Goal: Task Accomplishment & Management: Manage account settings

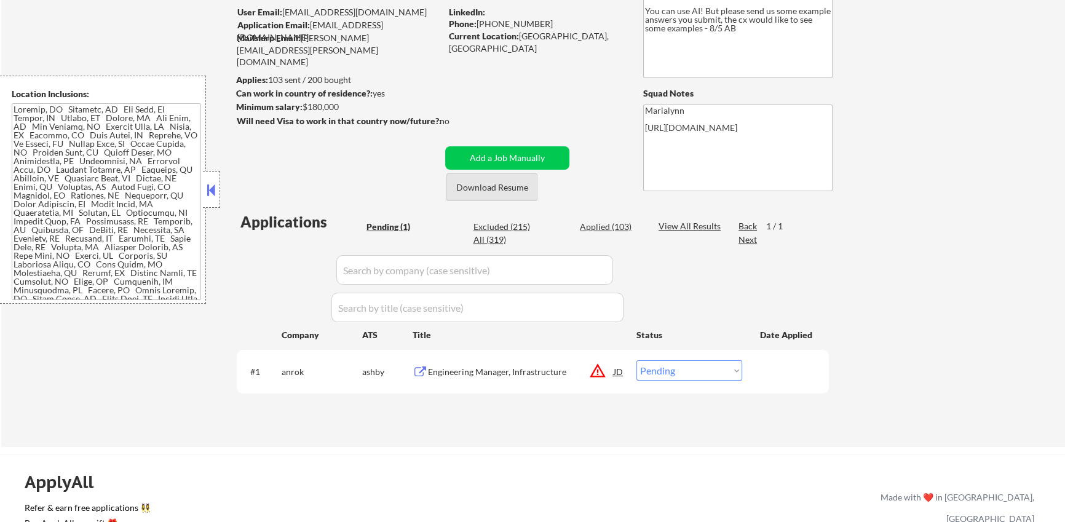
scroll to position [129, 0]
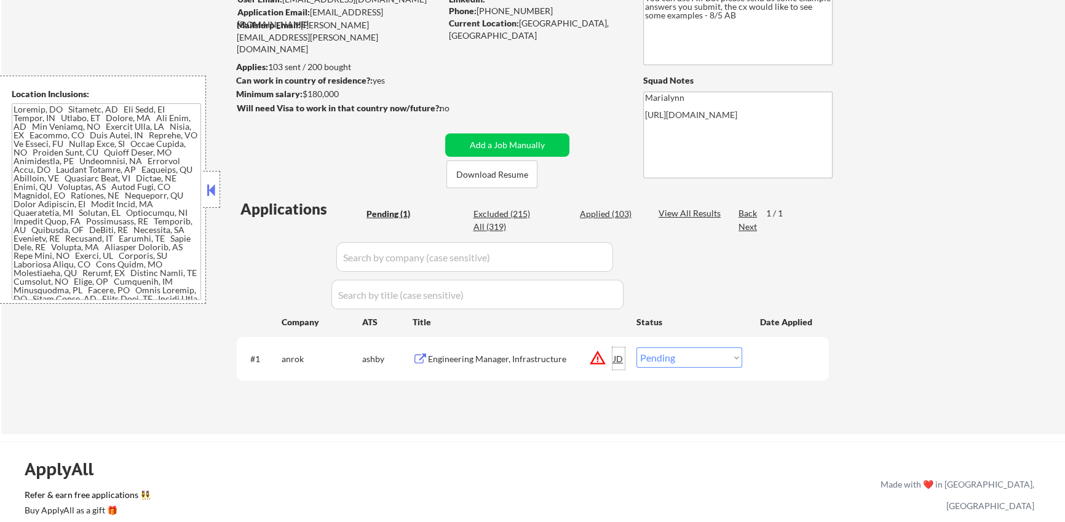
click at [618, 361] on div "JD" at bounding box center [619, 359] width 12 height 22
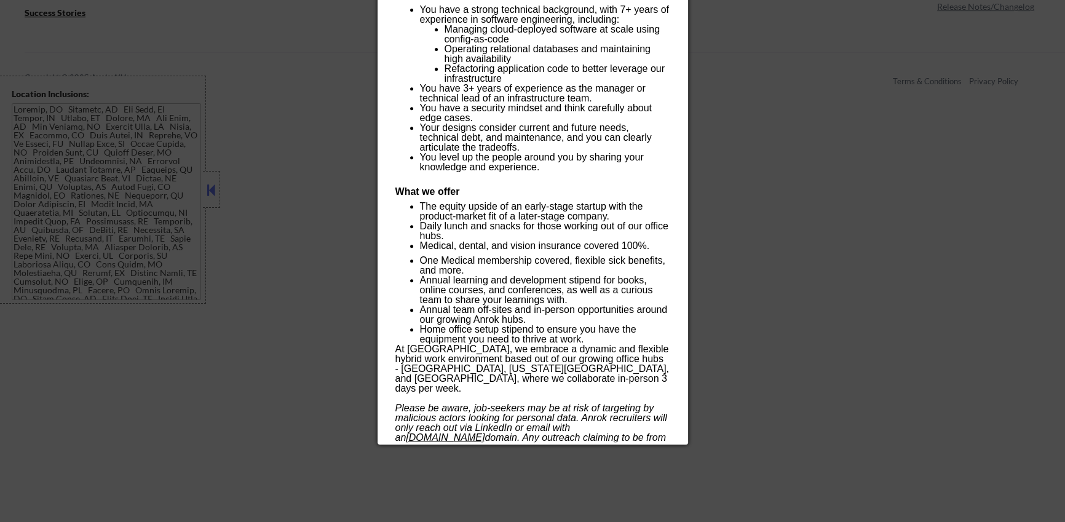
scroll to position [670, 0]
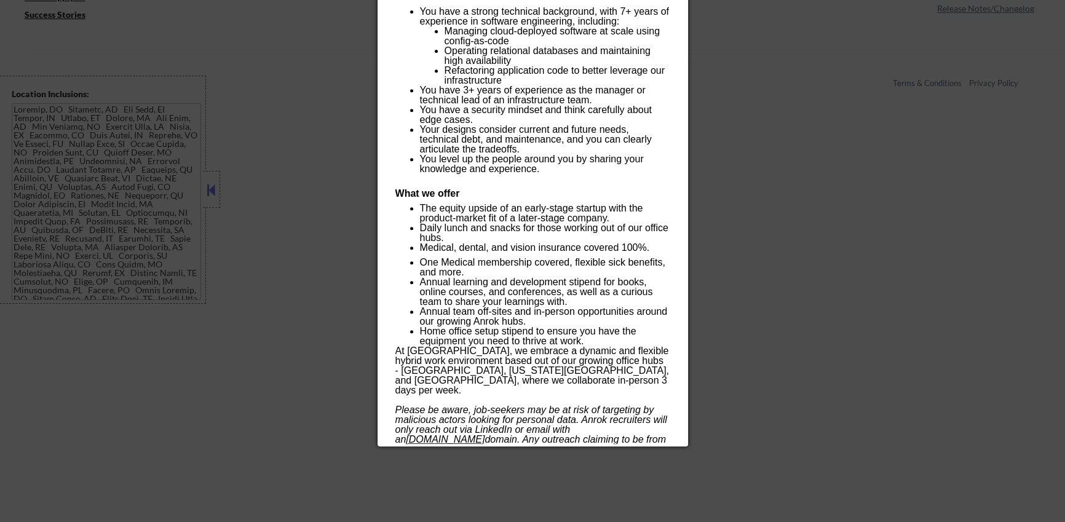
click at [454, 362] on p "At Anrok, we embrace a dynamic and flexible hybrid work environment based out o…" at bounding box center [533, 370] width 274 height 49
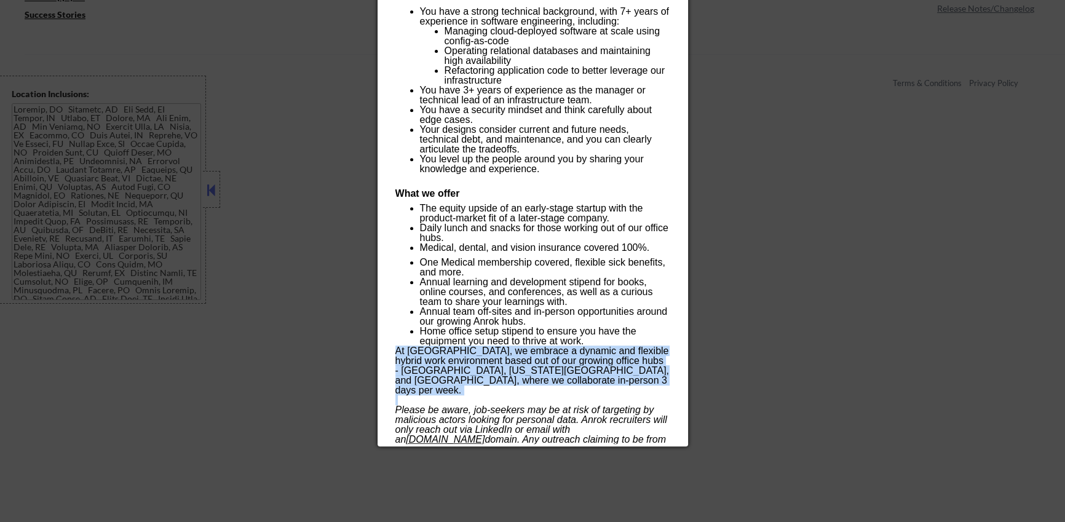
click at [454, 362] on p "At Anrok, we embrace a dynamic and flexible hybrid work environment based out o…" at bounding box center [533, 370] width 274 height 49
click at [455, 368] on p "At Anrok, we embrace a dynamic and flexible hybrid work environment based out o…" at bounding box center [533, 370] width 274 height 49
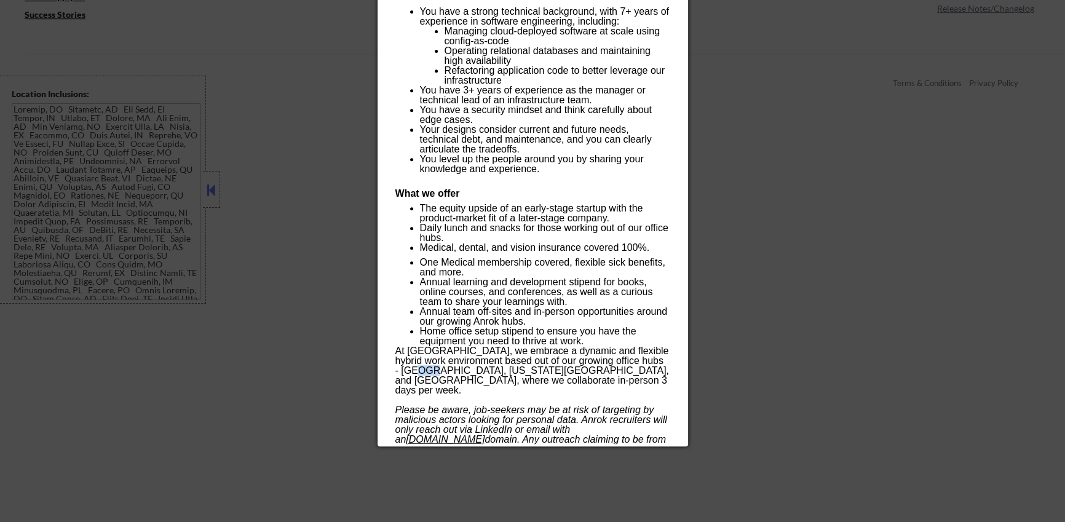
click at [455, 368] on p "At Anrok, we embrace a dynamic and flexible hybrid work environment based out o…" at bounding box center [533, 370] width 274 height 49
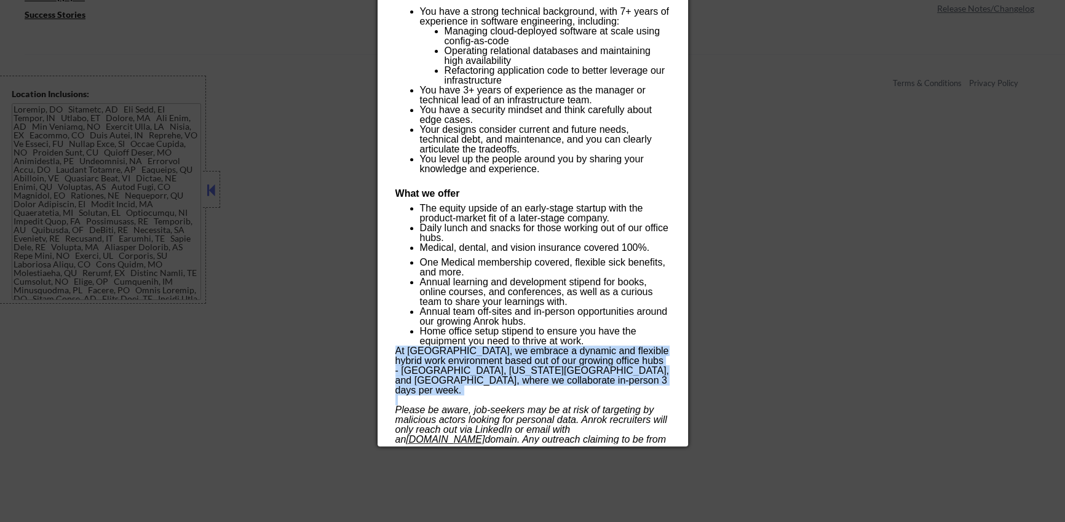
click at [455, 368] on p "At Anrok, we embrace a dynamic and flexible hybrid work environment based out o…" at bounding box center [533, 370] width 274 height 49
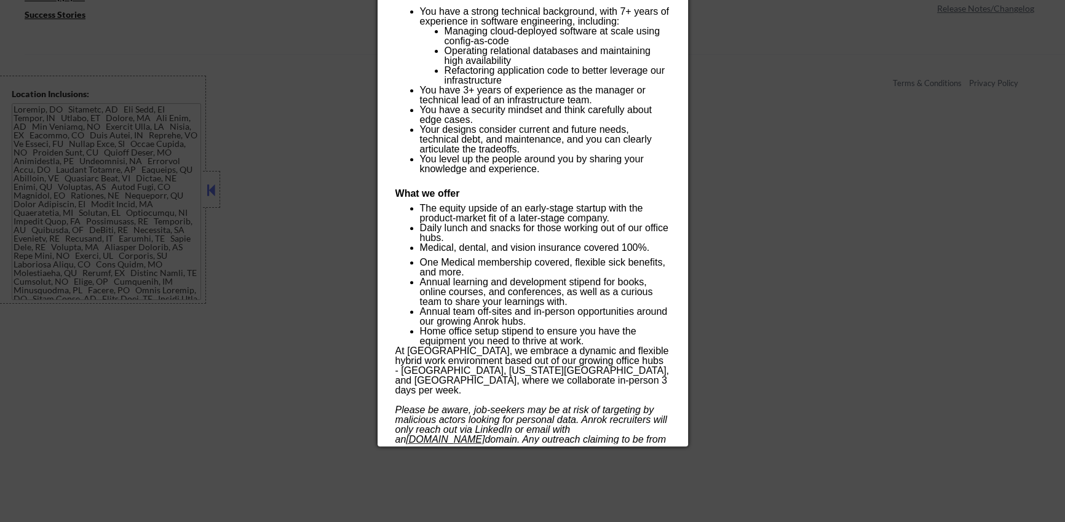
click at [782, 246] on div at bounding box center [532, 261] width 1065 height 522
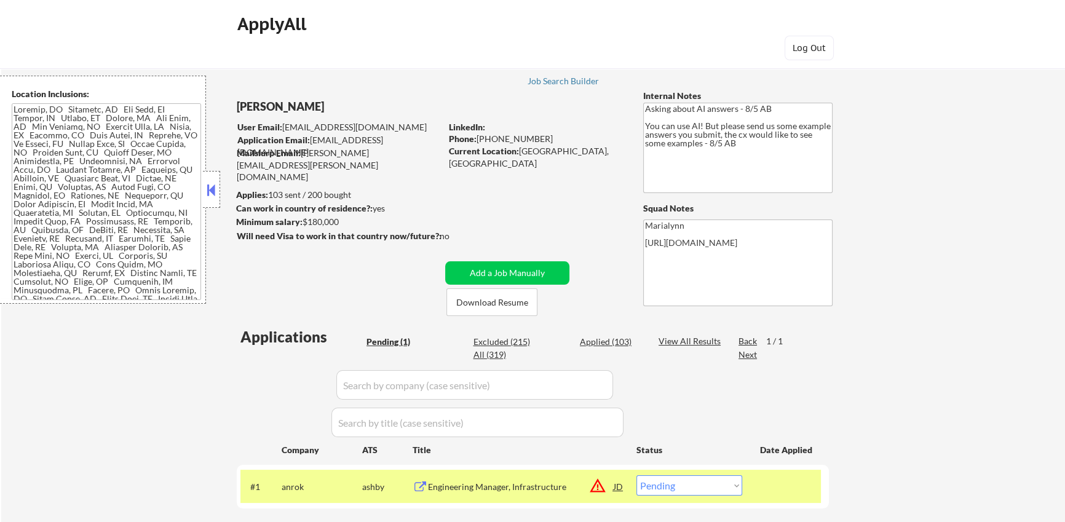
scroll to position [2, 0]
click at [615, 338] on div "Applied (103)" at bounding box center [611, 341] width 62 height 12
select select ""applied""
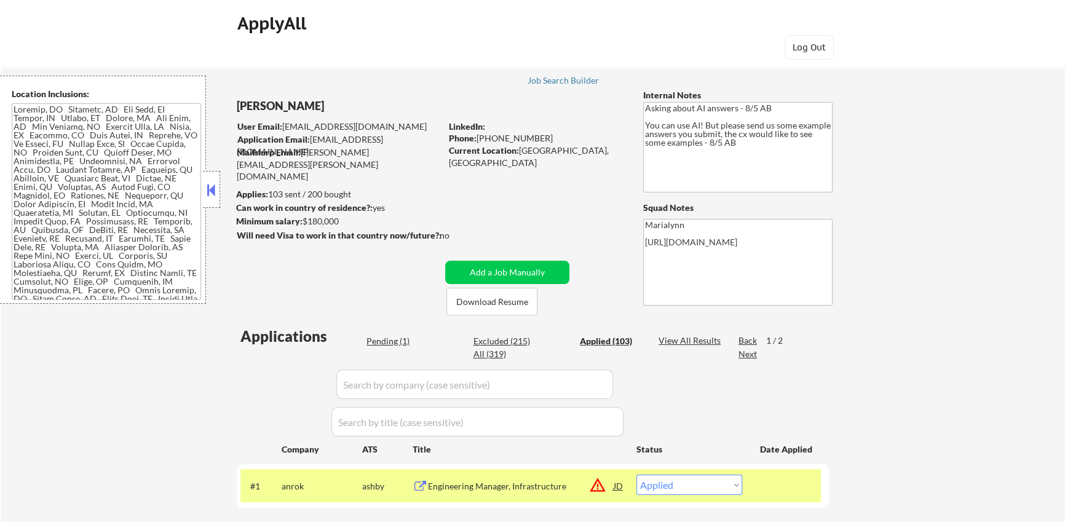
select select ""applied""
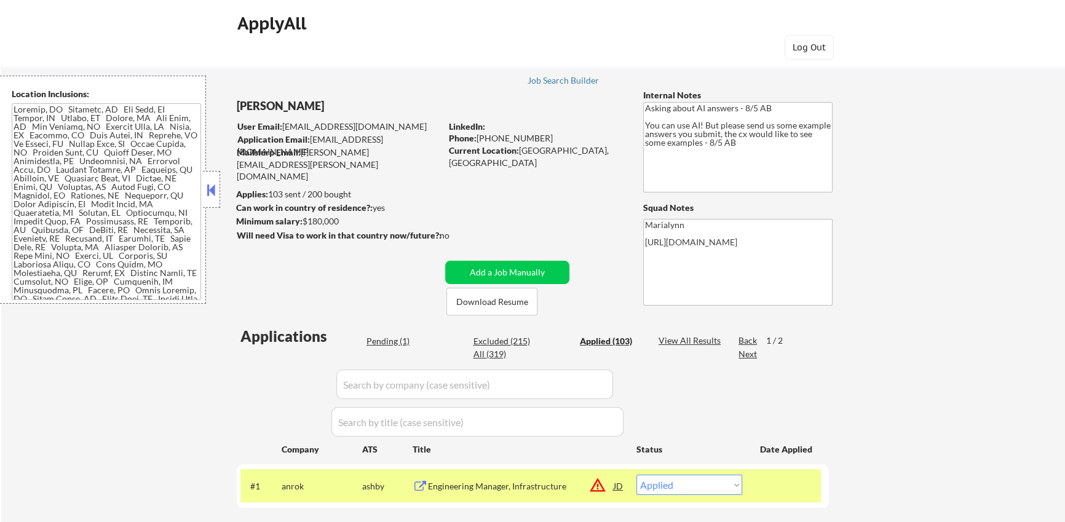
select select ""applied""
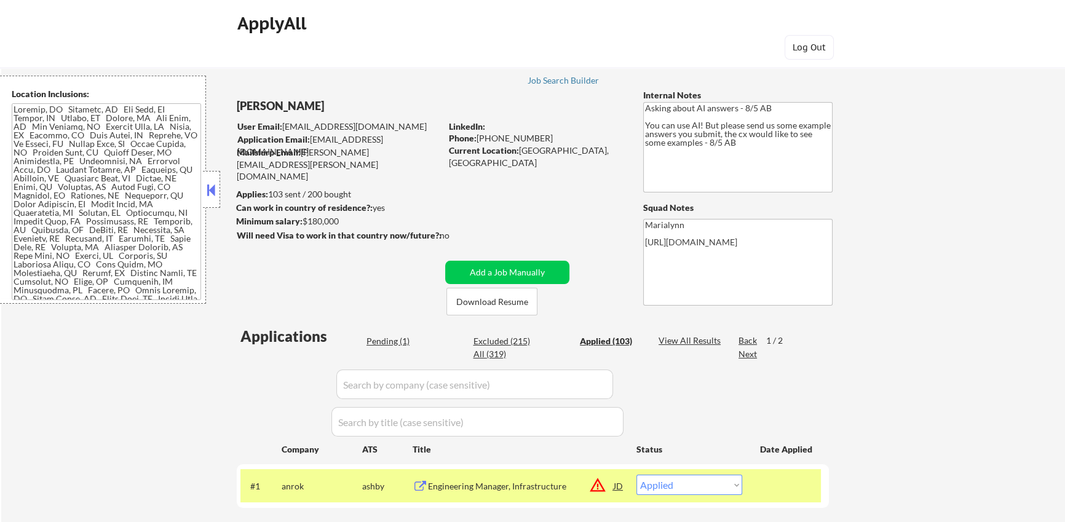
select select ""applied""
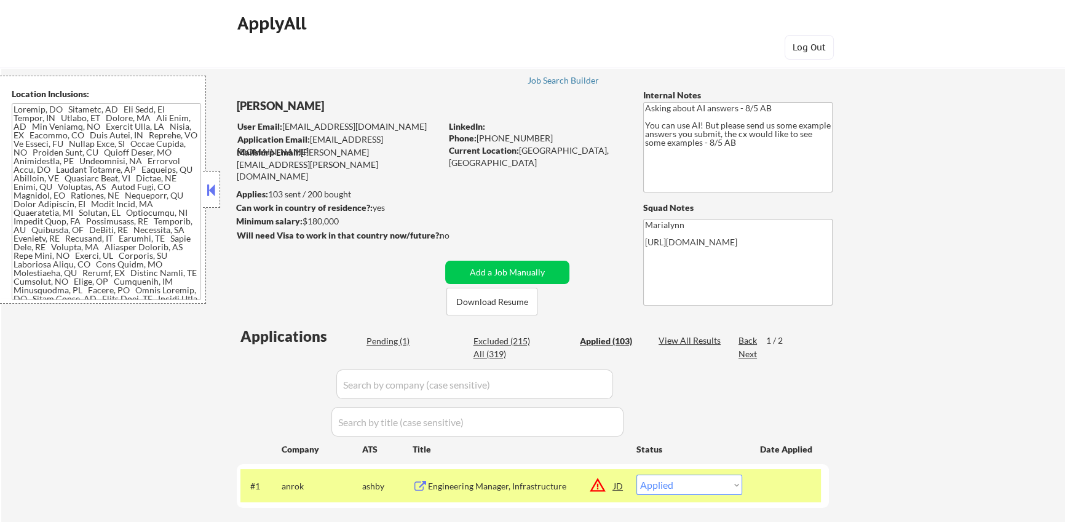
select select ""applied""
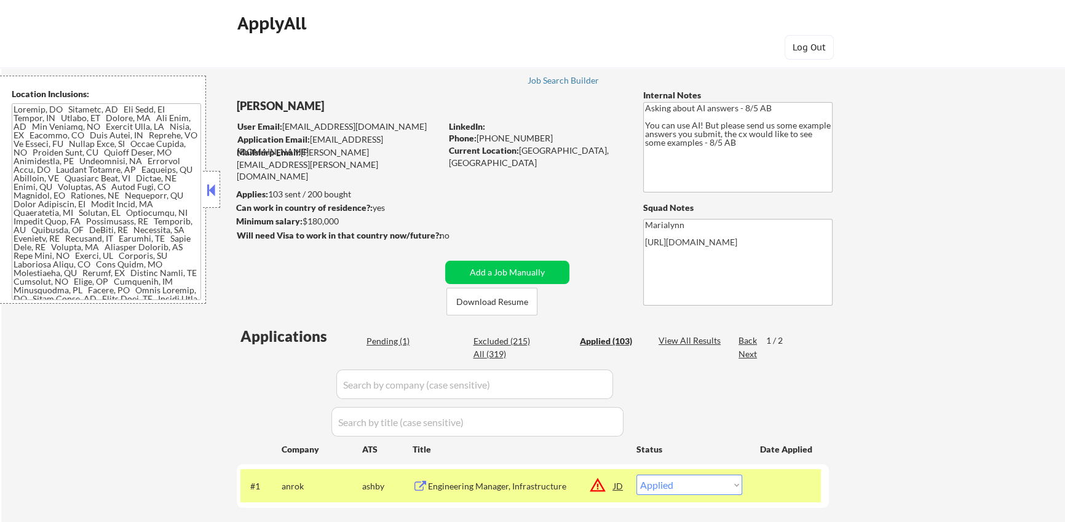
select select ""applied""
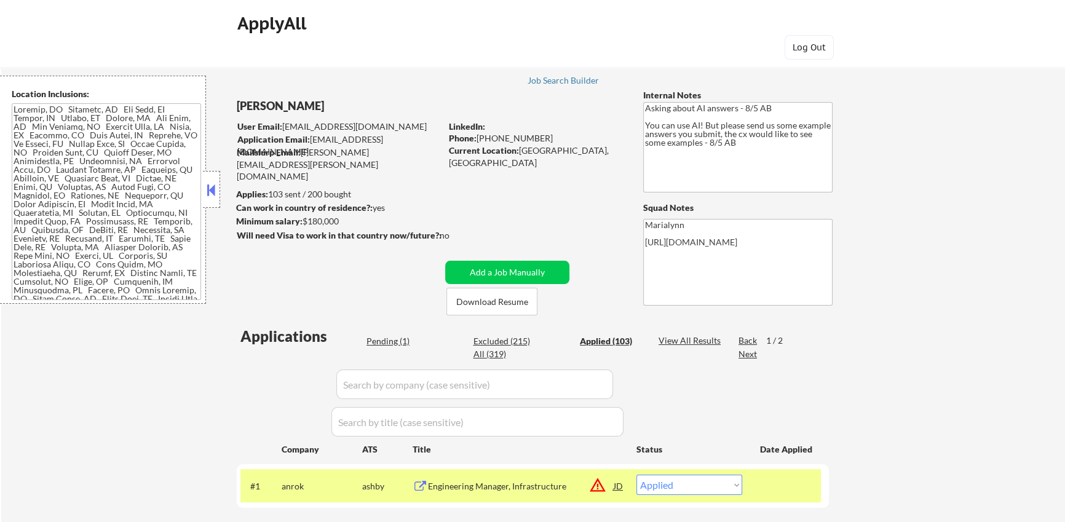
select select ""applied""
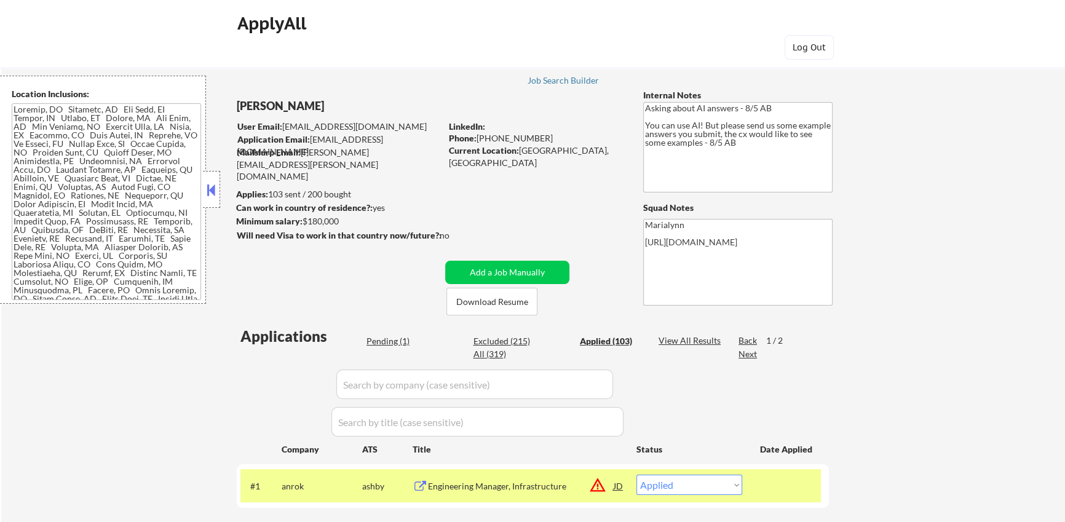
select select ""applied""
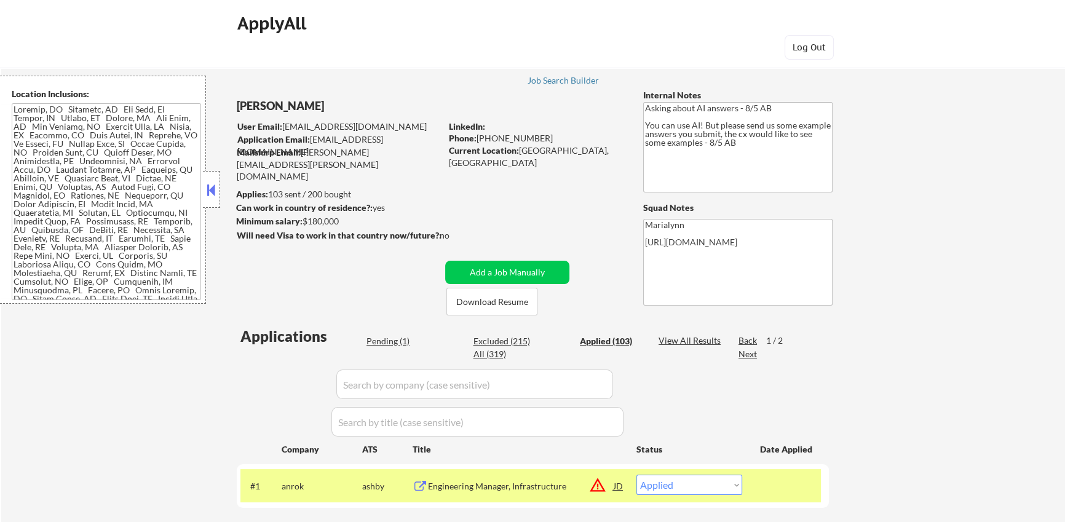
select select ""applied""
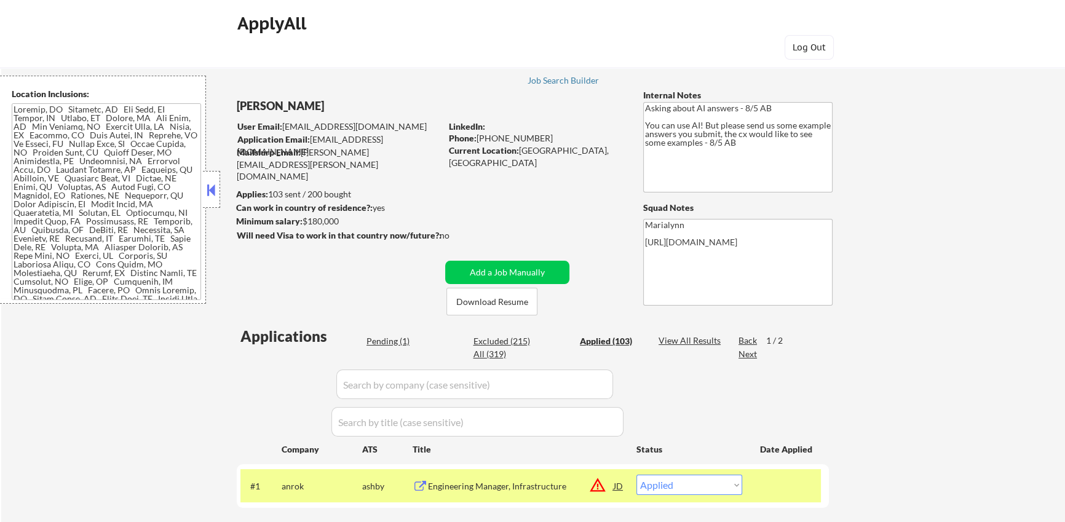
select select ""applied""
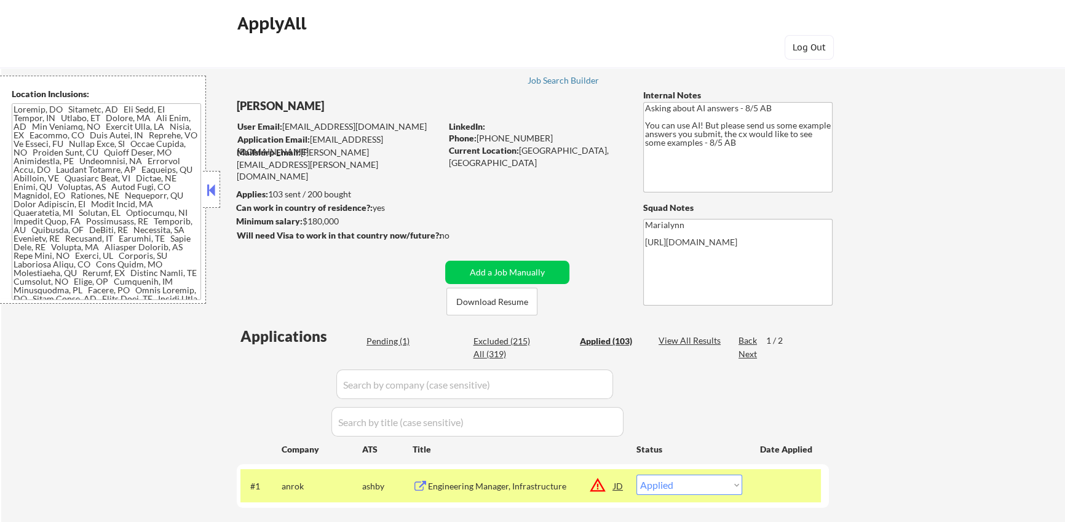
select select ""applied""
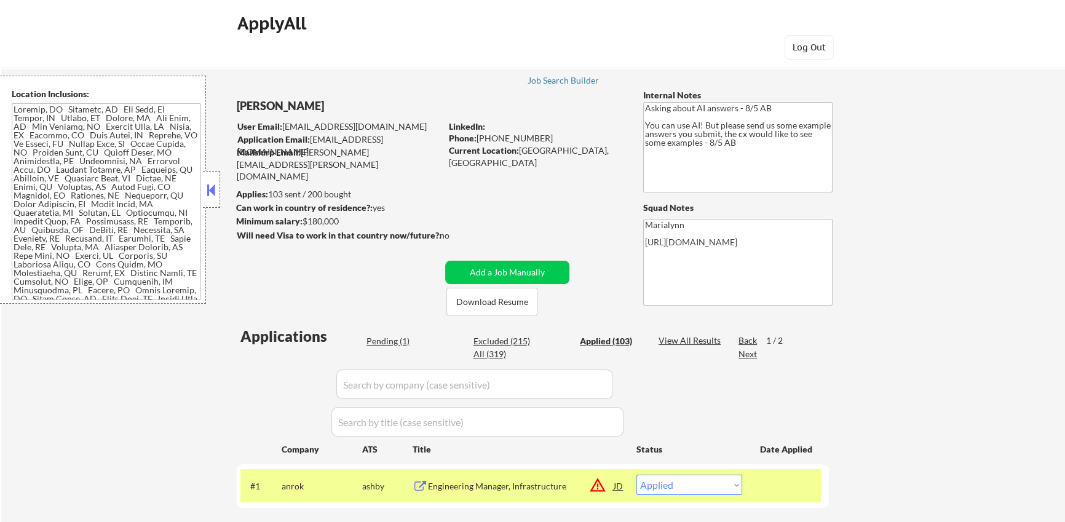
select select ""applied""
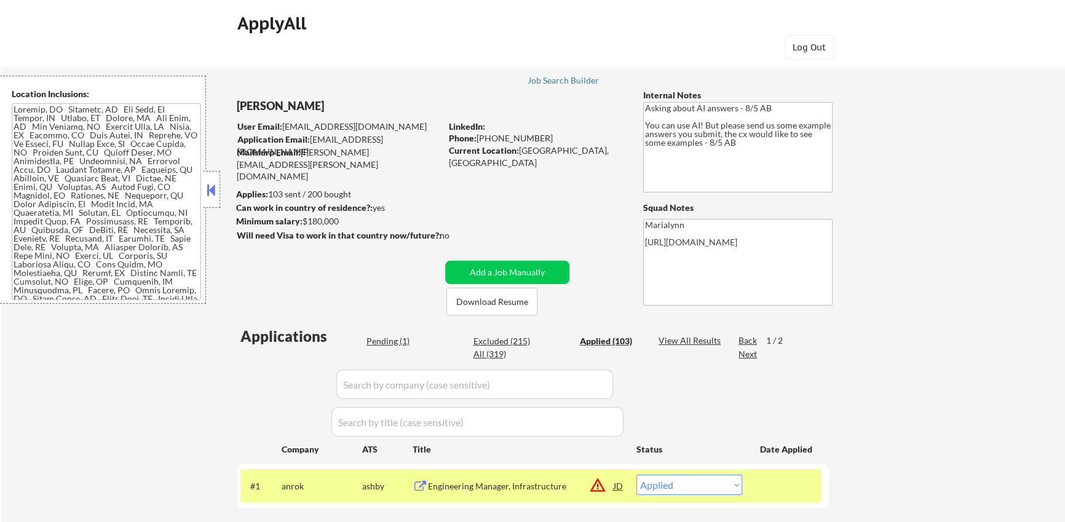
select select ""applied""
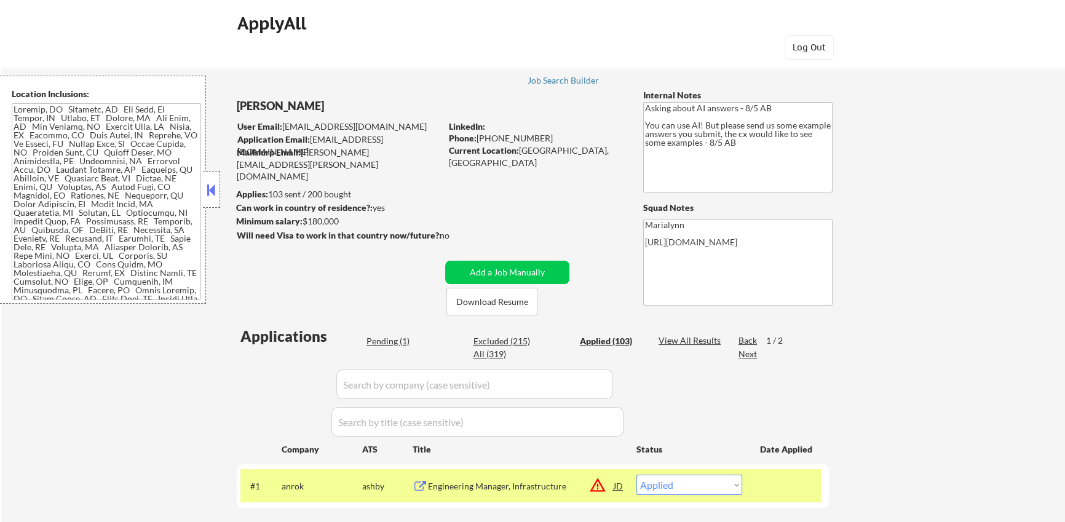
select select ""applied""
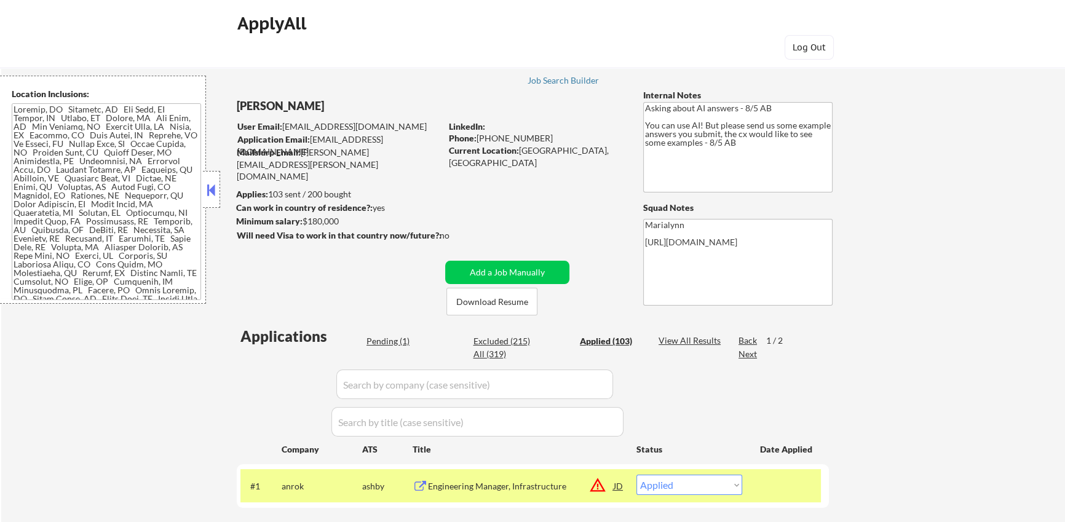
select select ""applied""
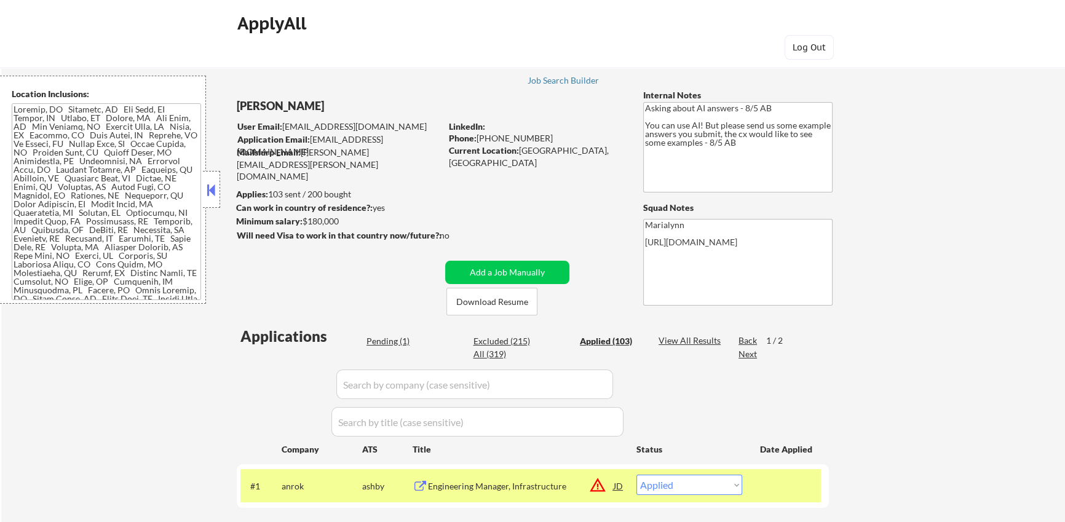
select select ""applied""
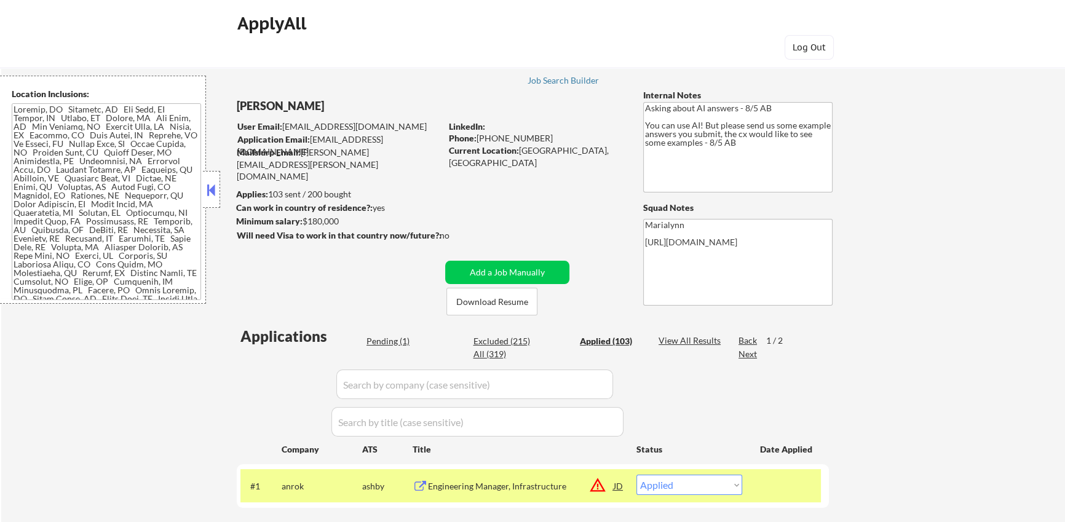
select select ""applied""
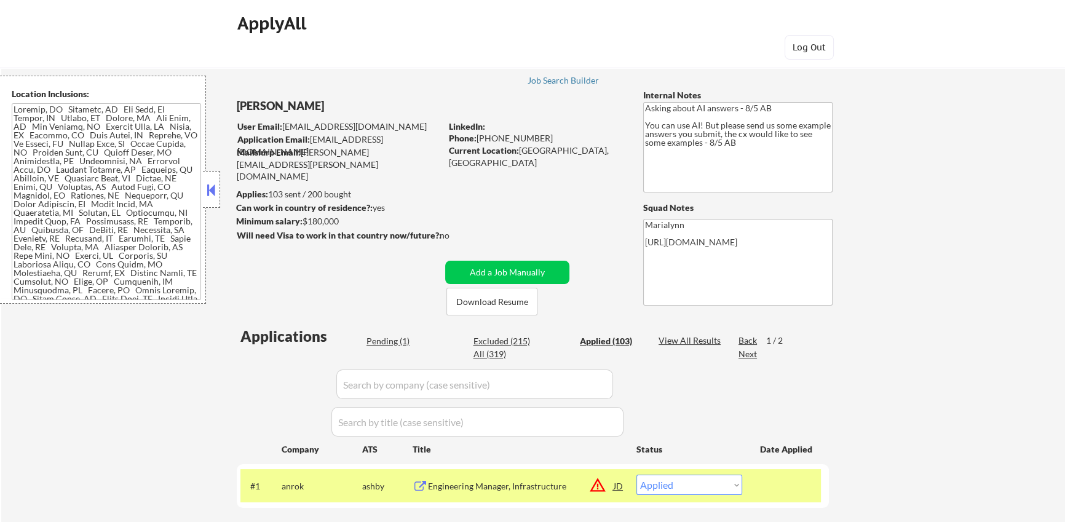
select select ""applied""
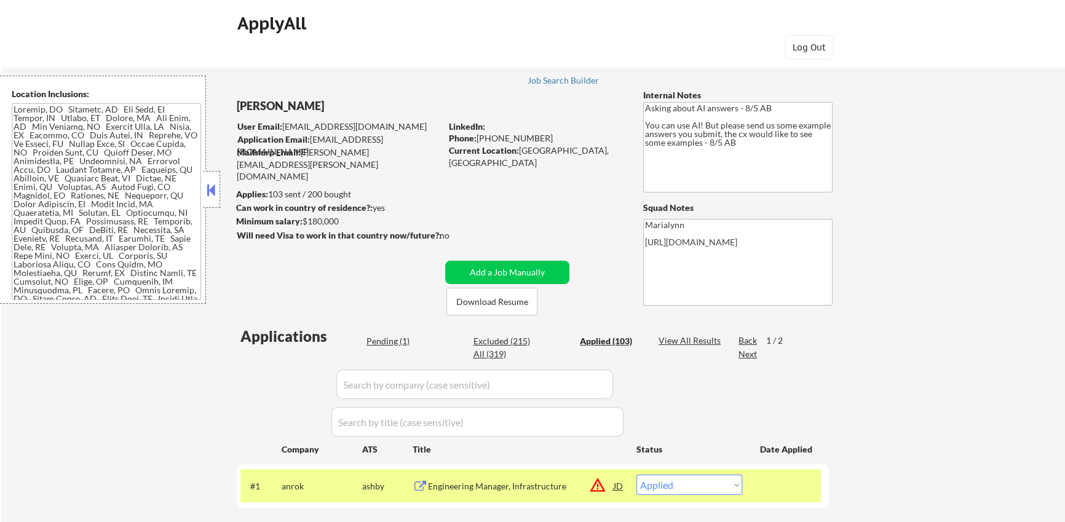
select select ""applied""
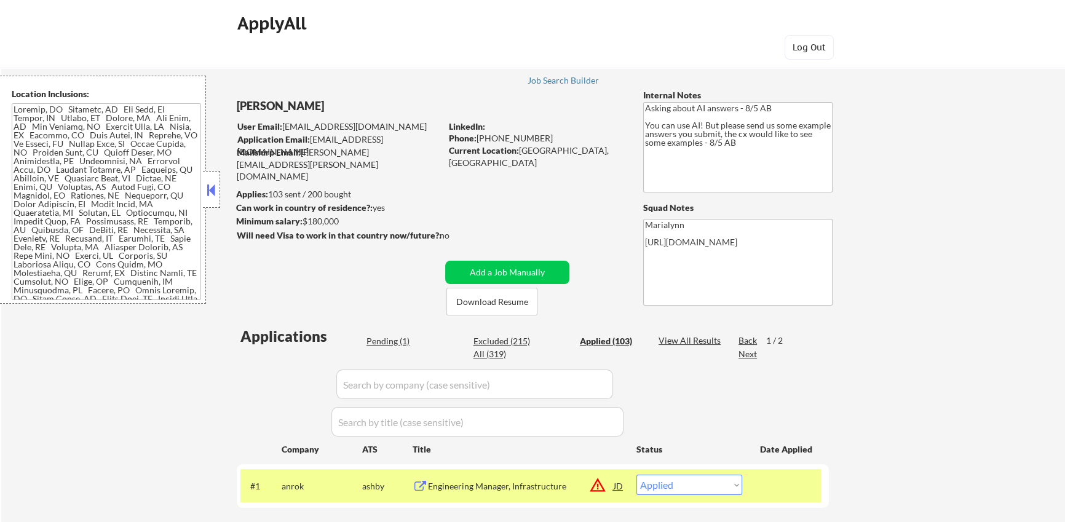
select select ""applied""
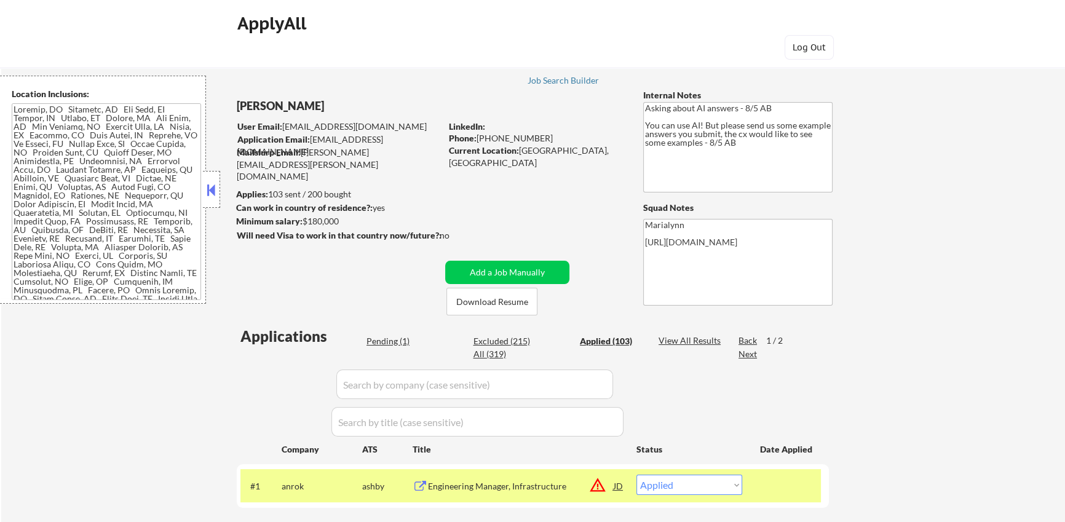
select select ""applied""
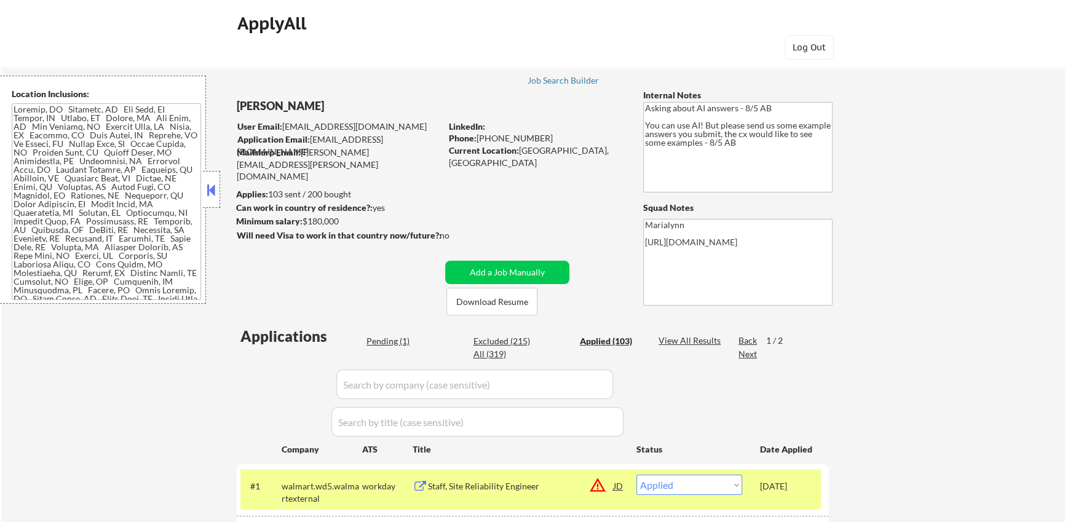
click at [713, 128] on textarea "Asking about AI answers - 8/5 AB You can use AI! But please send us some exampl…" at bounding box center [737, 147] width 189 height 90
click at [713, 127] on textarea "Asking about AI answers - 8/5 AB You can use AI! But please send us some exampl…" at bounding box center [737, 147] width 189 height 90
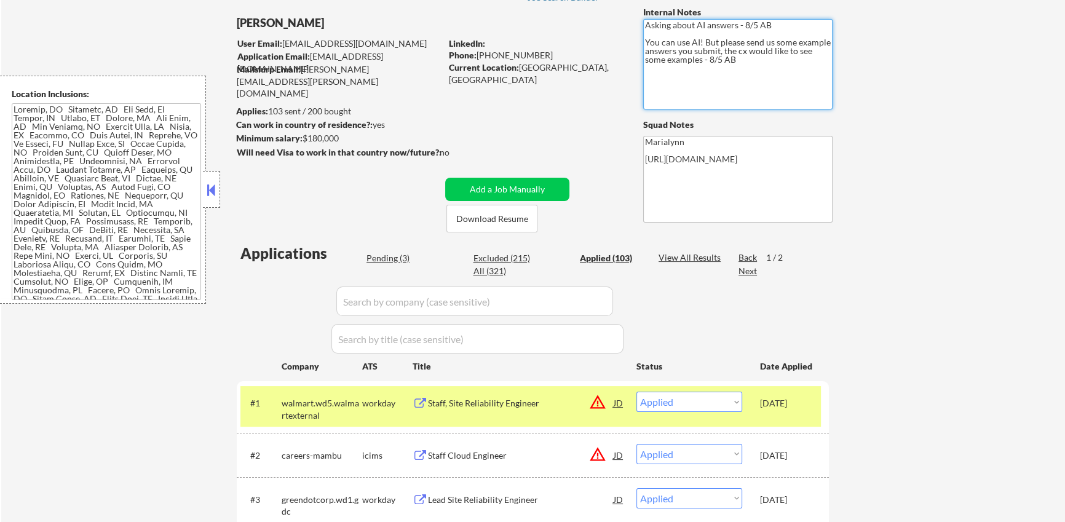
scroll to position [44, 0]
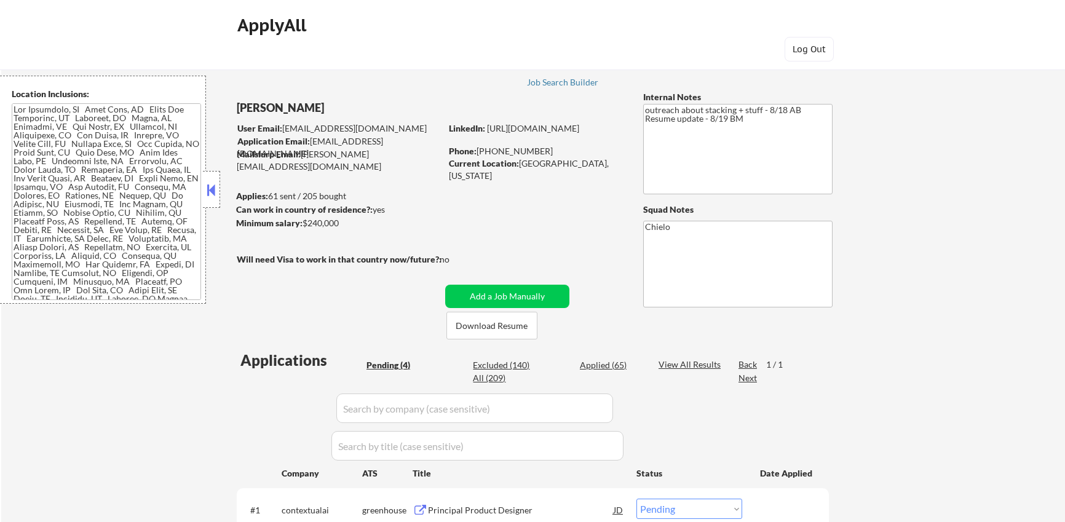
select select ""pending""
click at [597, 362] on div "Applied (65)" at bounding box center [611, 365] width 62 height 12
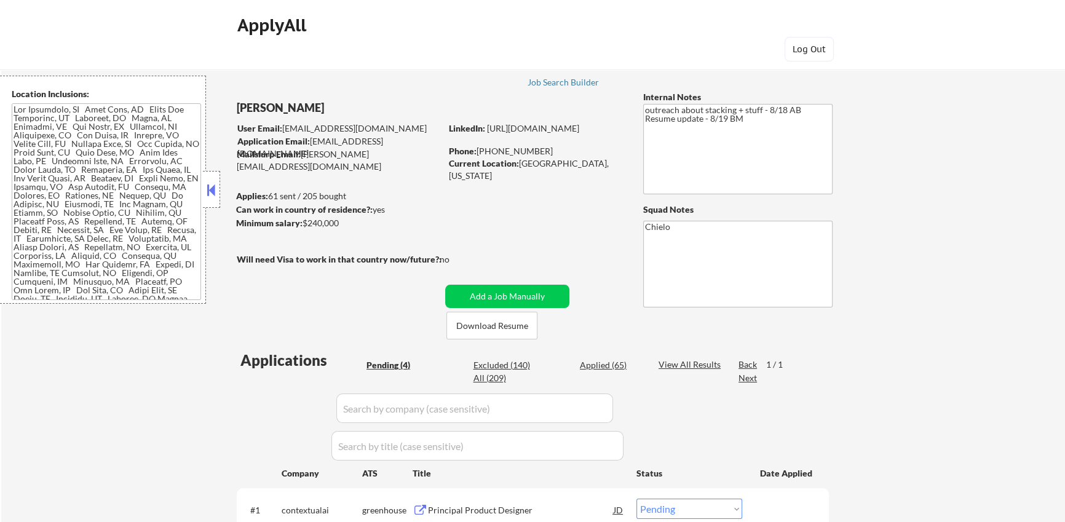
select select ""applied""
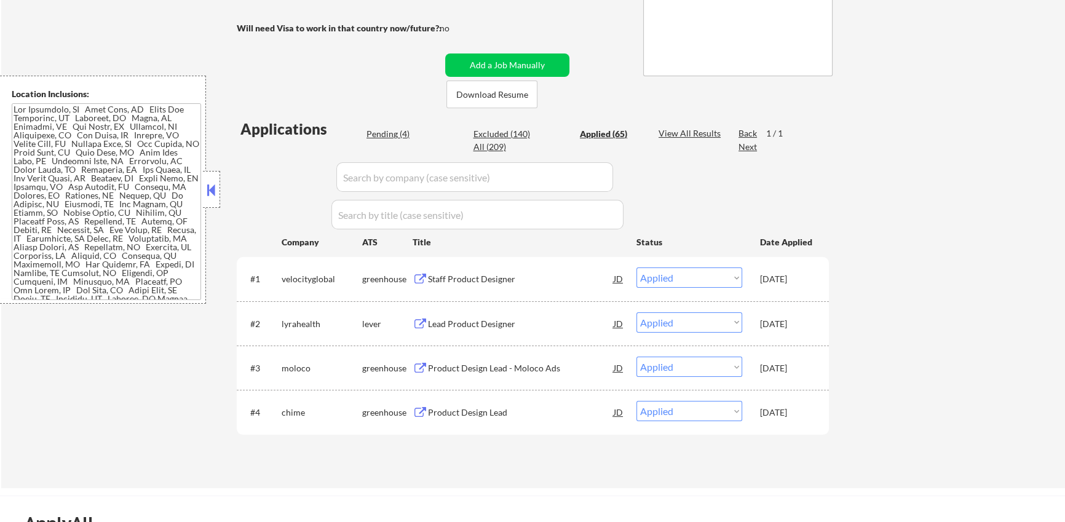
scroll to position [239, 0]
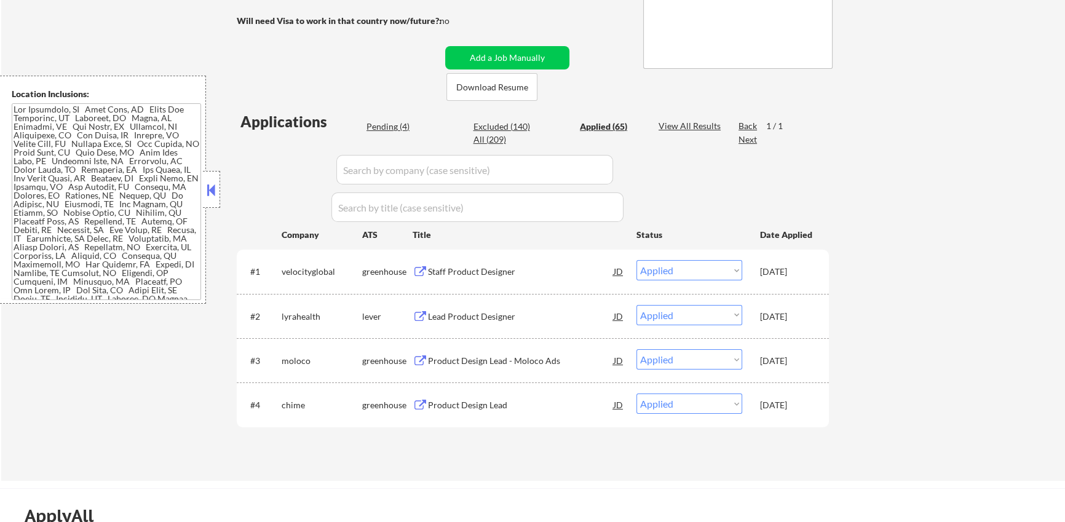
select select ""applied""
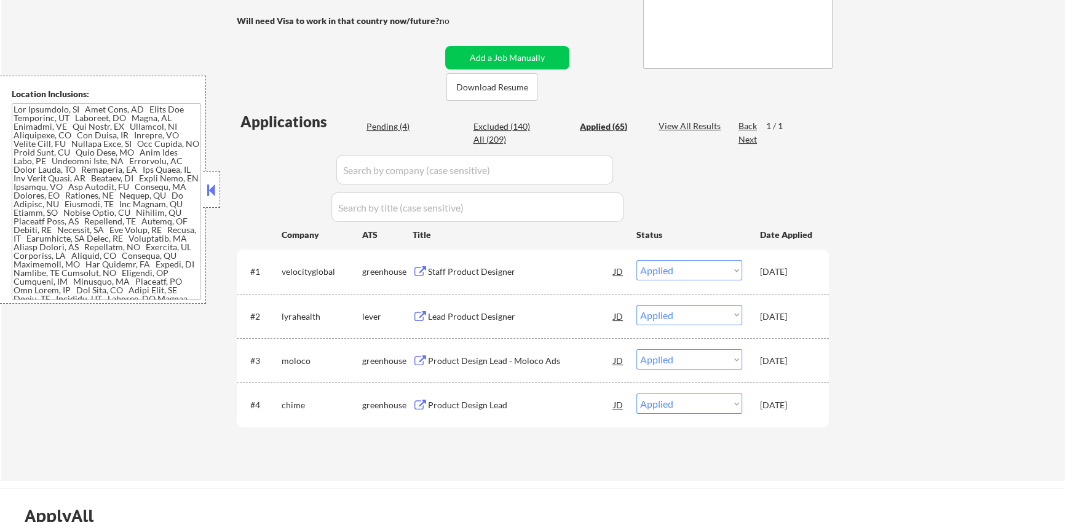
select select ""applied""
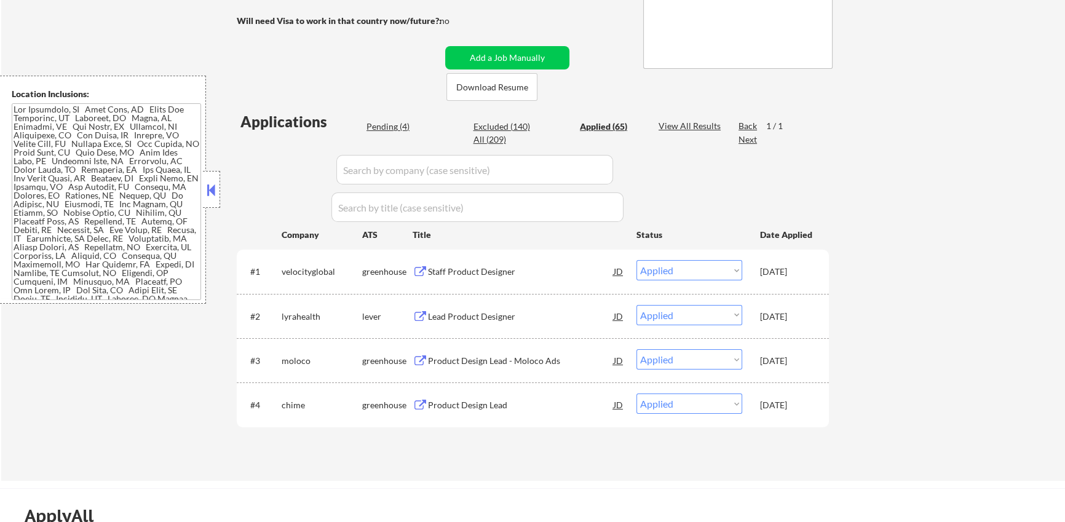
select select ""applied""
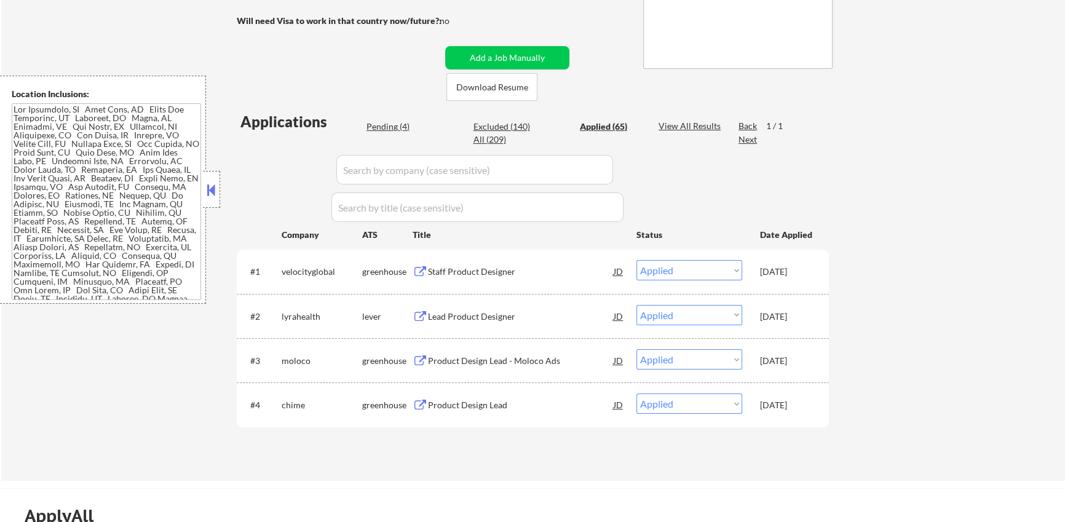
select select ""applied""
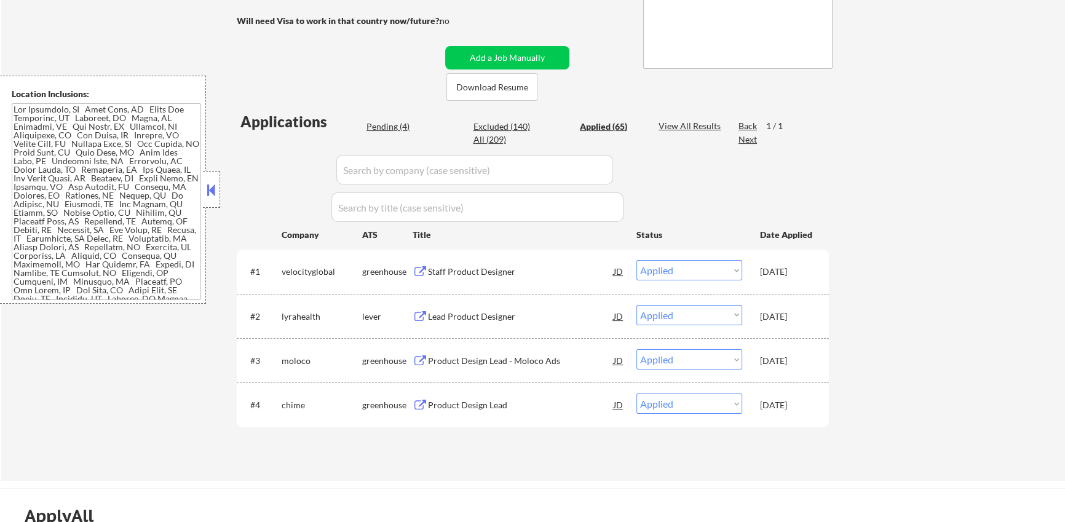
select select ""applied""
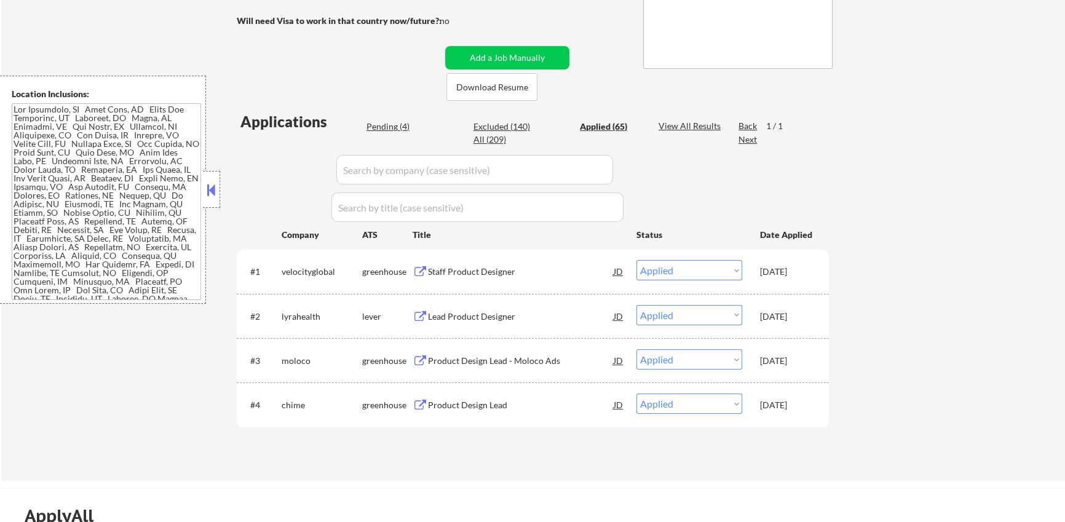
select select ""applied""
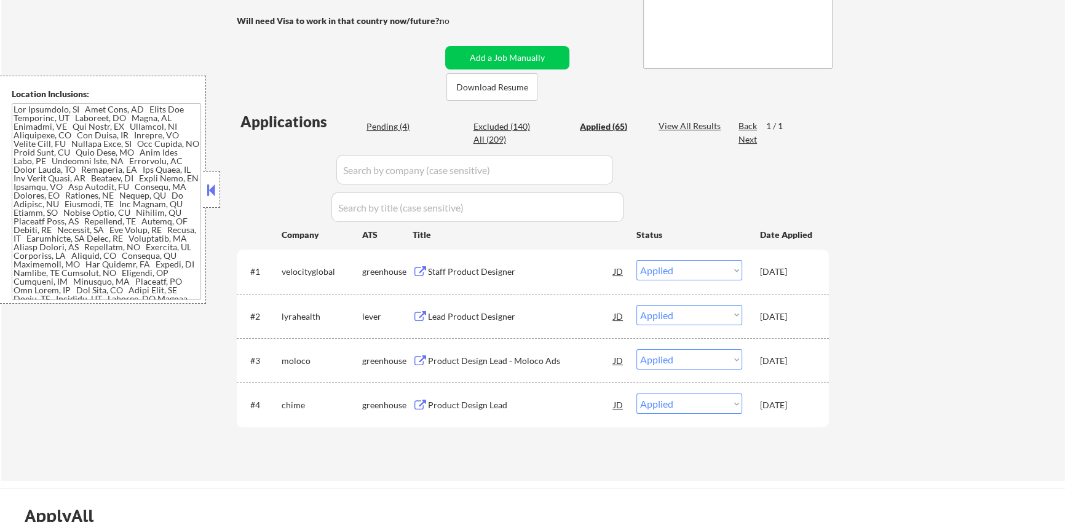
select select ""applied""
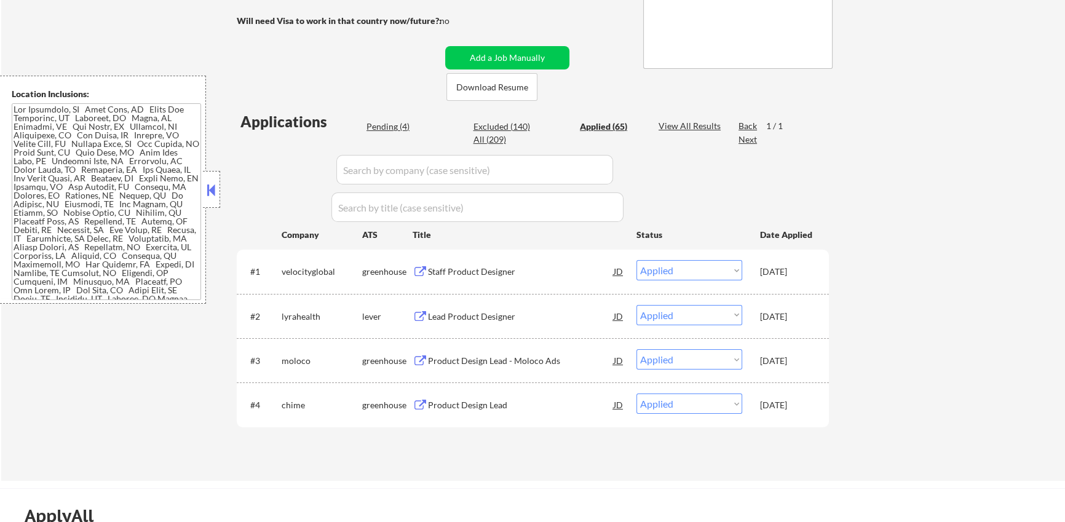
select select ""applied""
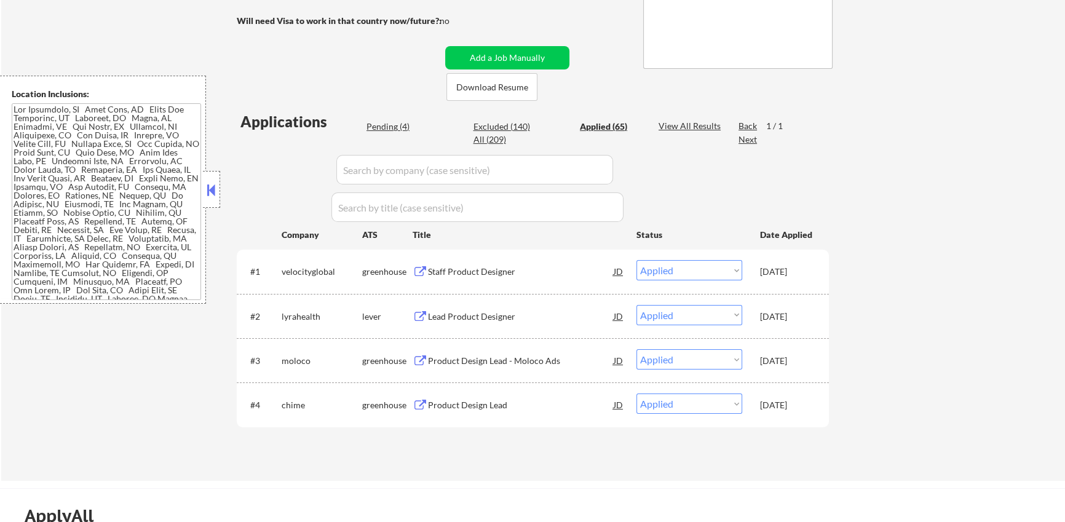
select select ""applied""
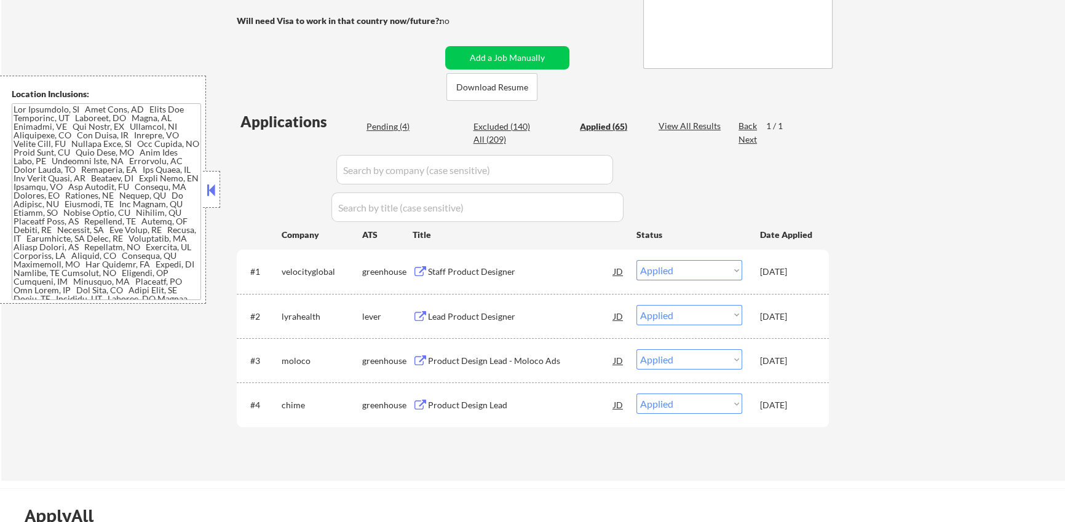
select select ""applied""
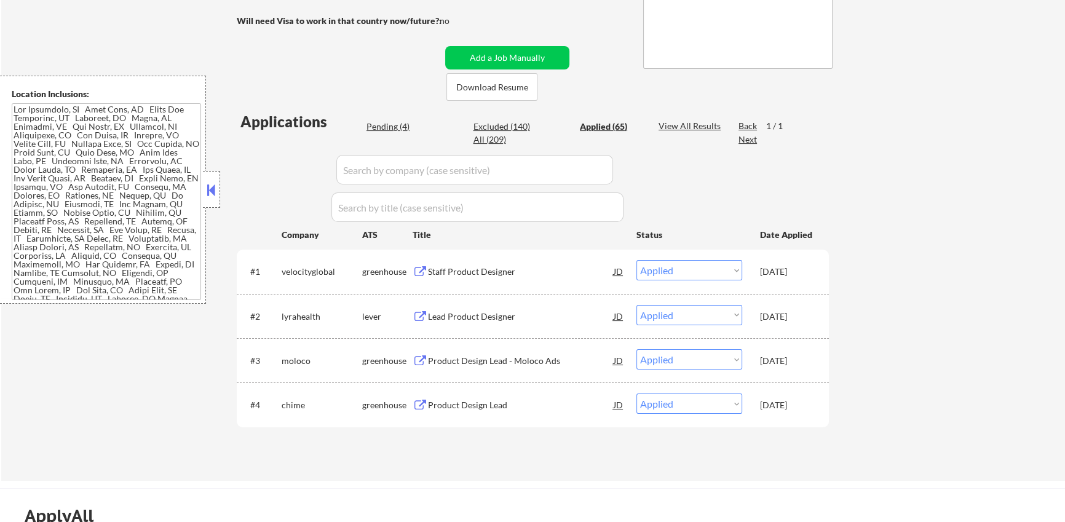
select select ""applied""
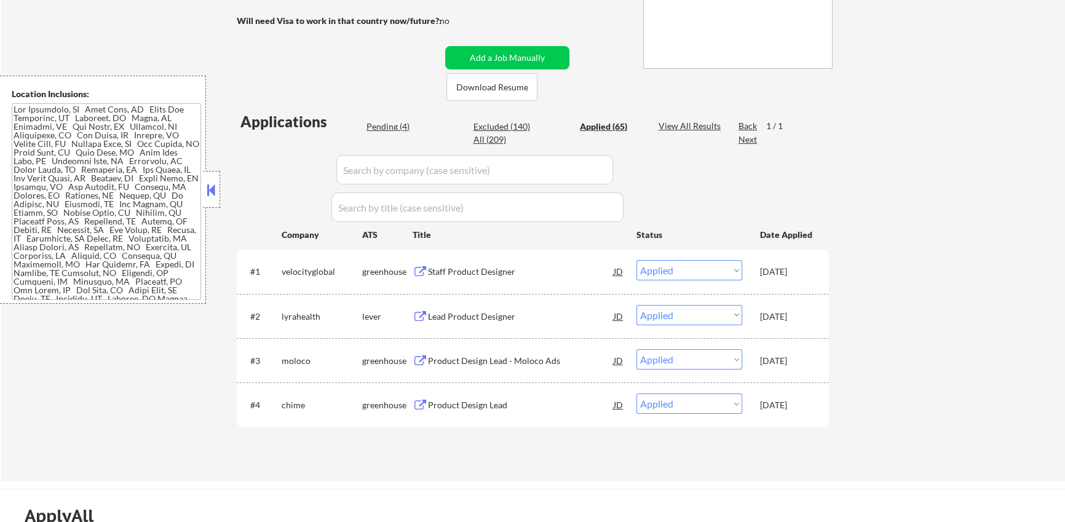
select select ""applied""
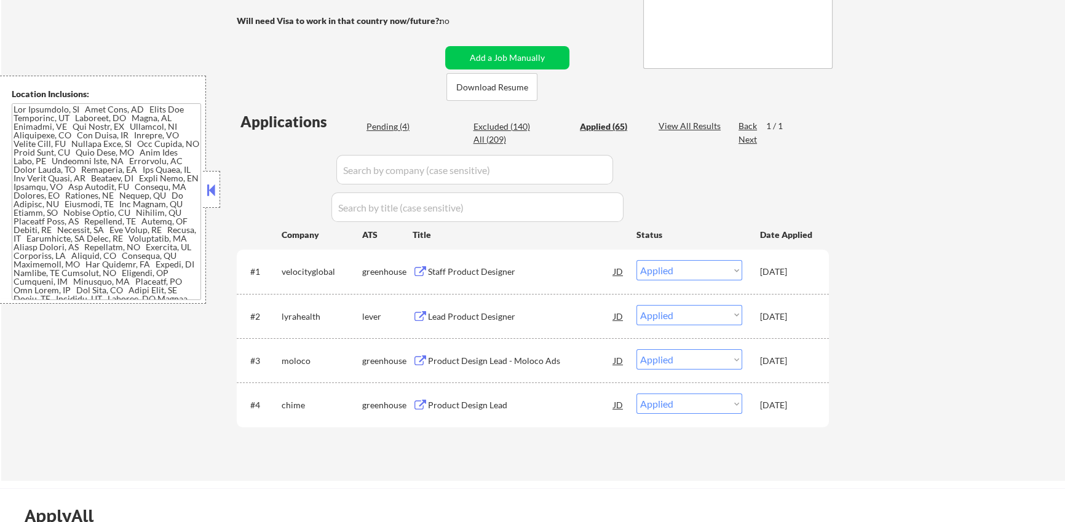
select select ""applied""
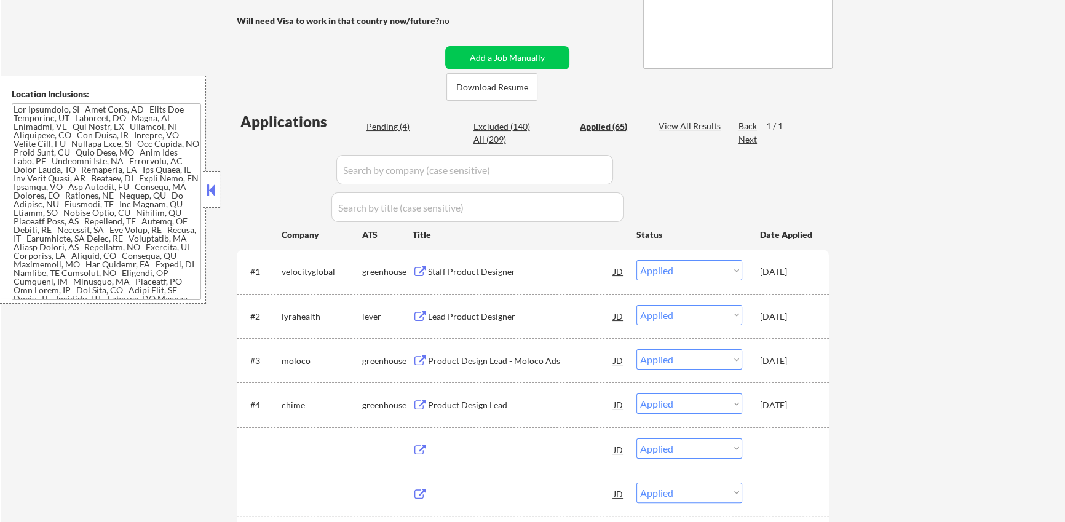
drag, startPoint x: 509, startPoint y: 118, endPoint x: 559, endPoint y: 121, distance: 50.5
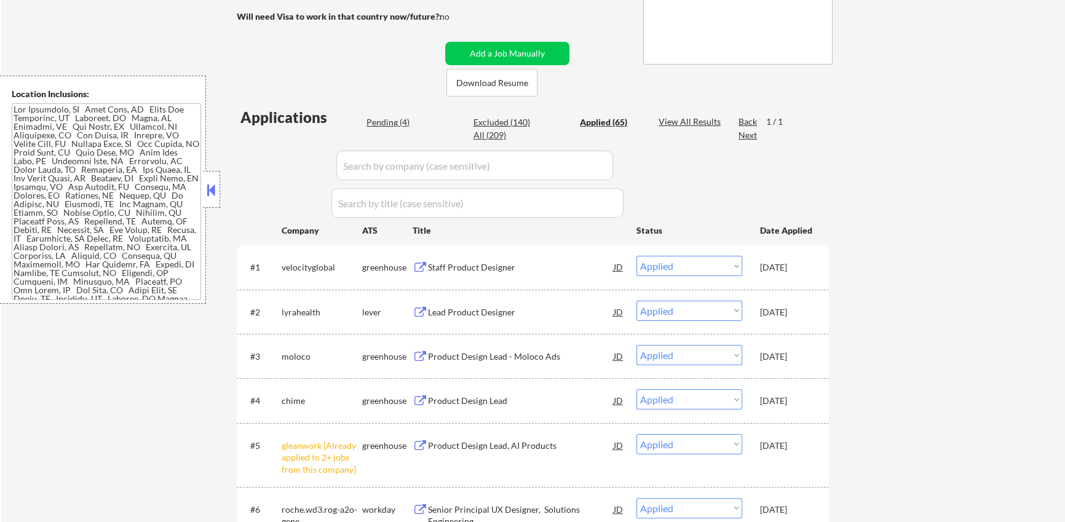
click at [601, 125] on div "Applied (65)" at bounding box center [611, 122] width 62 height 12
click at [418, 172] on input "input" at bounding box center [474, 166] width 277 height 30
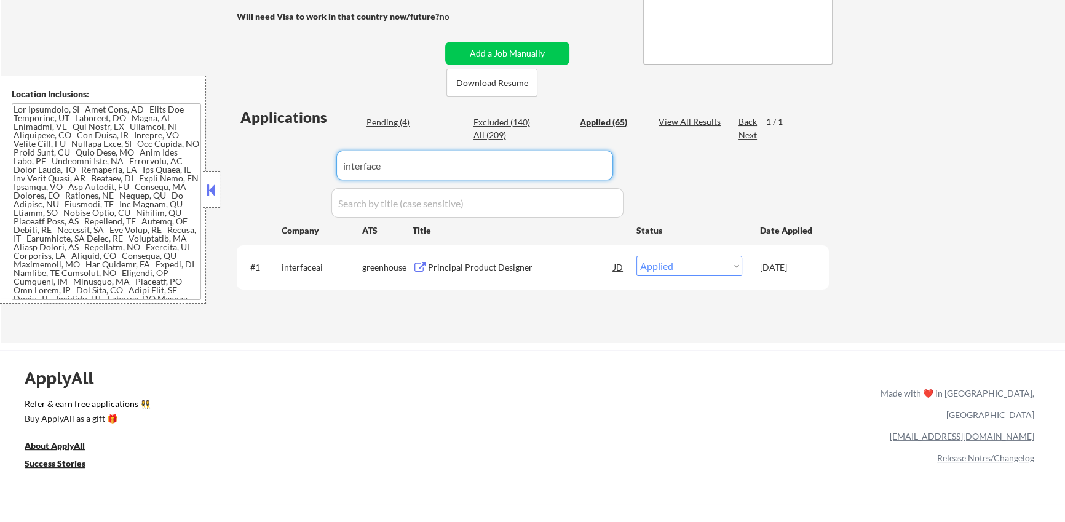
type input "interface"
click at [619, 265] on div "JD" at bounding box center [619, 267] width 12 height 22
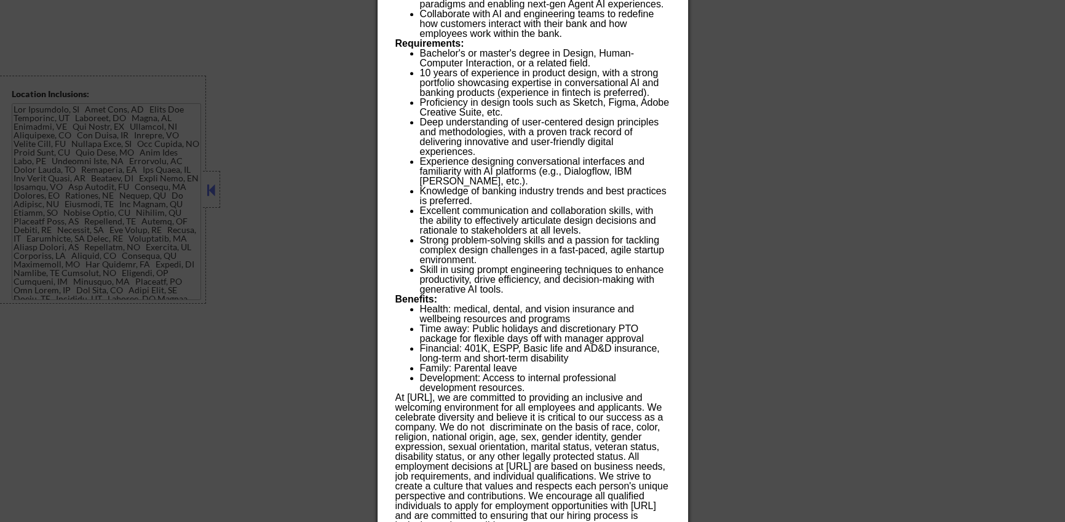
scroll to position [885, 0]
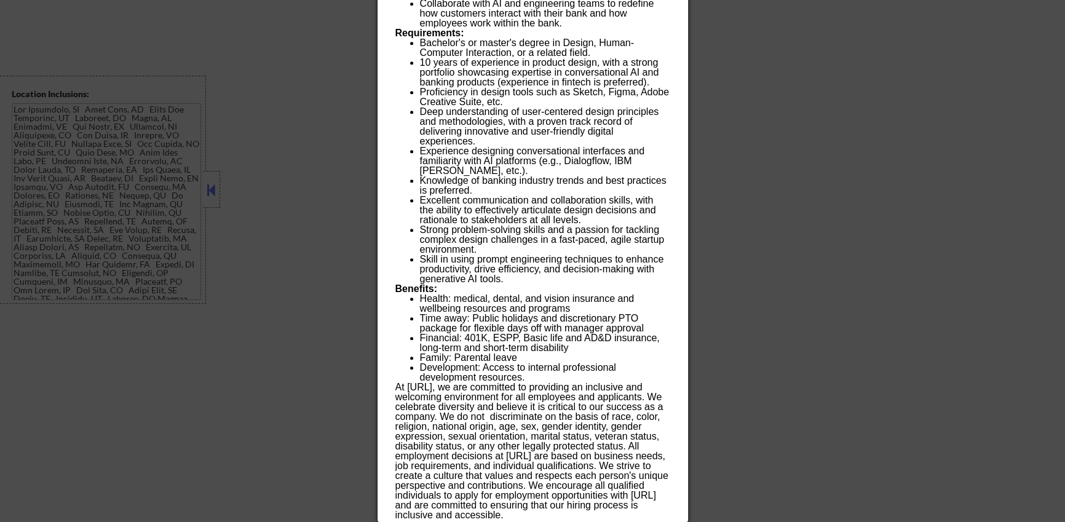
click at [549, 519] on p "At [URL], we are committed to providing an inclusive and welcoming environment …" at bounding box center [533, 452] width 274 height 138
drag, startPoint x: 690, startPoint y: 312, endPoint x: 710, endPoint y: 316, distance: 20.0
click at [710, 316] on div at bounding box center [532, 261] width 1065 height 522
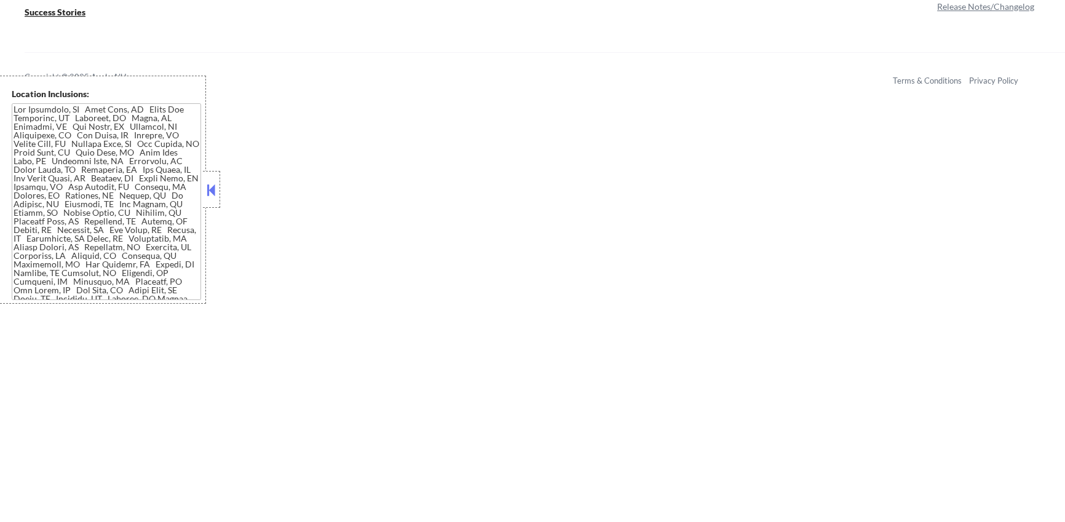
scroll to position [694, 0]
type textarea "outreach about stacking + stuff - 8/18 AB Resume update - 8/19 BM +15 for salar…"
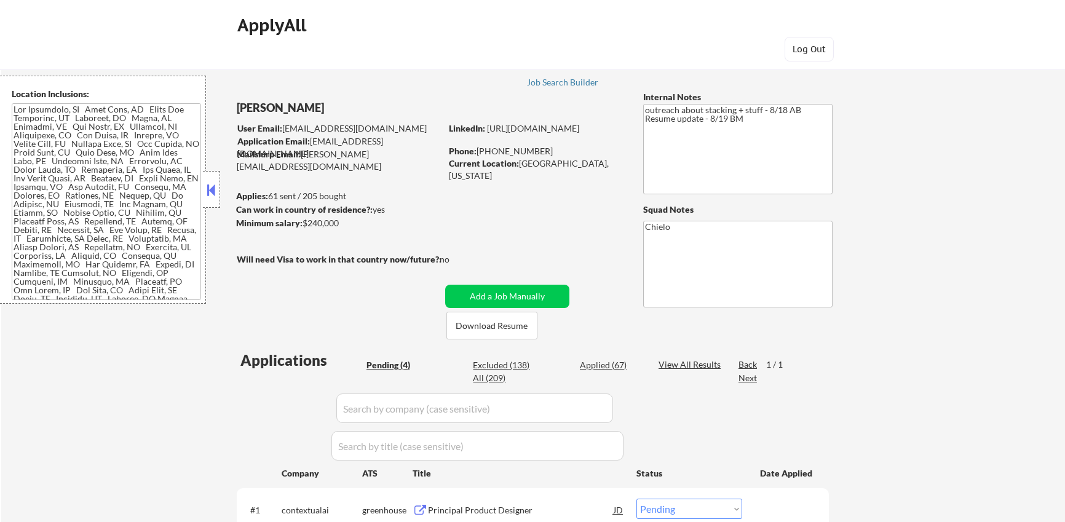
select select ""pending""
click at [431, 413] on input "input" at bounding box center [474, 409] width 277 height 30
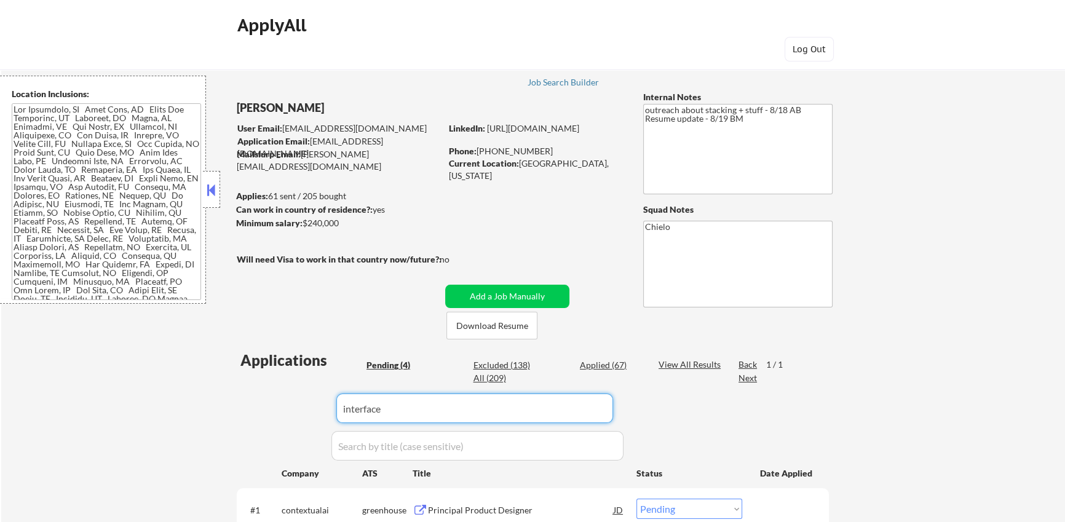
type input "interface"
click at [122, 403] on div "← Return to /applysquad Mailslurp Inbox Job Search Builder Owen Schebella User …" at bounding box center [533, 371] width 1064 height 645
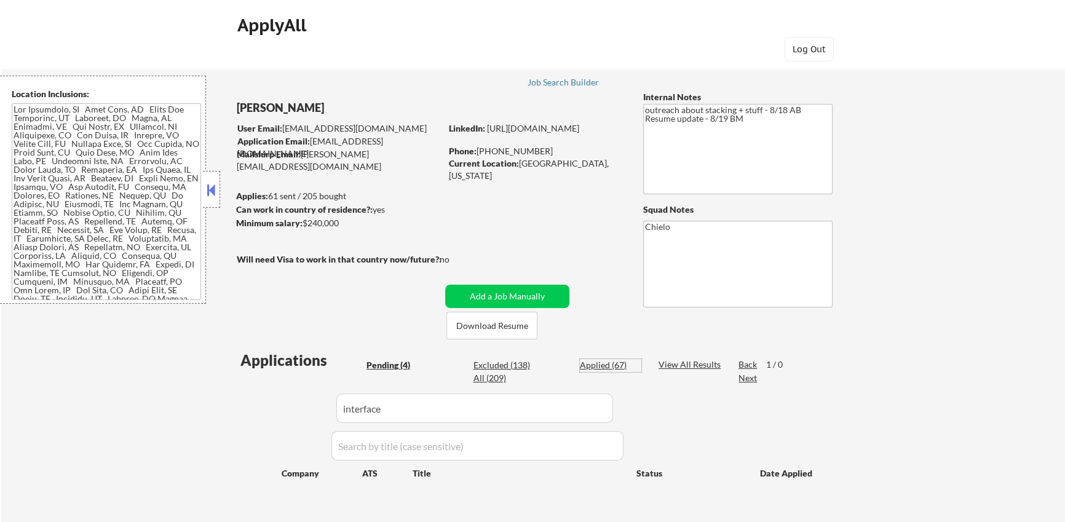
click at [615, 367] on div "Applied (67)" at bounding box center [611, 365] width 62 height 12
select select ""applied""
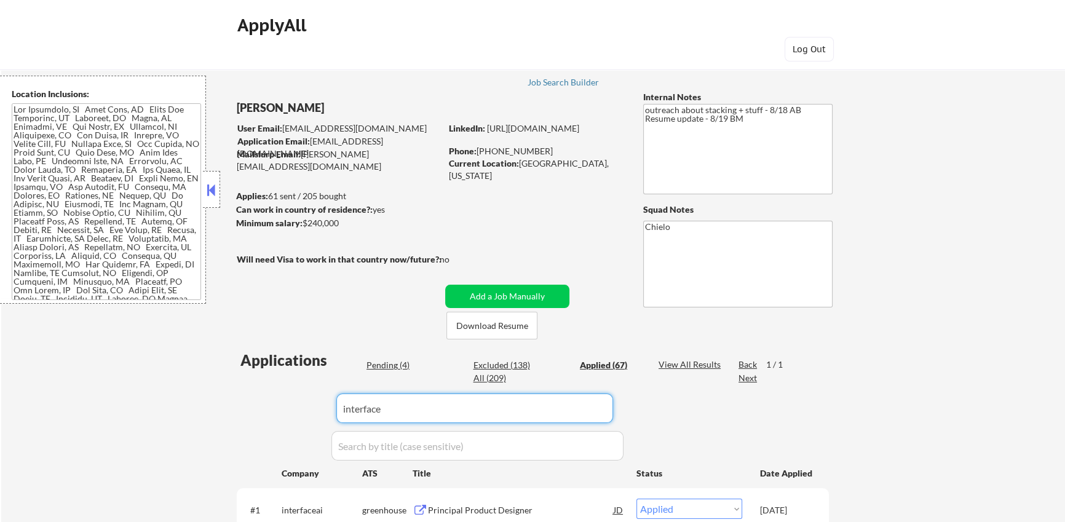
click at [389, 410] on input "input" at bounding box center [474, 409] width 277 height 30
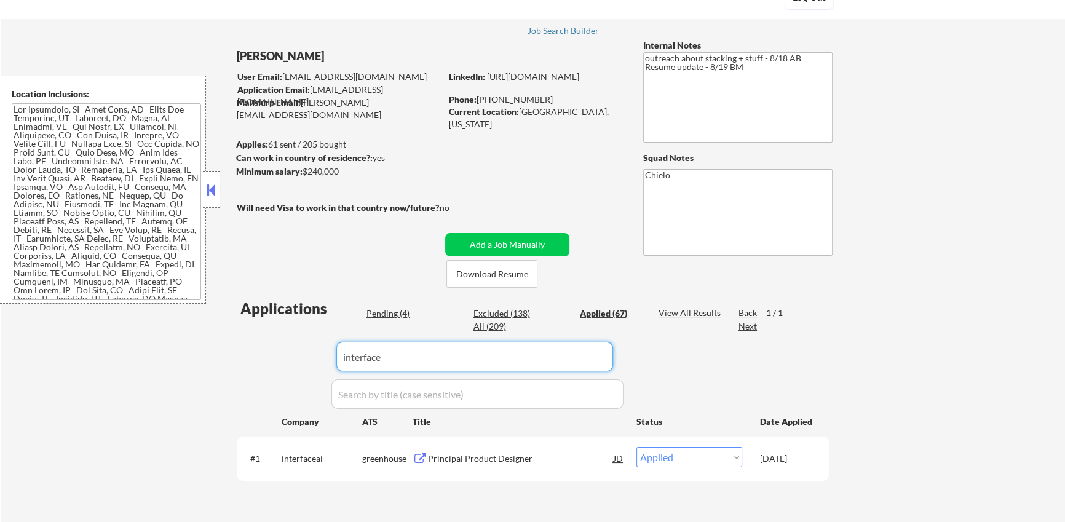
scroll to position [52, 0]
click at [619, 457] on div "JD" at bounding box center [619, 458] width 12 height 22
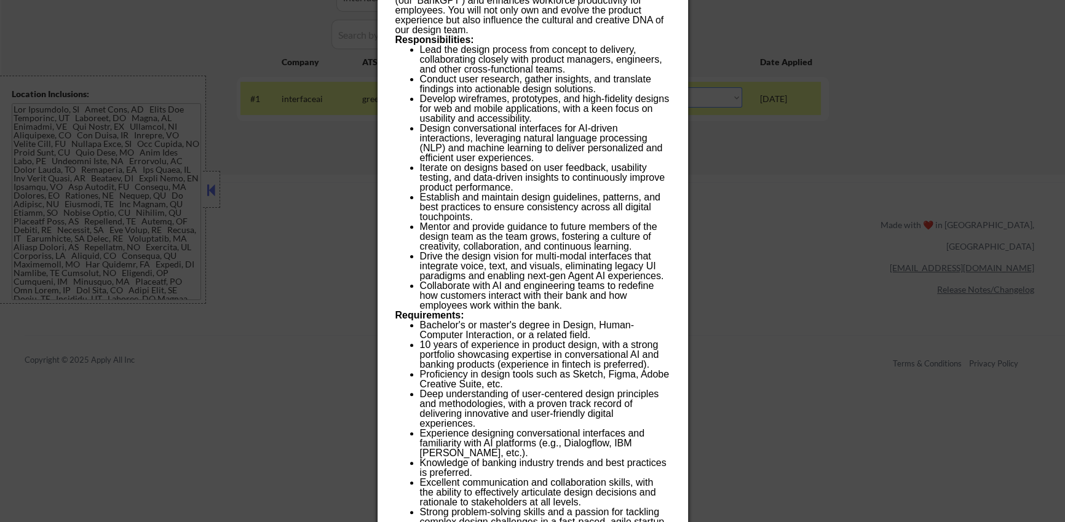
scroll to position [578, 0]
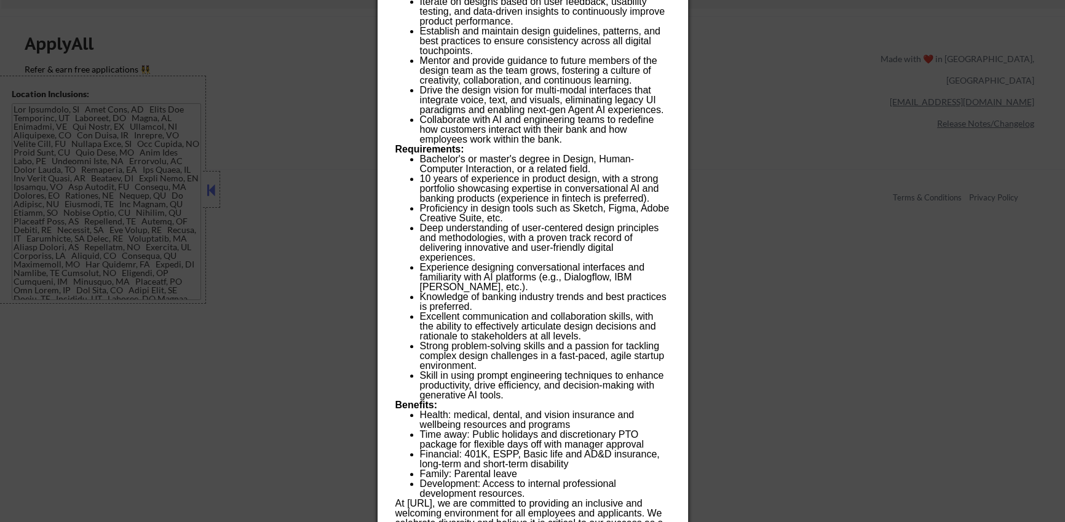
click at [772, 267] on div at bounding box center [532, 261] width 1065 height 522
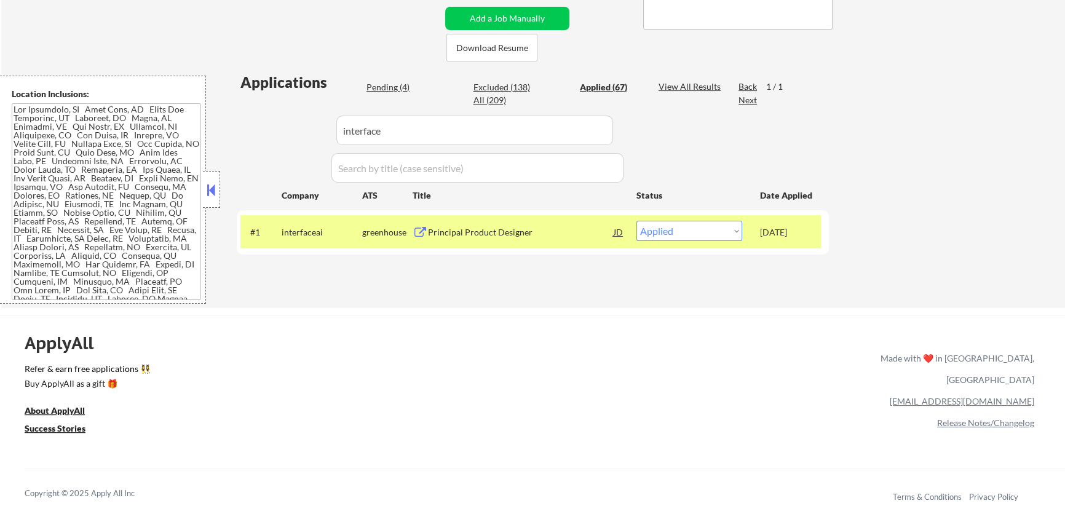
scroll to position [271, 0]
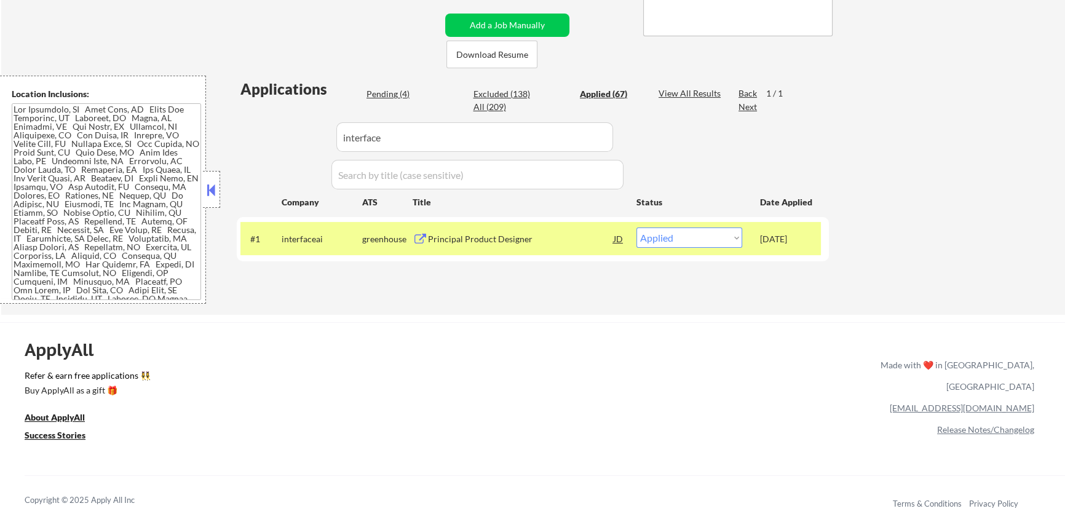
click at [615, 242] on div "JD" at bounding box center [619, 239] width 12 height 22
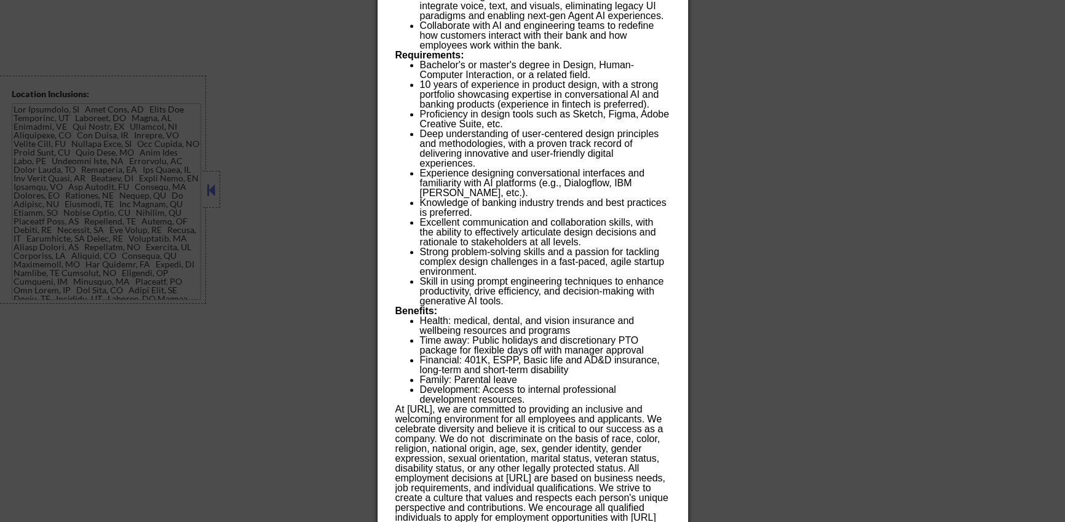
scroll to position [891, 0]
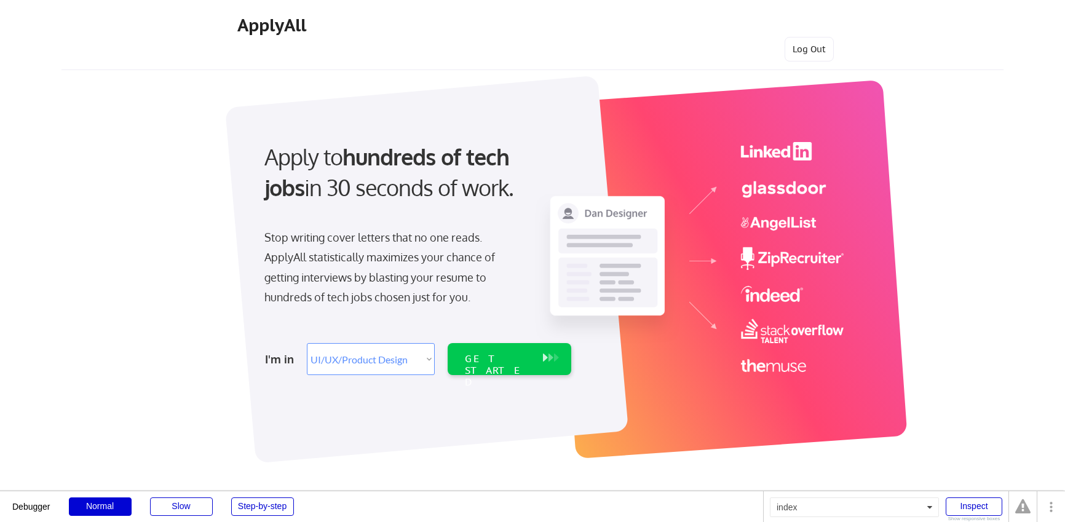
select select ""design""
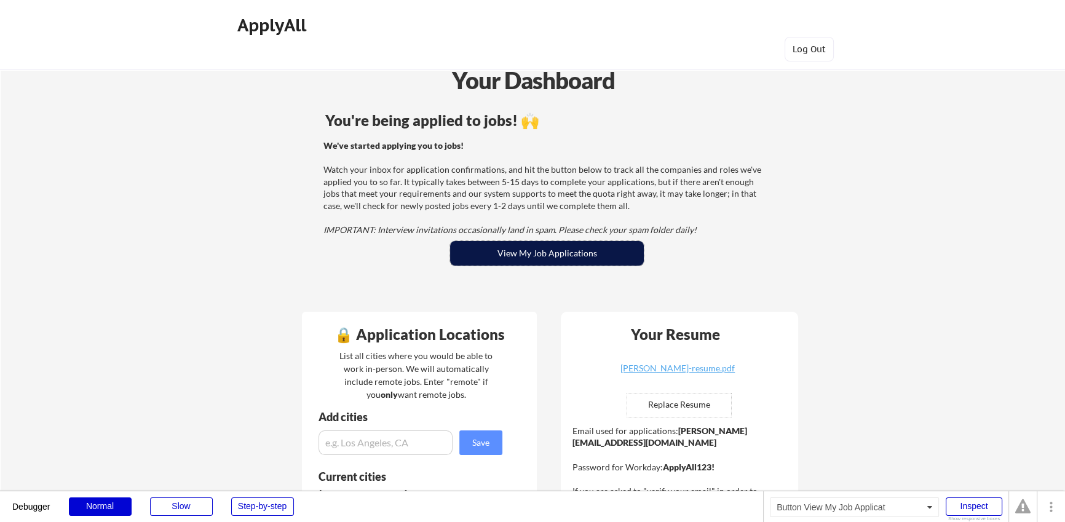
click at [600, 265] on button "View My Job Applications" at bounding box center [547, 253] width 194 height 25
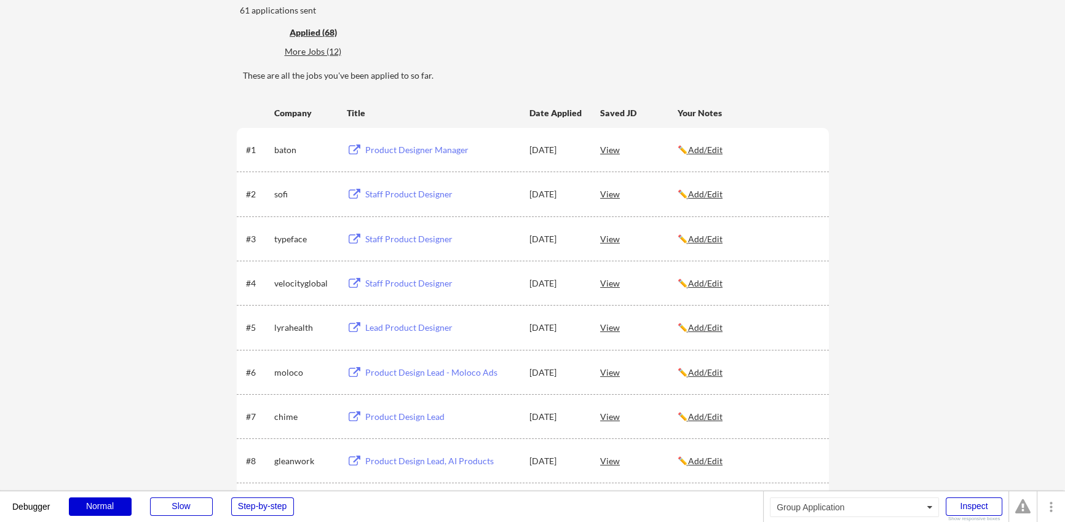
scroll to position [140, 0]
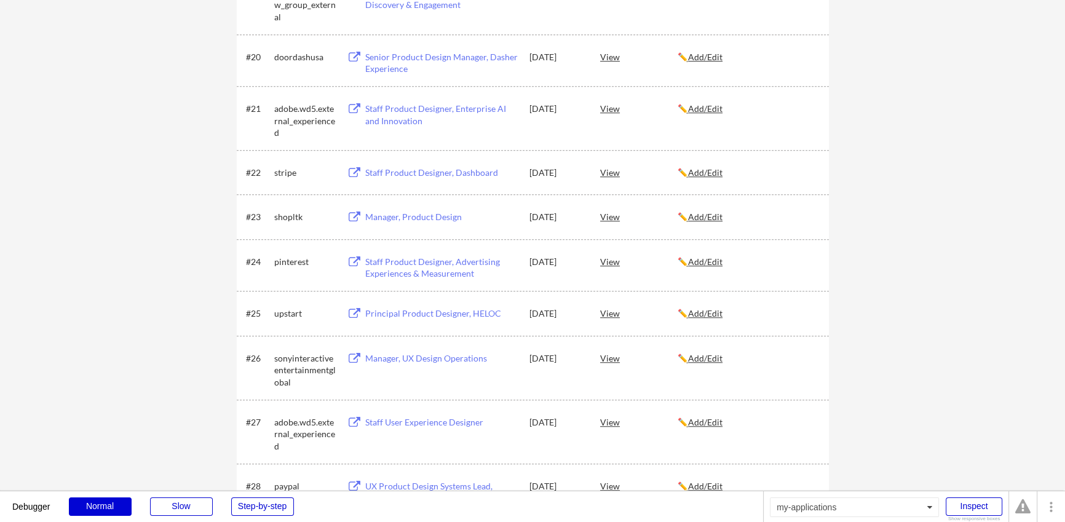
scroll to position [3000, 0]
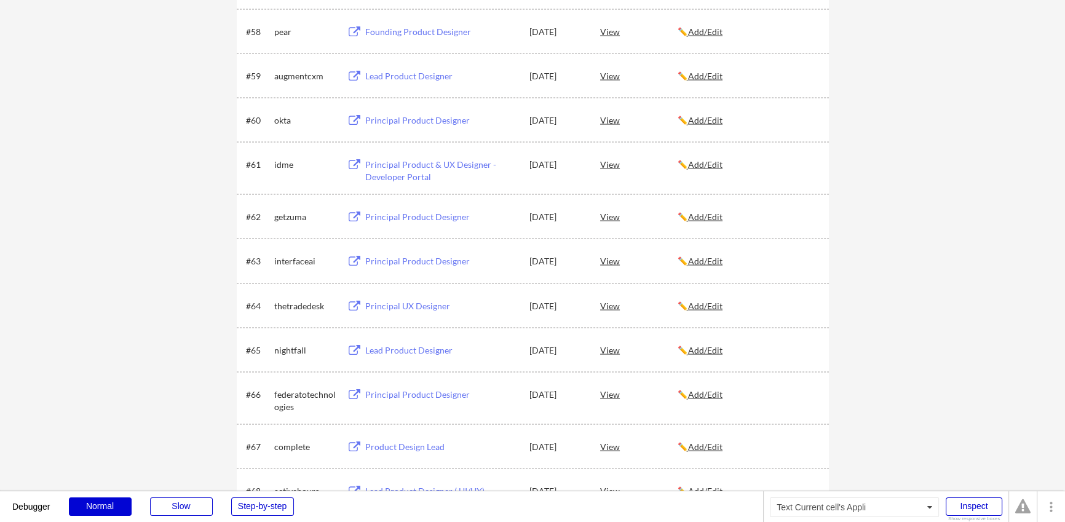
click at [615, 257] on div "View" at bounding box center [639, 261] width 78 height 22
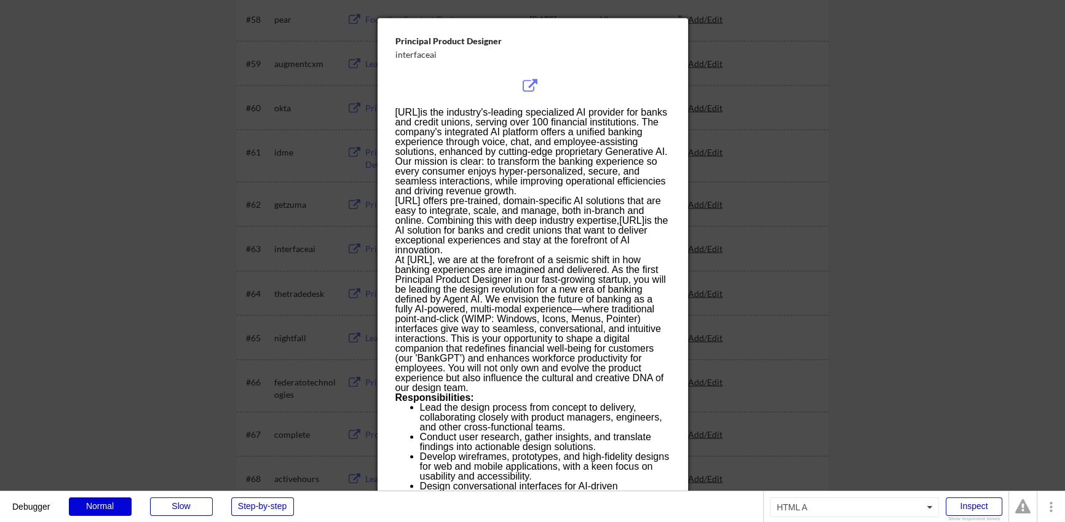
scroll to position [2928, 0]
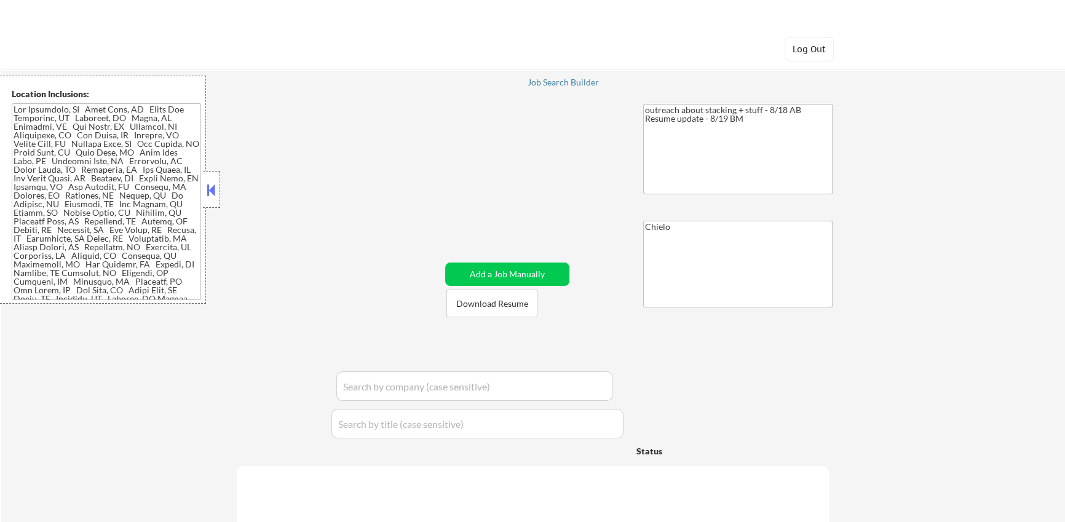
select select ""applied""
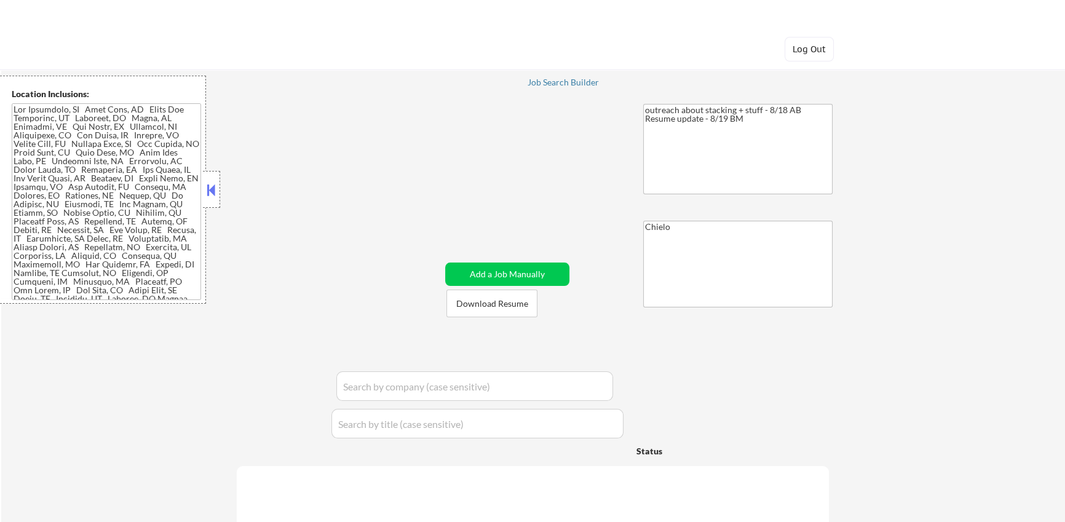
select select ""applied""
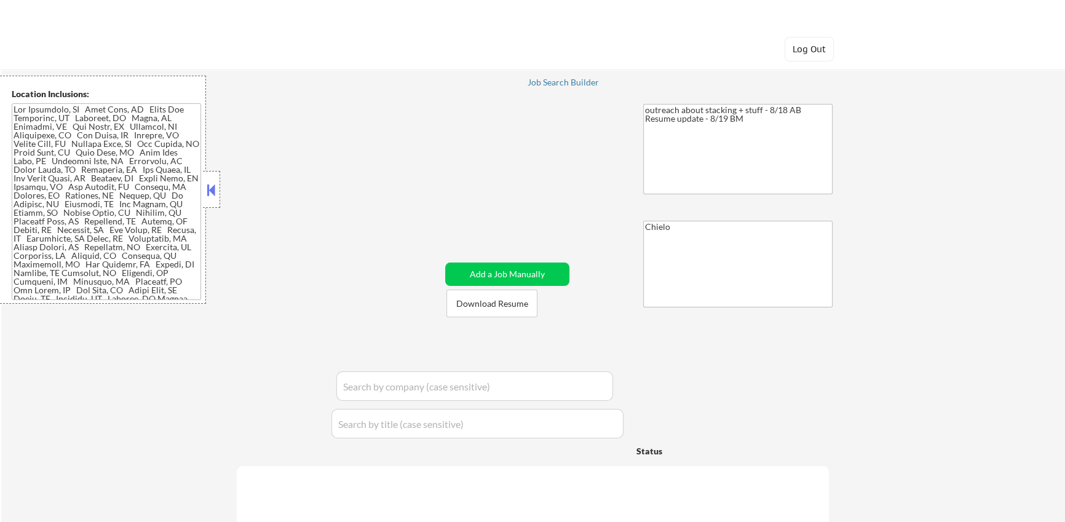
select select ""applied""
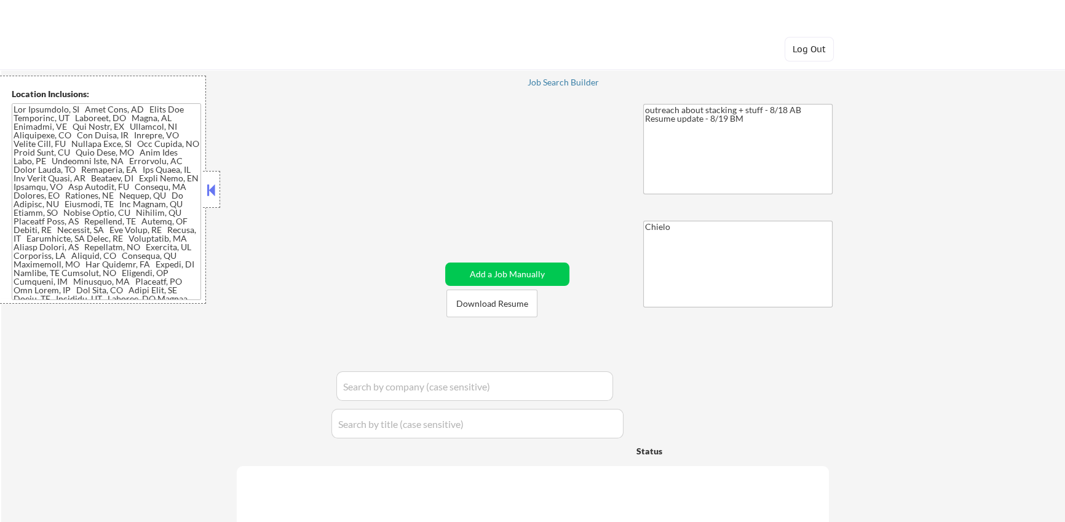
select select ""applied""
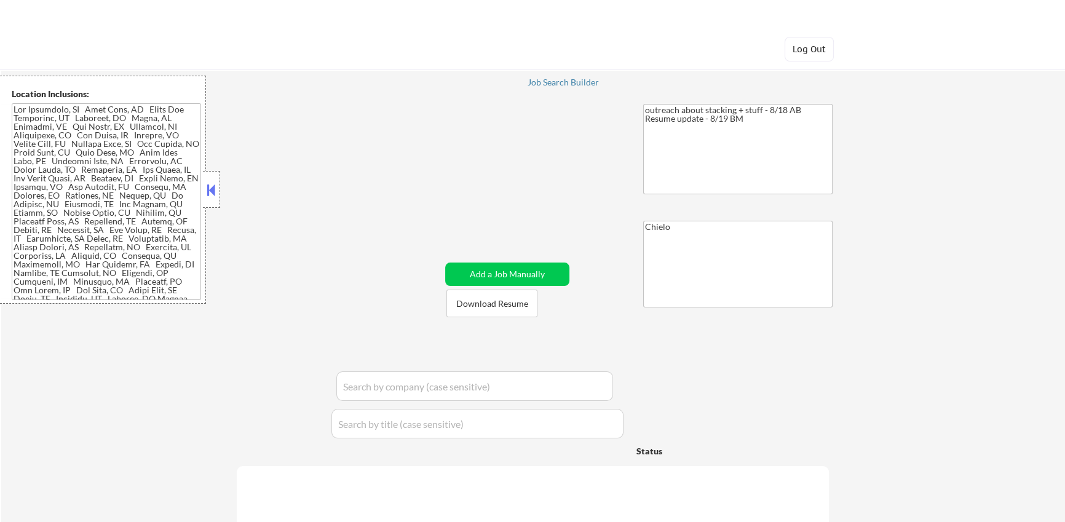
select select ""applied""
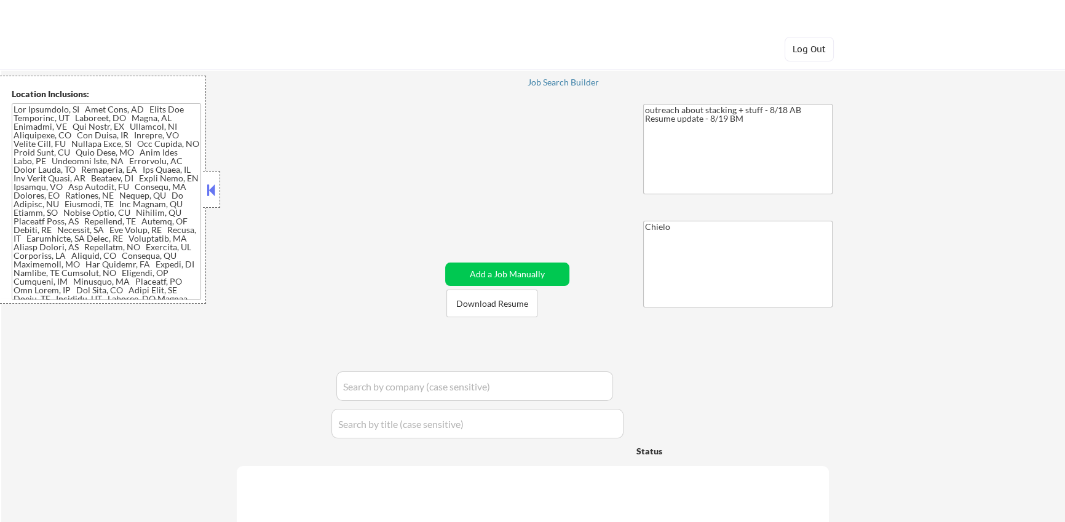
select select ""applied""
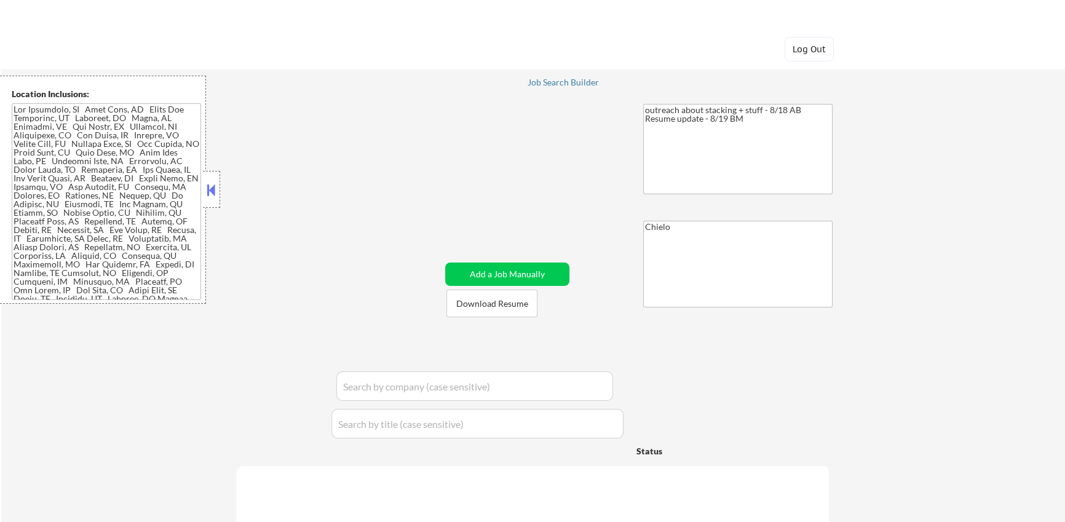
select select ""applied""
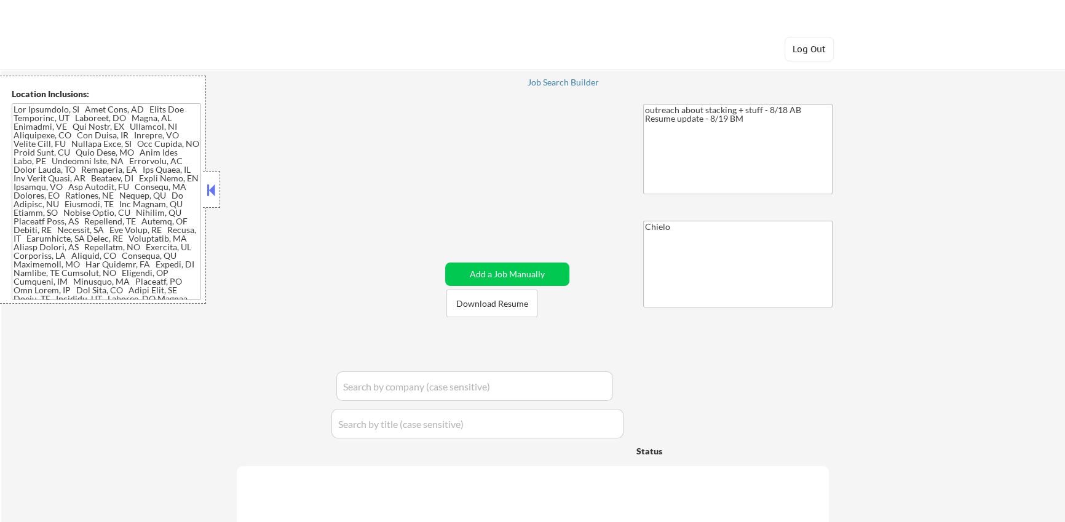
select select ""applied""
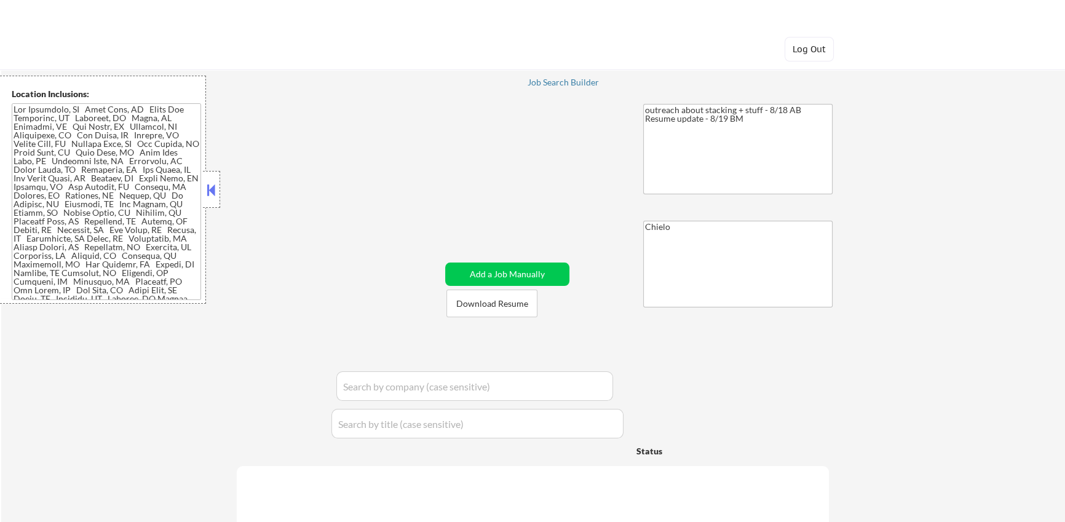
select select ""applied""
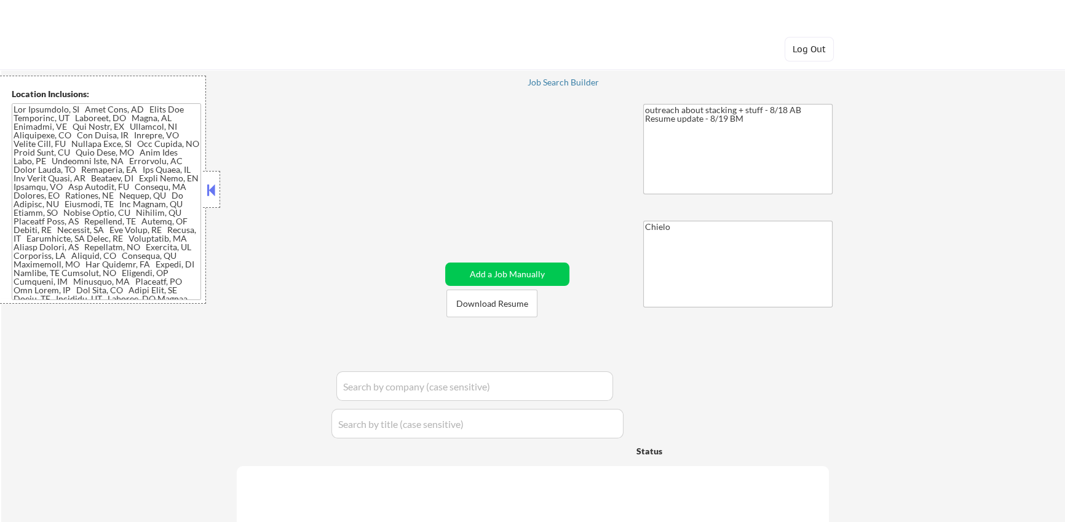
select select ""applied""
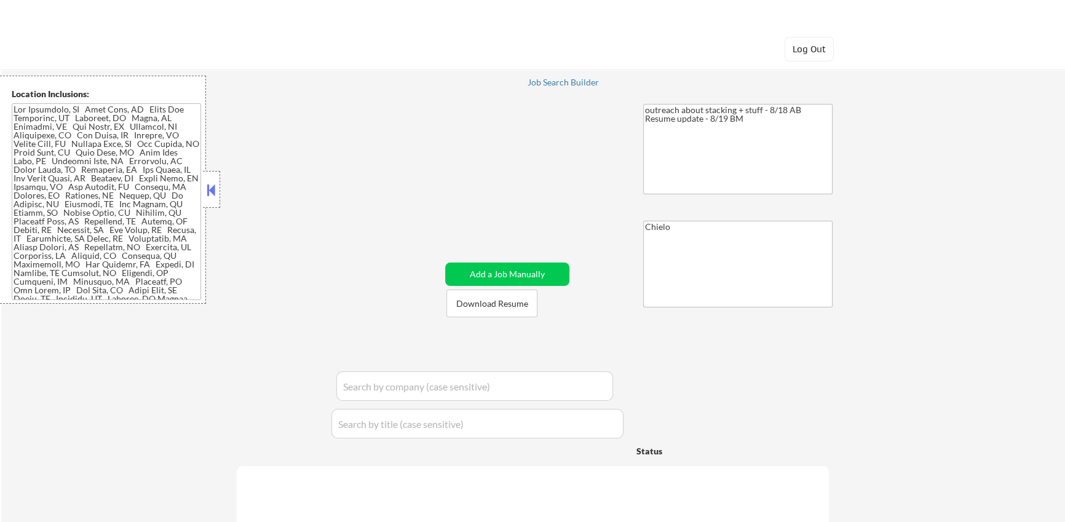
select select ""applied""
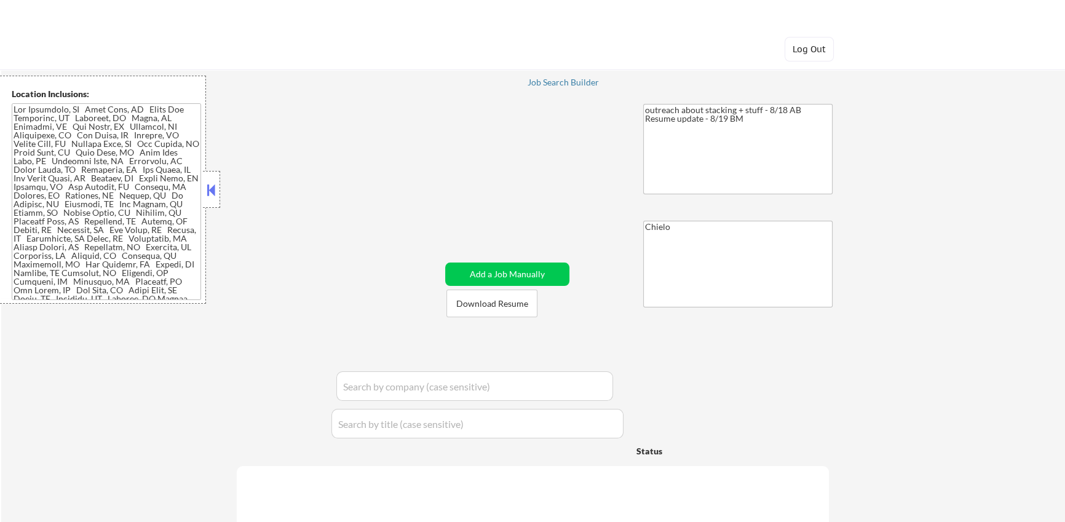
select select ""applied""
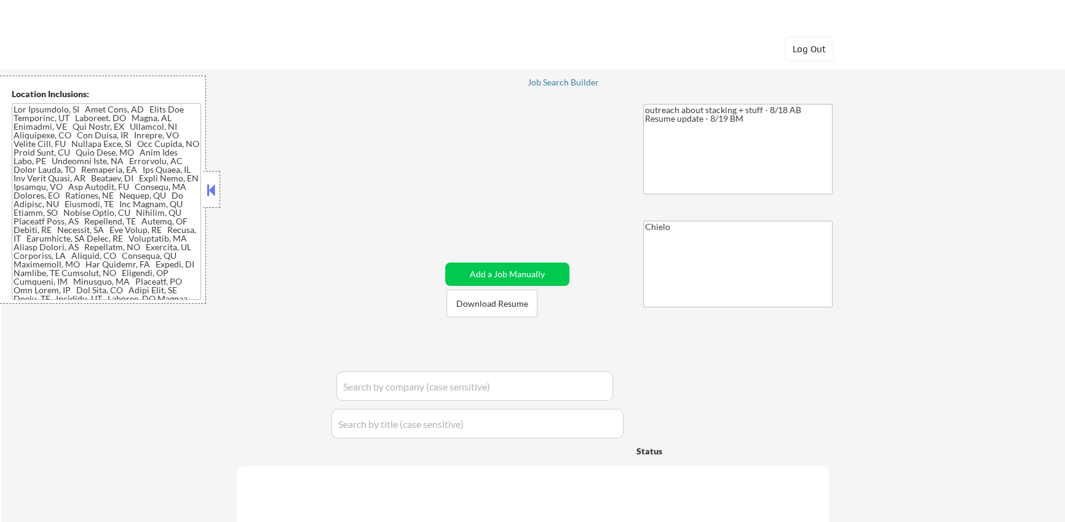
select select ""applied""
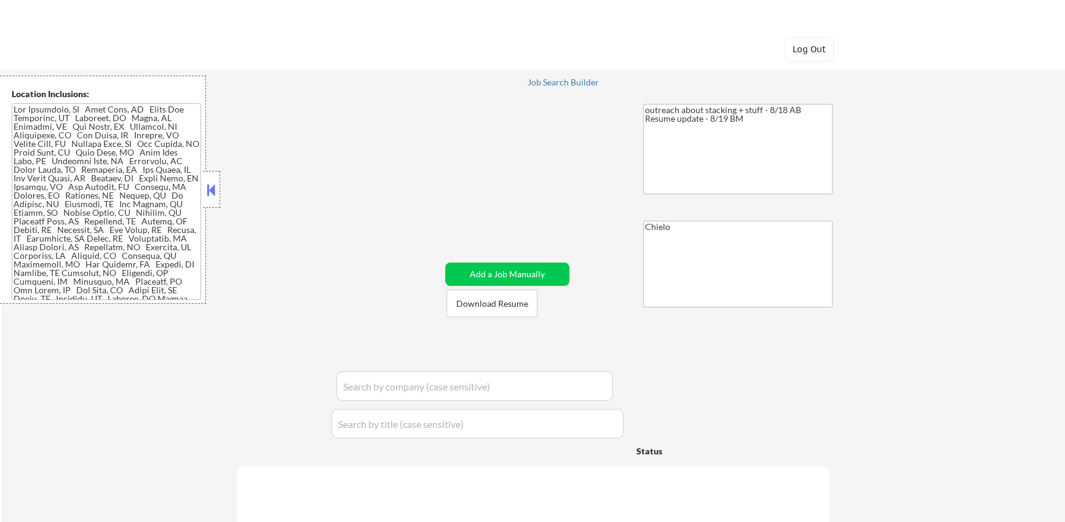
select select ""applied""
select select ""pending""
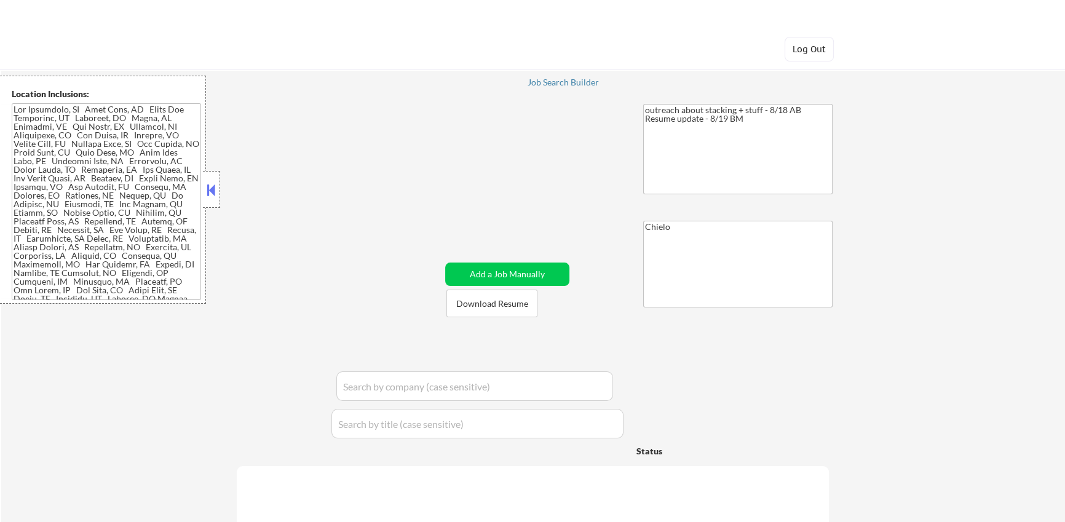
select select ""excluded""
select select ""excluded__expired_""
select select ""excluded__salary_""
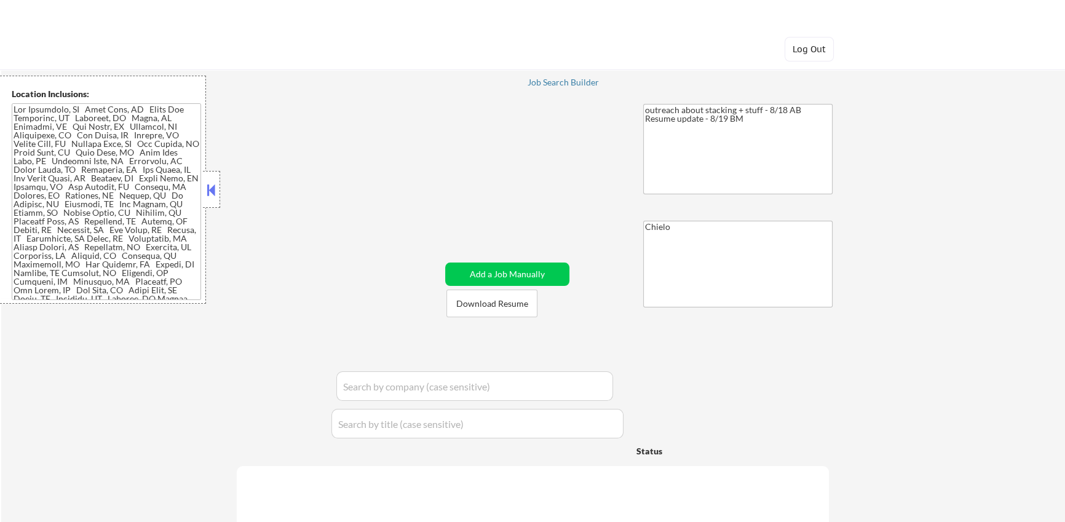
select select ""excluded__expired_""
select select ""excluded__salary_""
select select ""excluded__expired_""
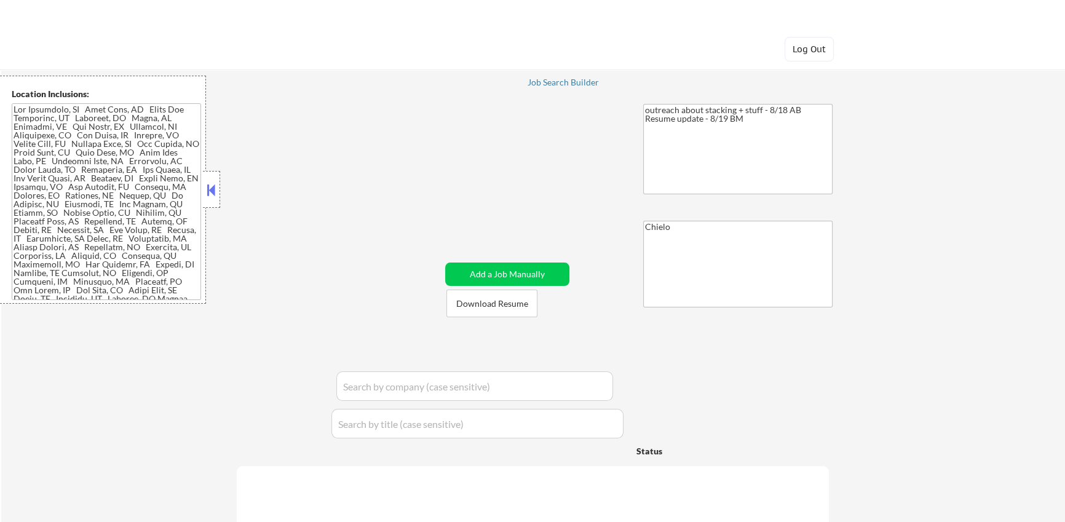
select select ""pending""
select select ""excluded__expired_""
select select ""excluded""
select select ""excluded__other_""
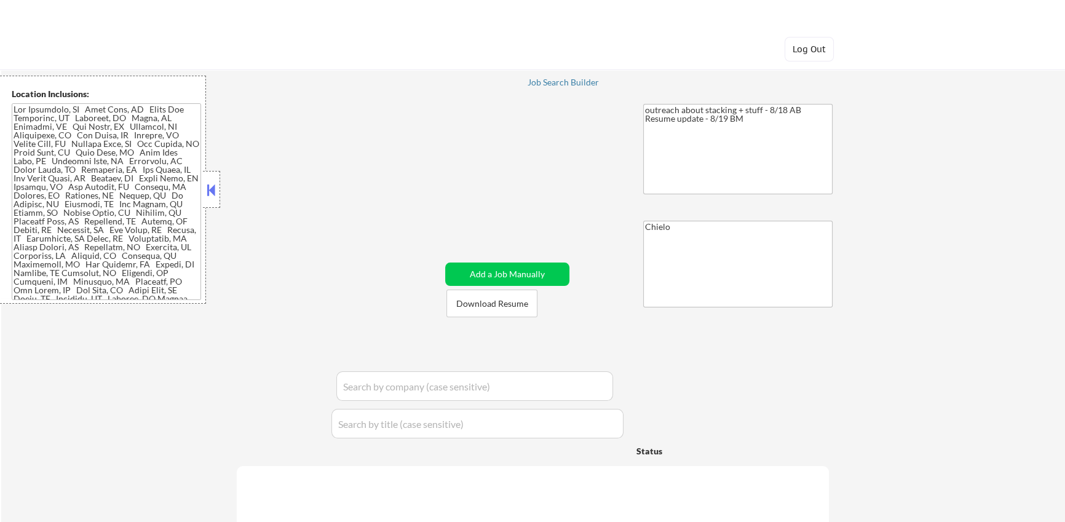
select select ""excluded__other_""
select select ""excluded__expired_""
select select ""excluded__salary_""
select select ""excluded__expired_""
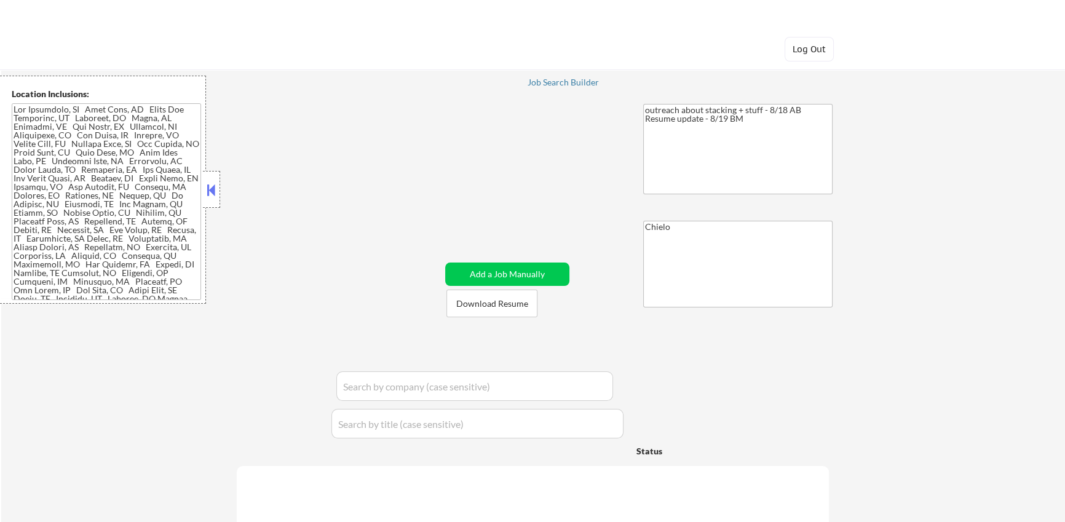
select select ""excluded__other_""
select select ""excluded__salary_""
select select ""excluded__bad_match_""
select select ""excluded__expired_""
select select ""excluded__salary_""
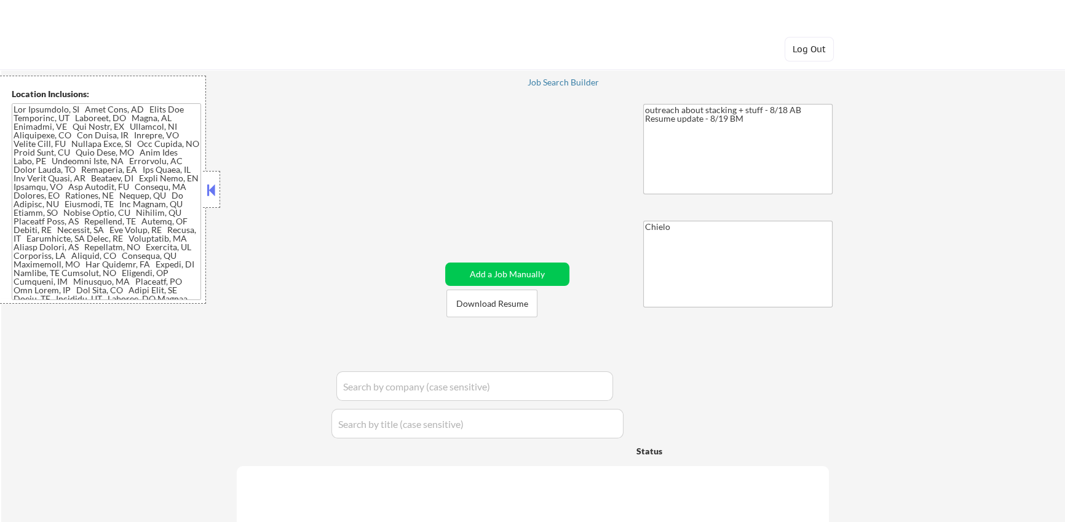
select select ""excluded__expired_""
select select ""excluded""
select select ""excluded__salary_""
select select ""excluded""
select select ""excluded__salary_""
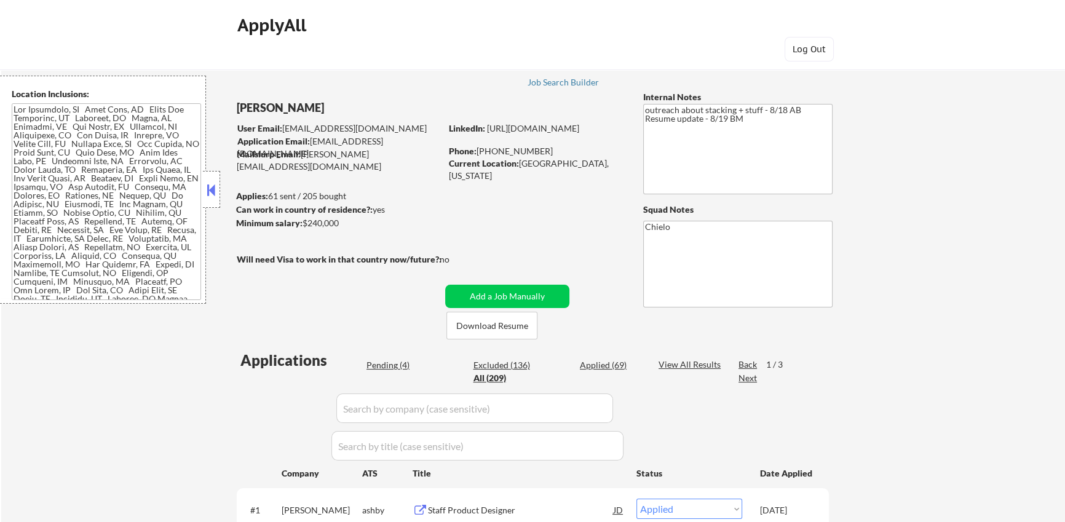
scroll to position [212, 0]
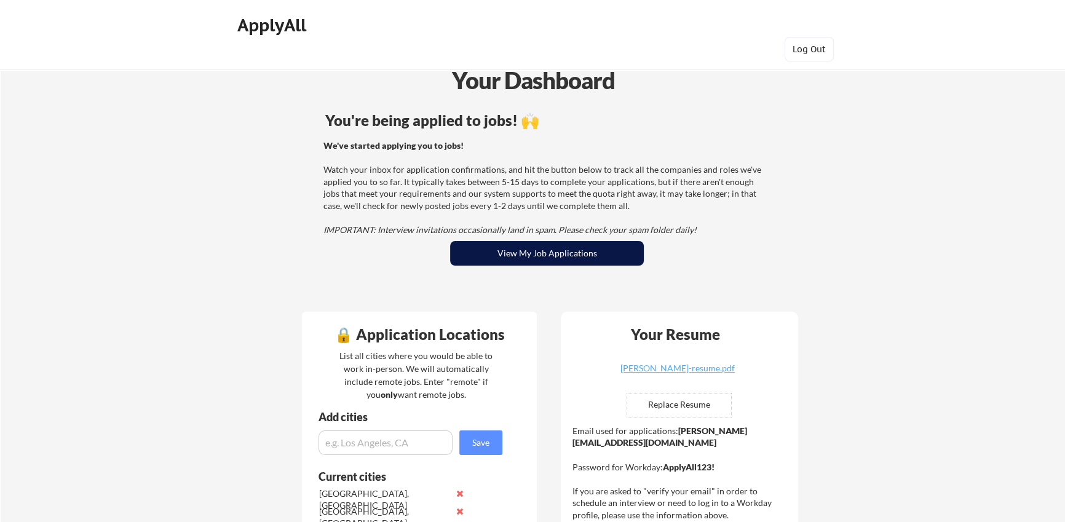
click at [543, 253] on button "View My Job Applications" at bounding box center [547, 253] width 194 height 25
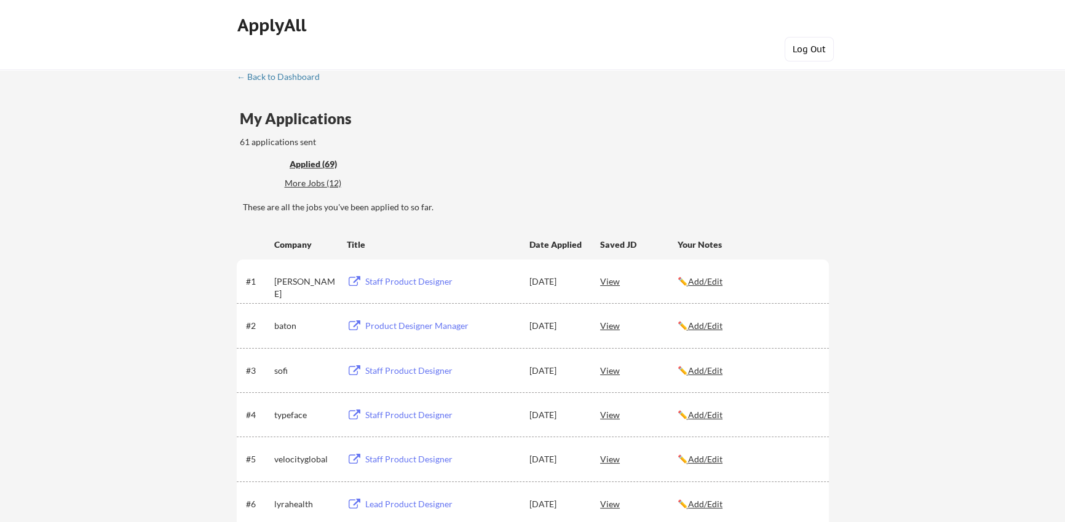
click at [794, 49] on button "Log Out" at bounding box center [809, 49] width 49 height 25
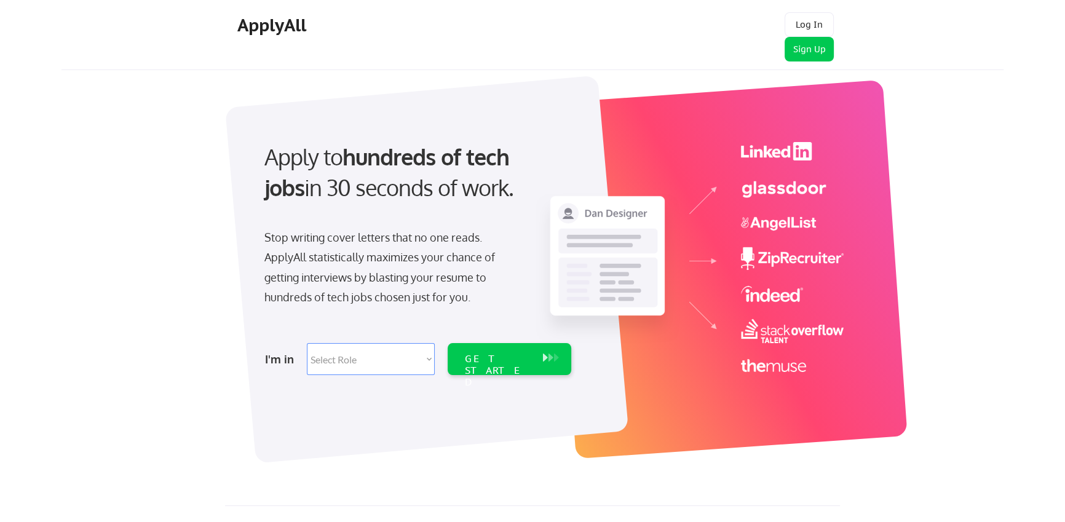
click at [913, 46] on div "ApplyAll Log In Sign Up Log Out" at bounding box center [533, 35] width 942 height 70
click at [805, 18] on button "Log In" at bounding box center [809, 24] width 49 height 25
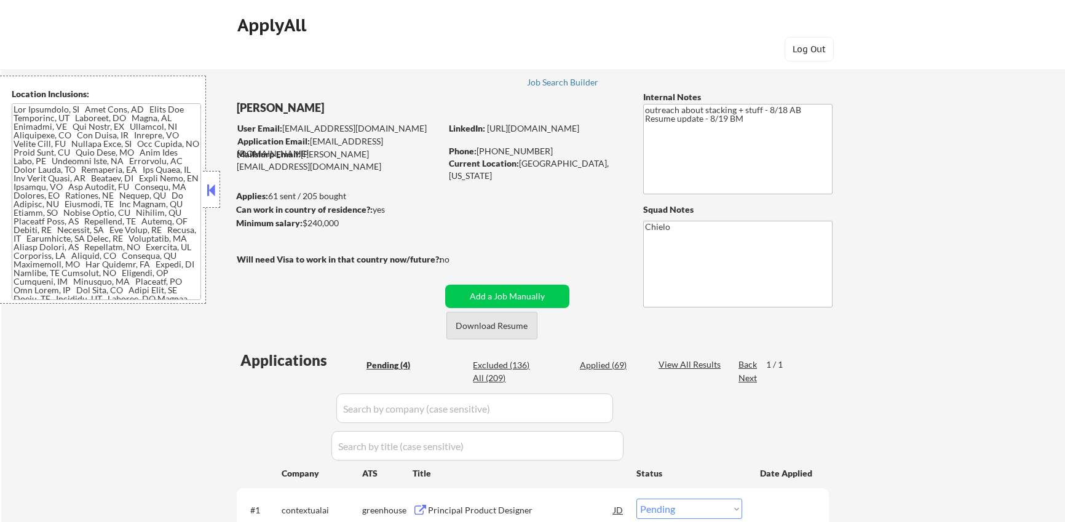
select select ""pending""
click at [523, 365] on div "Excluded (136)" at bounding box center [504, 365] width 62 height 12
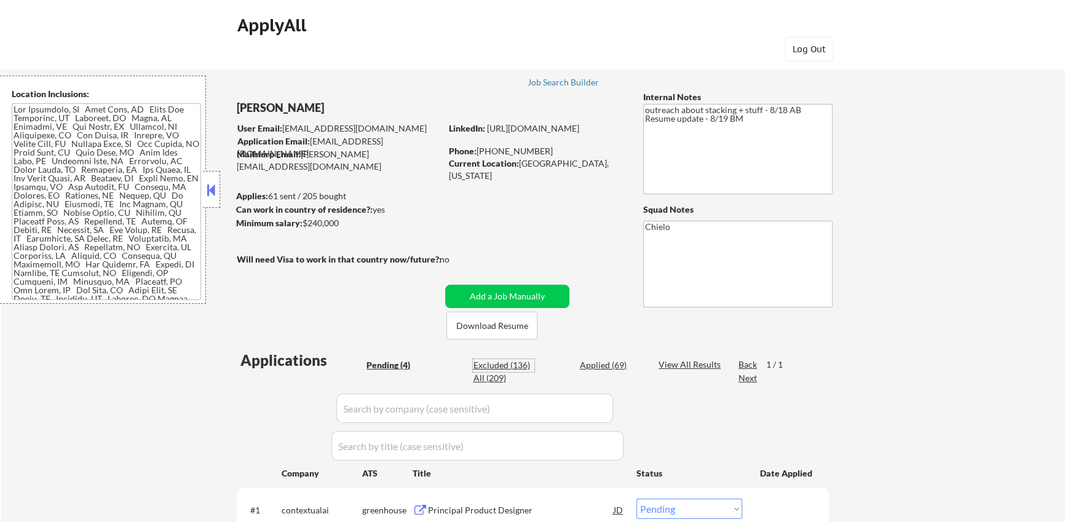
select select ""excluded""
select select ""excluded__expired_""
select select ""excluded__salary_""
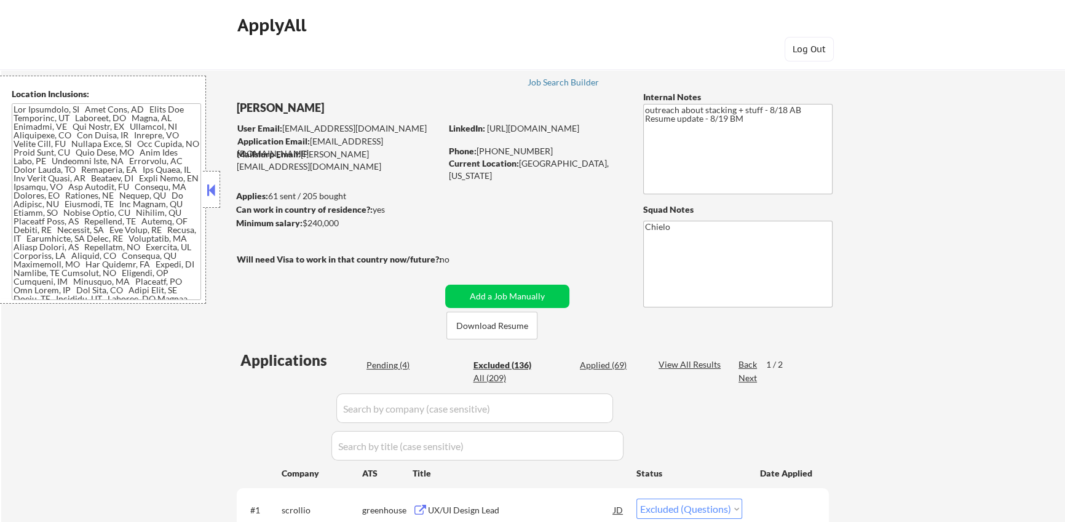
select select ""excluded__expired_""
select select ""excluded__salary_""
select select ""excluded__expired_""
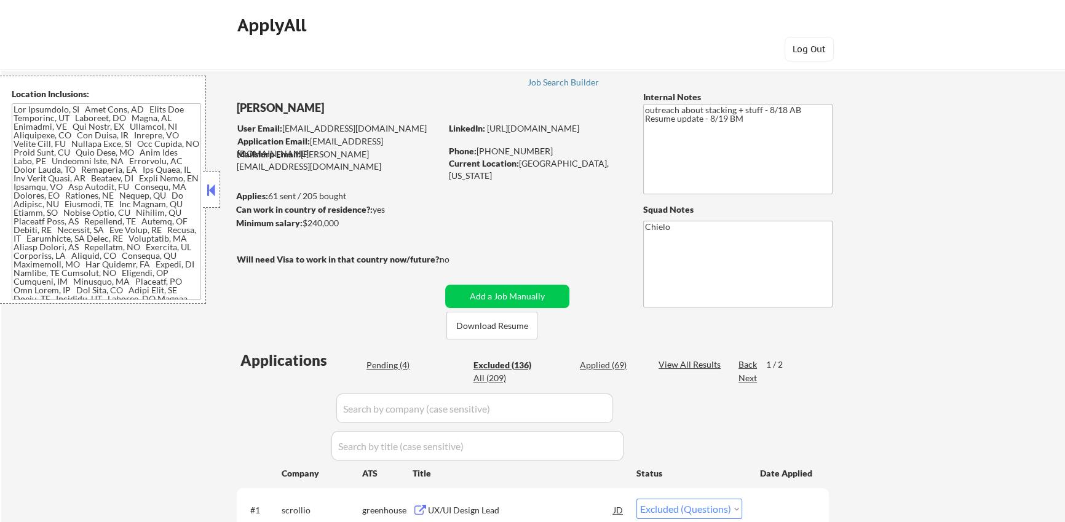
select select ""excluded__expired_""
select select ""excluded""
select select ""excluded__other_""
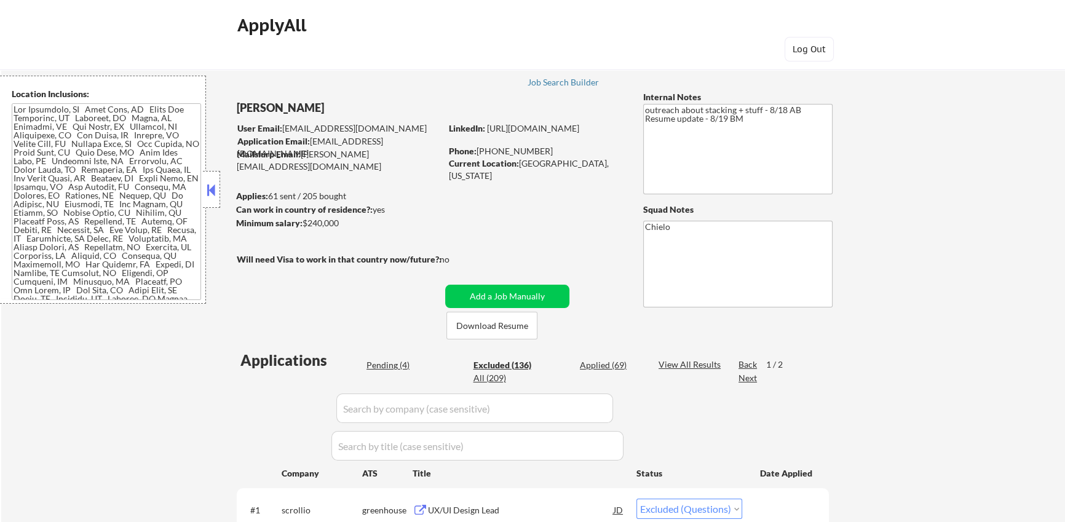
select select ""excluded__expired_""
select select ""excluded__salary_""
select select ""excluded__expired_""
select select ""excluded__other_""
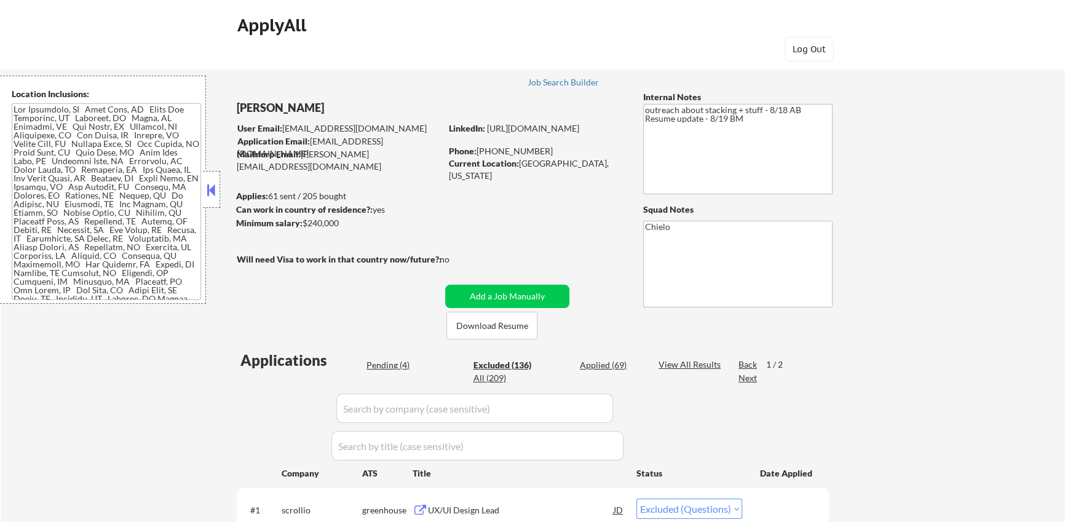
select select ""excluded__salary_""
select select ""excluded__bad_match_""
select select ""excluded__expired_""
select select ""excluded__salary_""
select select ""excluded__expired_""
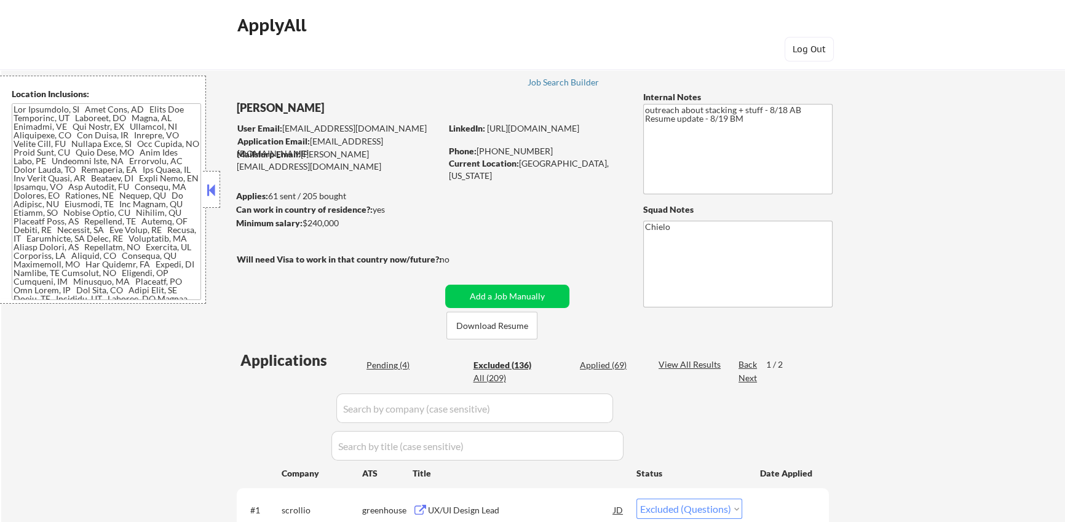
select select ""excluded""
select select ""excluded__salary_""
select select ""excluded""
select select ""excluded__salary_""
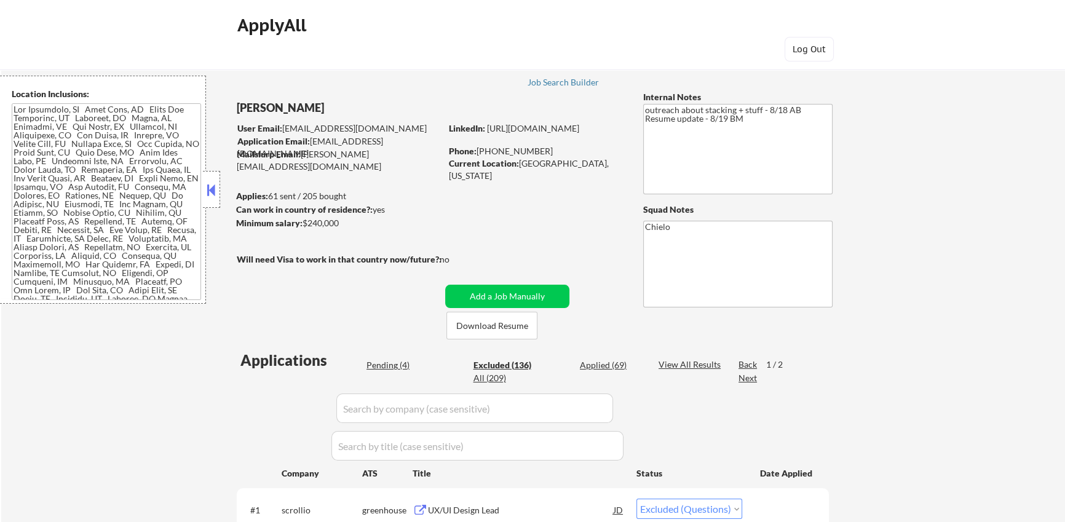
select select ""excluded__expired_""
select select ""excluded__salary_""
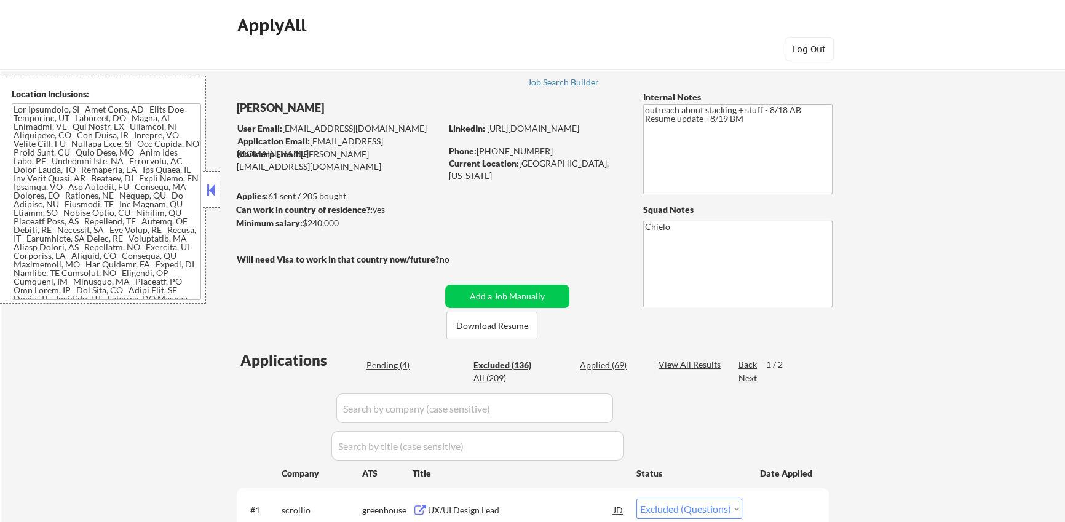
select select ""excluded__salary_""
select select ""excluded__location_""
select select ""excluded__salary_""
select select ""excluded__expired_""
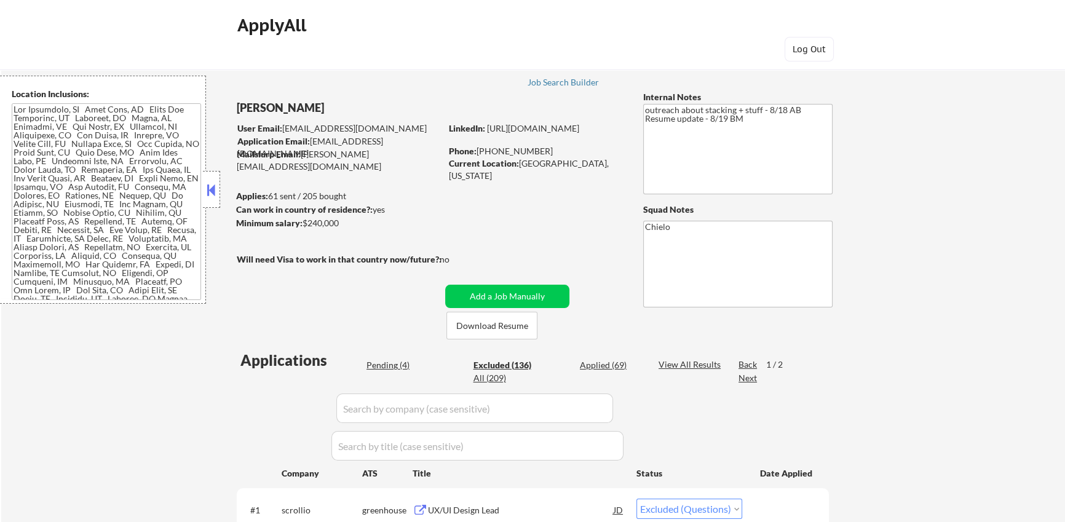
select select ""excluded__expired_""
select select ""excluded__salary_""
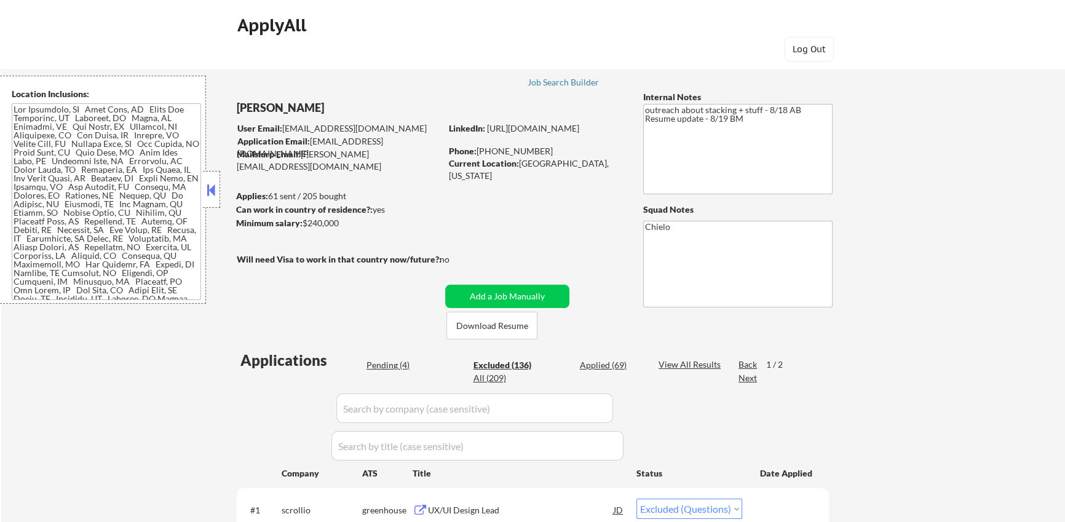
select select ""excluded__expired_""
select select ""excluded__salary_""
select select ""excluded__expired_""
select select ""excluded__bad_match_""
select select ""excluded__expired_""
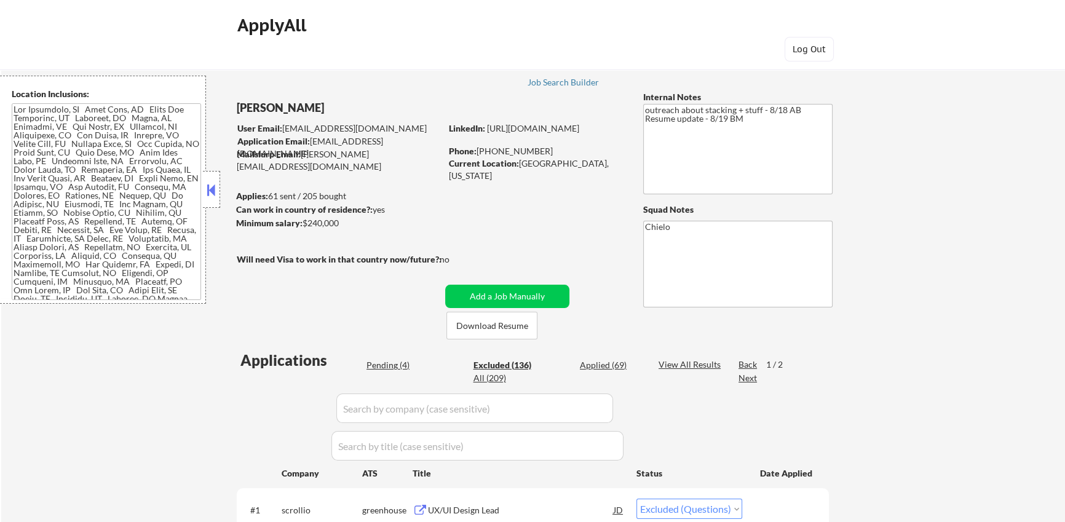
select select ""excluded__salary_""
select select ""excluded""
select select ""excluded__salary_""
select select ""excluded__location_""
select select ""excluded__bad_match_""
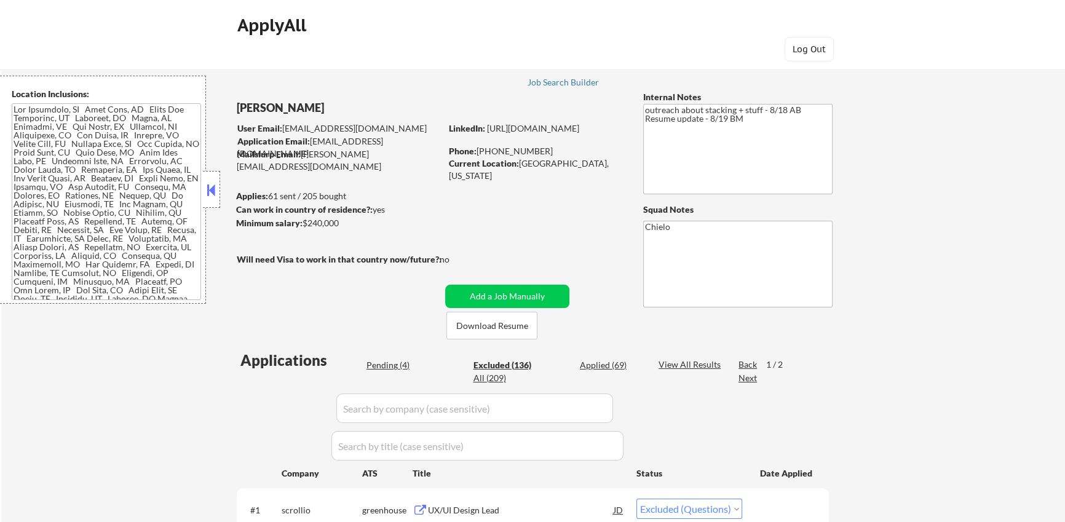
select select ""excluded__salary_""
select select ""excluded__expired_""
select select ""excluded""
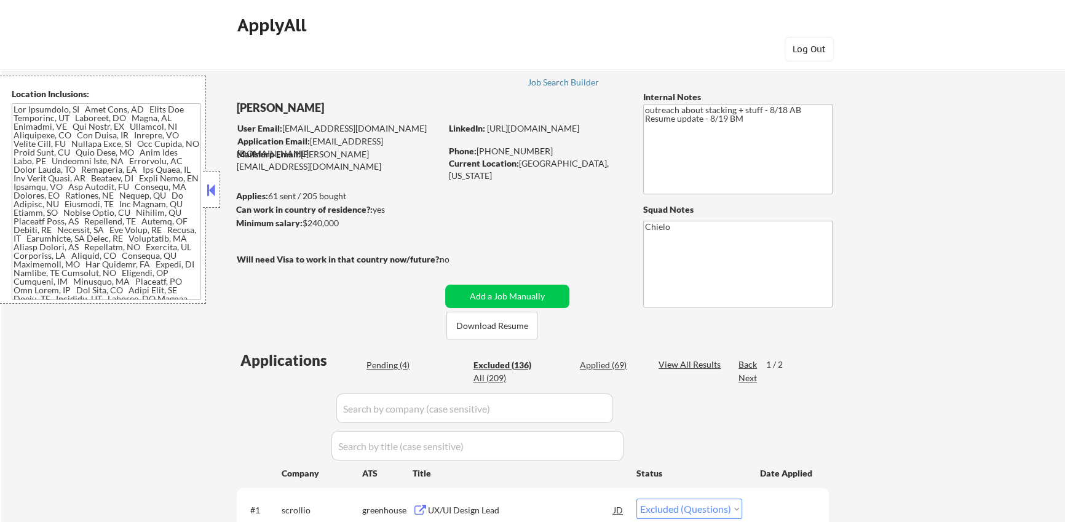
select select ""excluded__expired_""
select select ""excluded__salary_""
select select ""excluded__expired_""
select select ""excluded__other_""
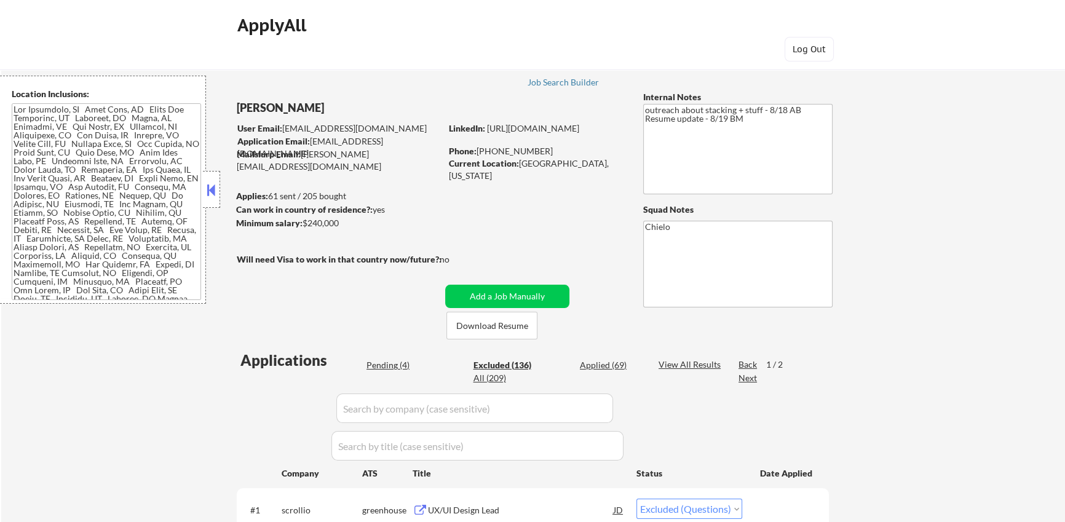
select select ""excluded__expired_""
select select ""excluded__salary_""
select select ""excluded""
select select ""excluded__location_""
select select ""excluded__expired_""
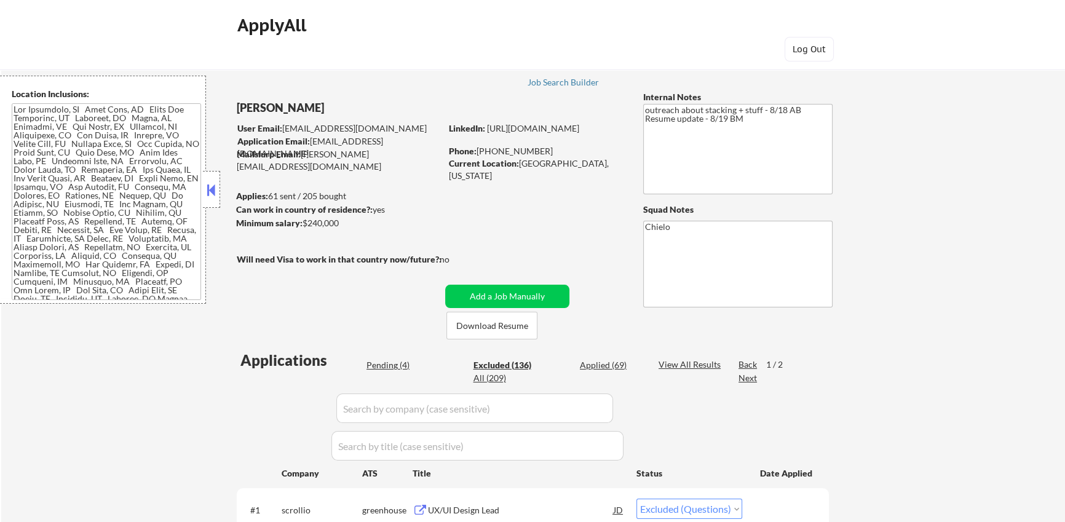
select select ""excluded__salary_""
select select ""excluded__expired_""
select select ""excluded__other_""
select select ""excluded__salary_""
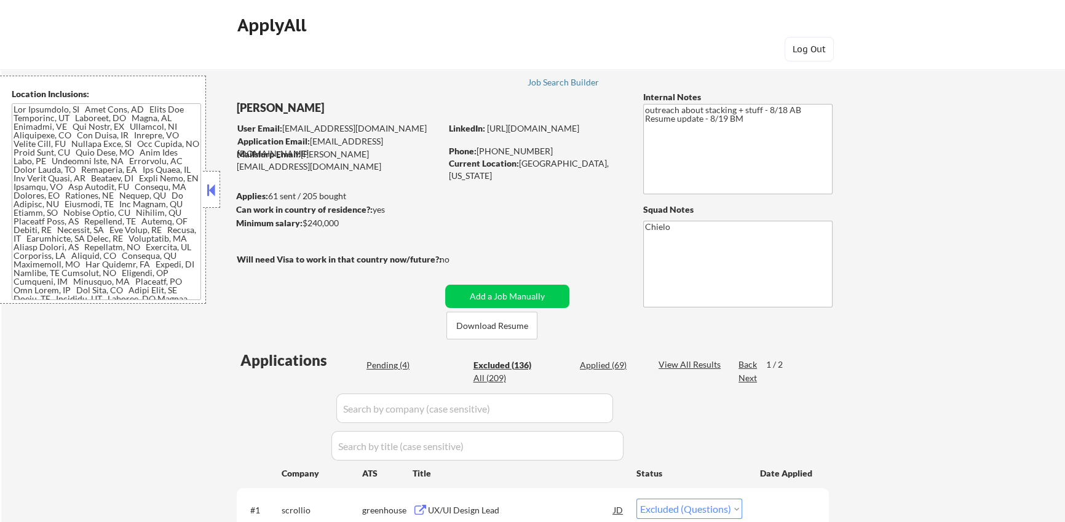
select select ""excluded__salary_""
select select ""excluded__other_""
select select ""excluded__expired_""
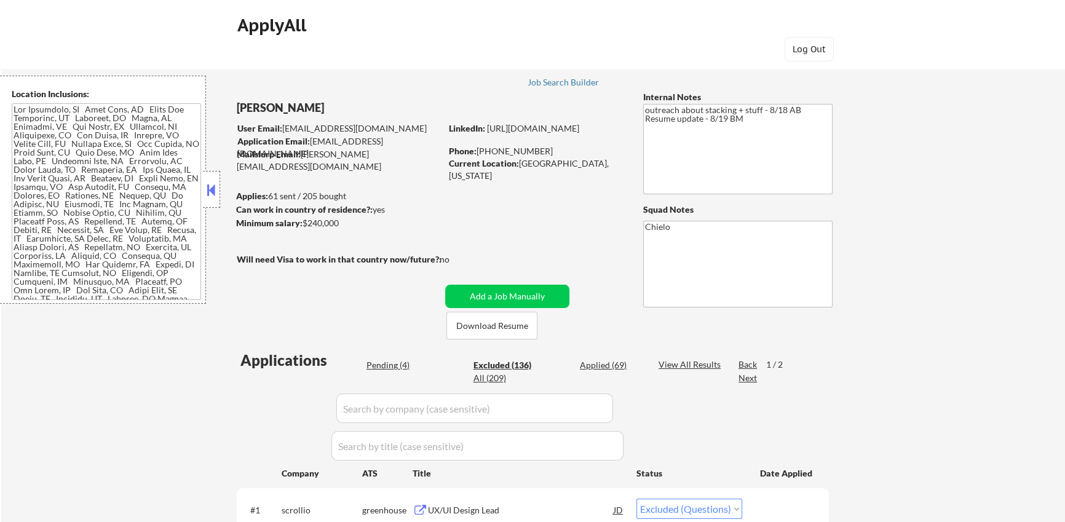
select select ""excluded__salary_""
select select ""excluded__other_""
select select ""excluded__expired_""
select select ""excluded__salary_""
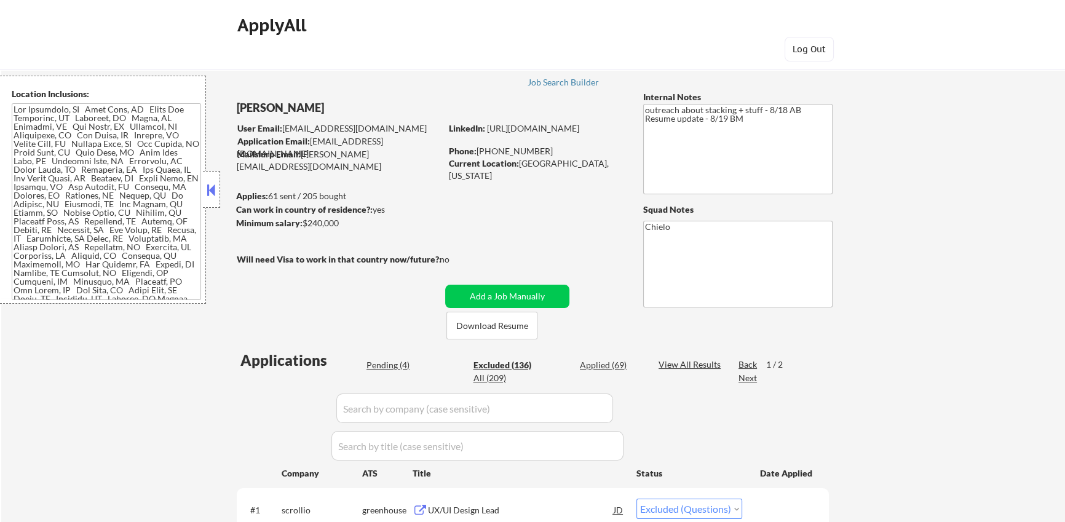
select select ""excluded__salary_""
select select ""excluded__expired_""
select select ""excluded__salary_""
select select ""excluded""
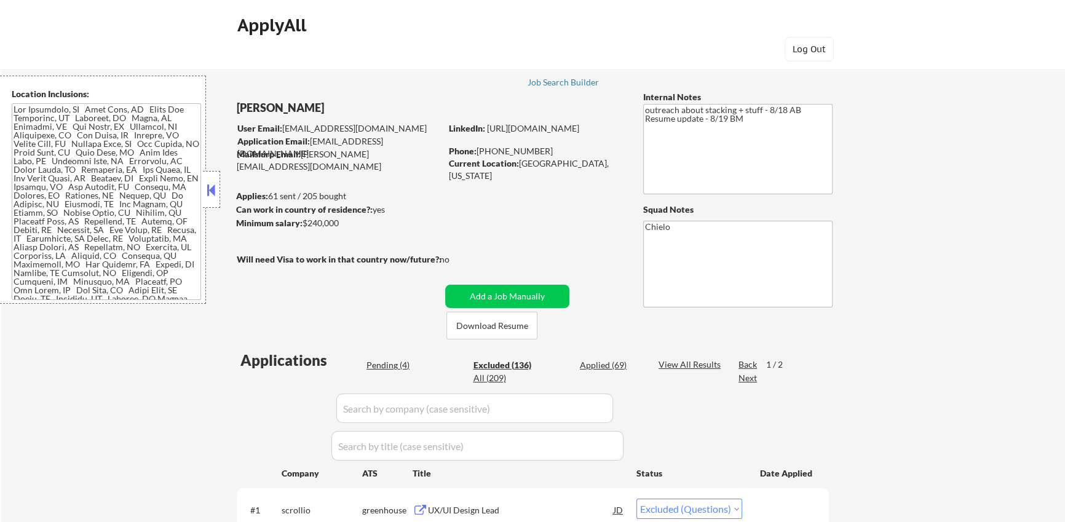
select select ""excluded__expired_""
select select ""excluded__salary_""
select select ""excluded__expired_""
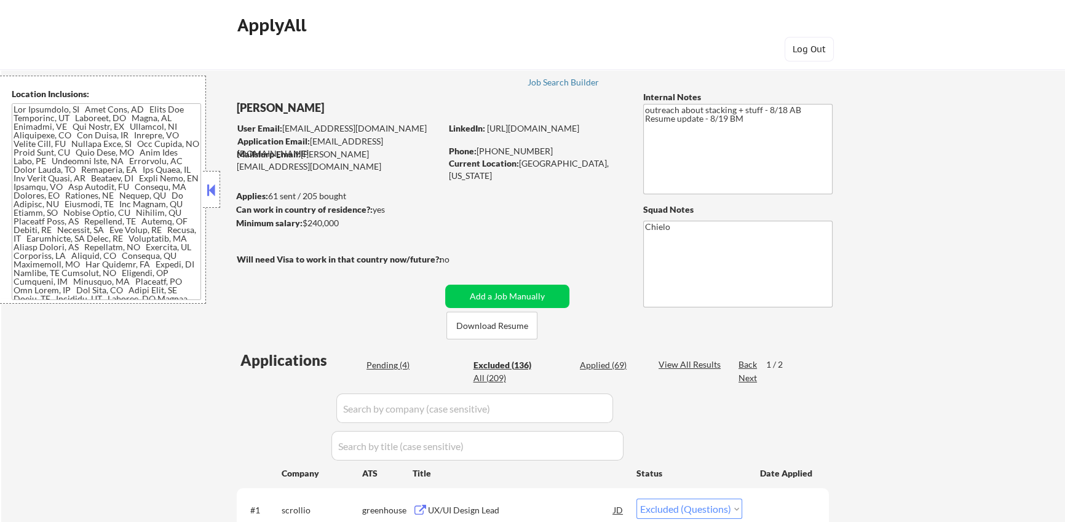
select select ""excluded__salary_""
select select ""excluded__expired_""
select select ""excluded__salary_""
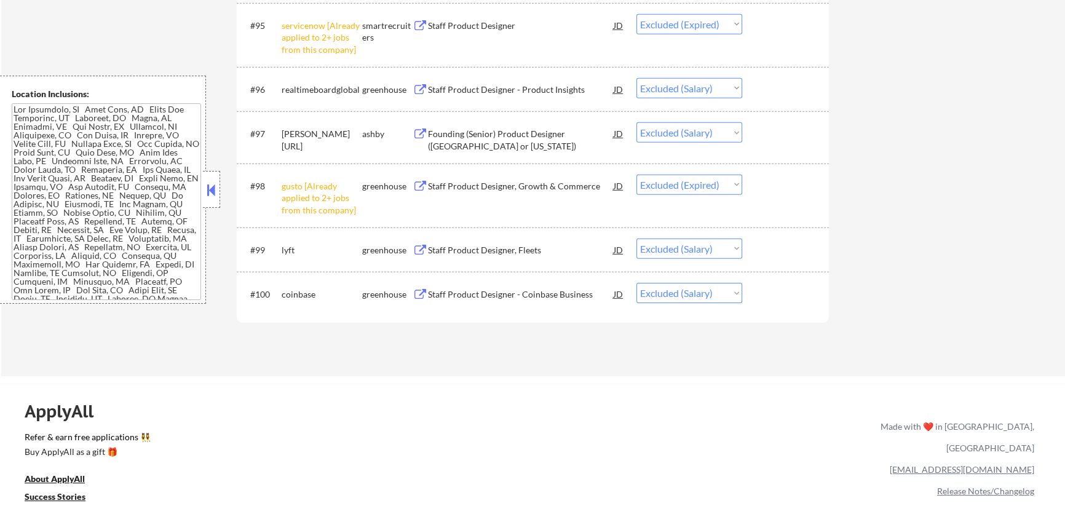
scroll to position [4857, 0]
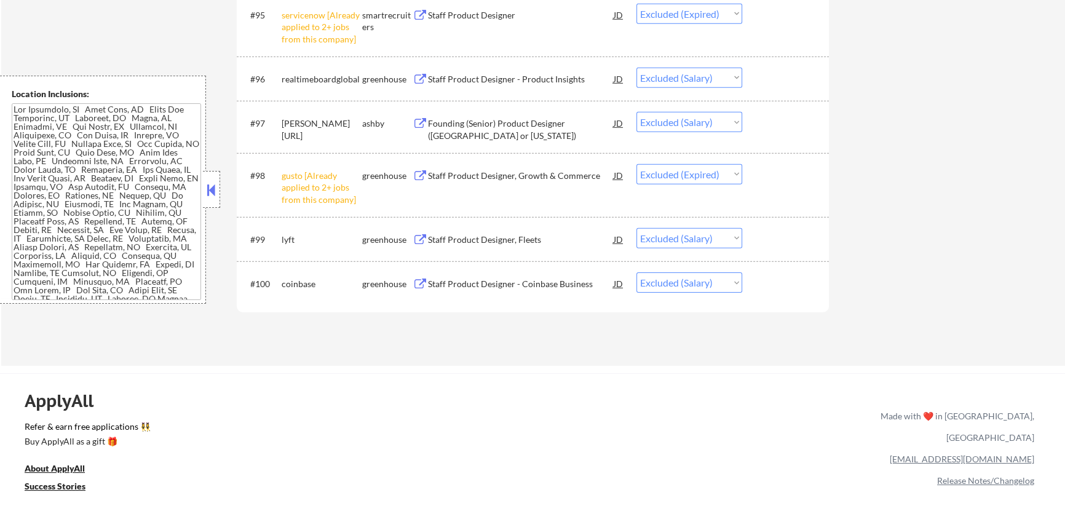
type textarea "outreach about stacking + stuff - 8/18 AB Resume update - 8/19 BM +15 for salar…"
select select ""excluded""
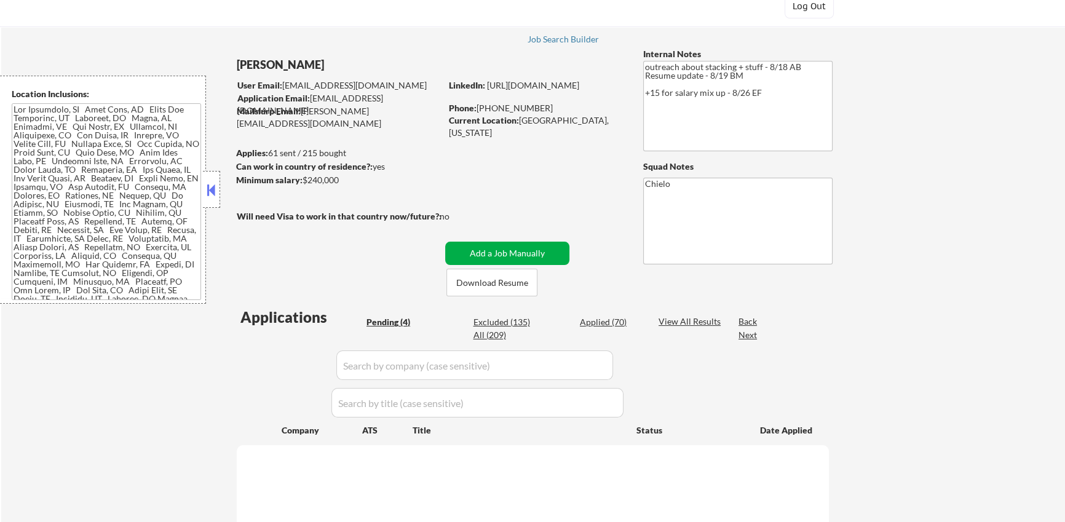
select select ""pending""
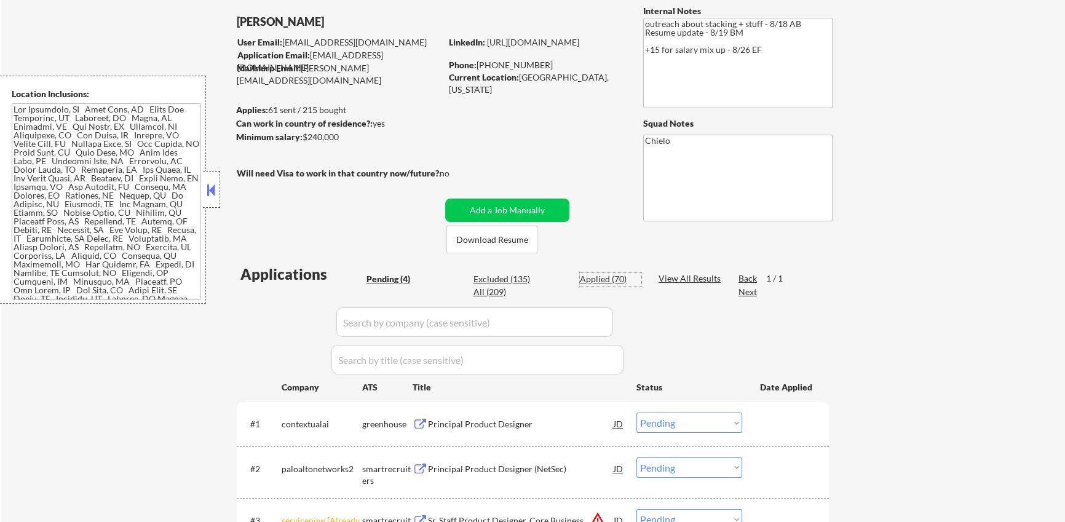
click at [611, 282] on div "Applied (70)" at bounding box center [611, 279] width 62 height 12
select select ""applied""
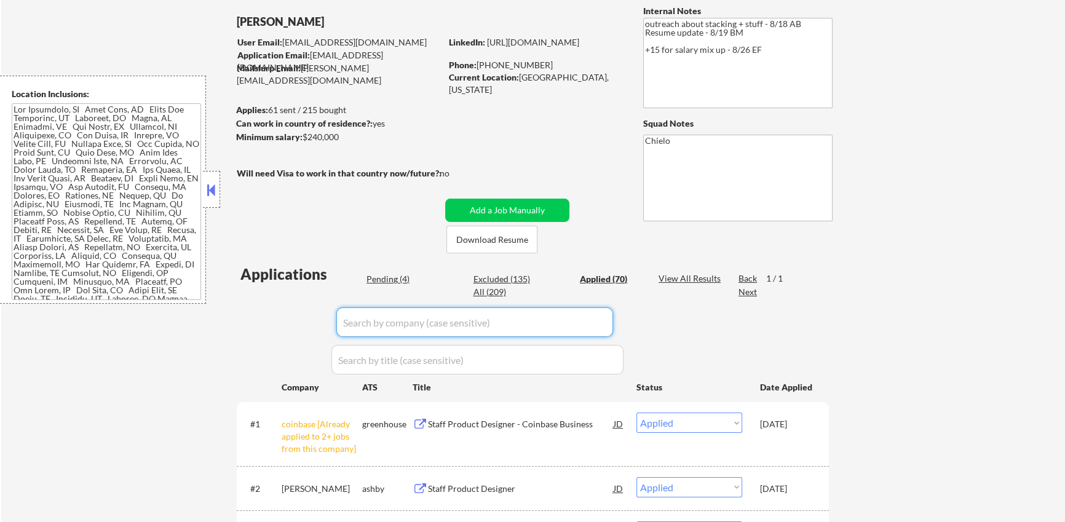
click at [453, 320] on input "input" at bounding box center [474, 323] width 277 height 30
type input "inter"
select select ""applied""
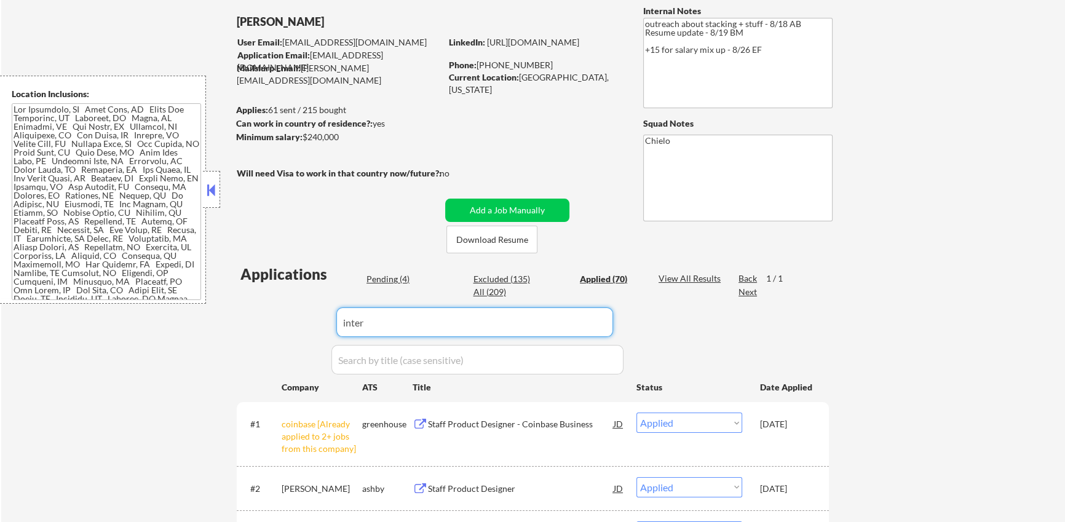
select select ""applied""
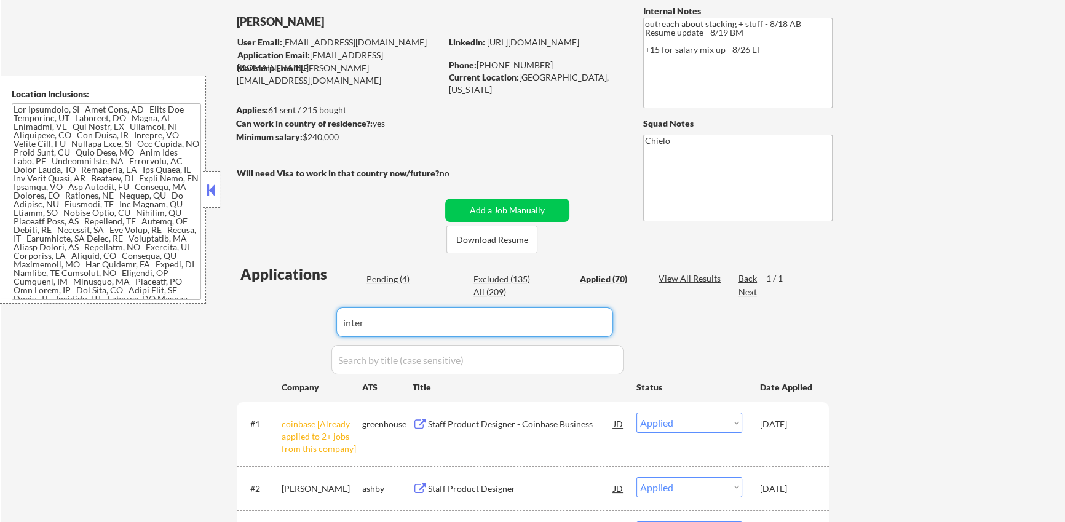
select select ""applied""
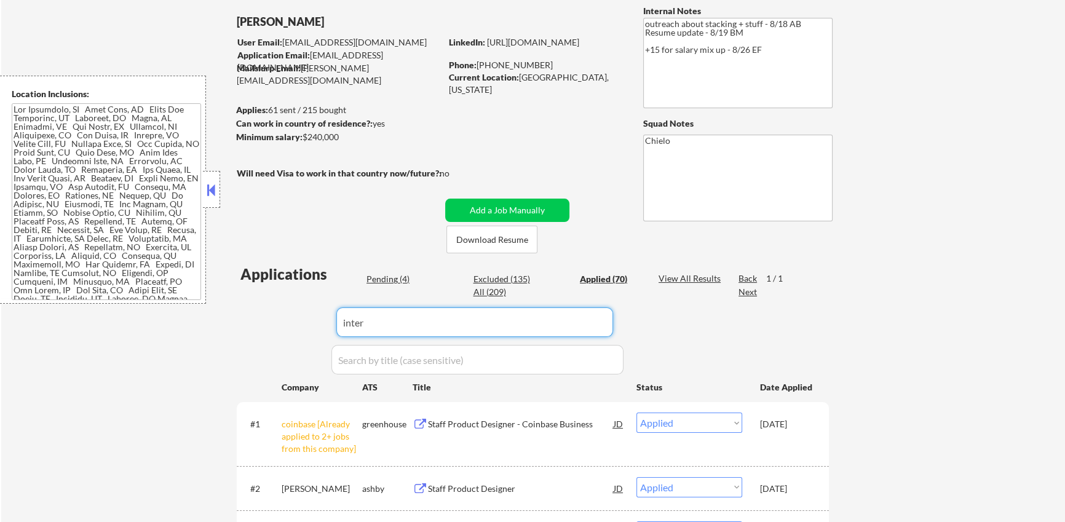
select select ""applied""
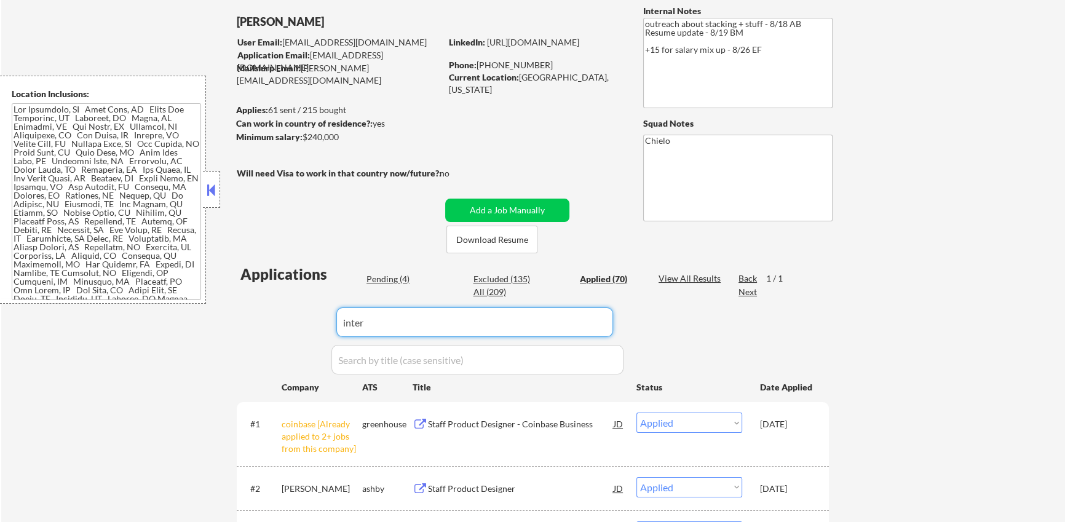
select select ""applied""
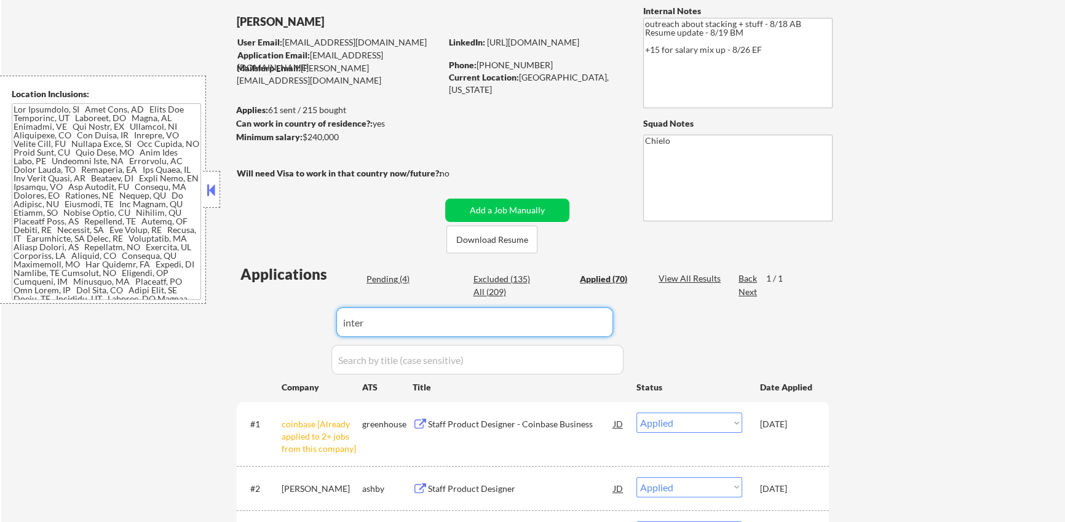
select select ""applied""
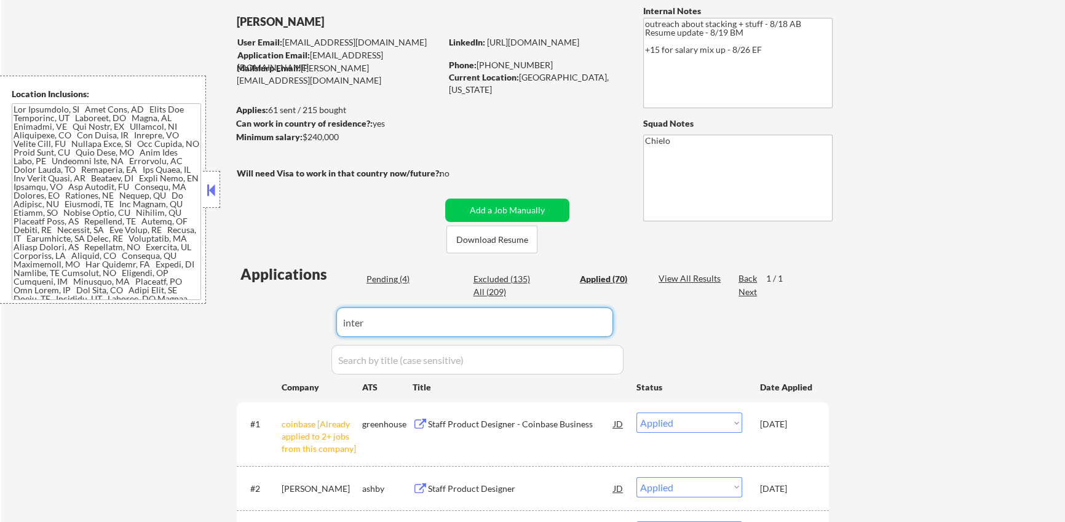
select select ""applied""
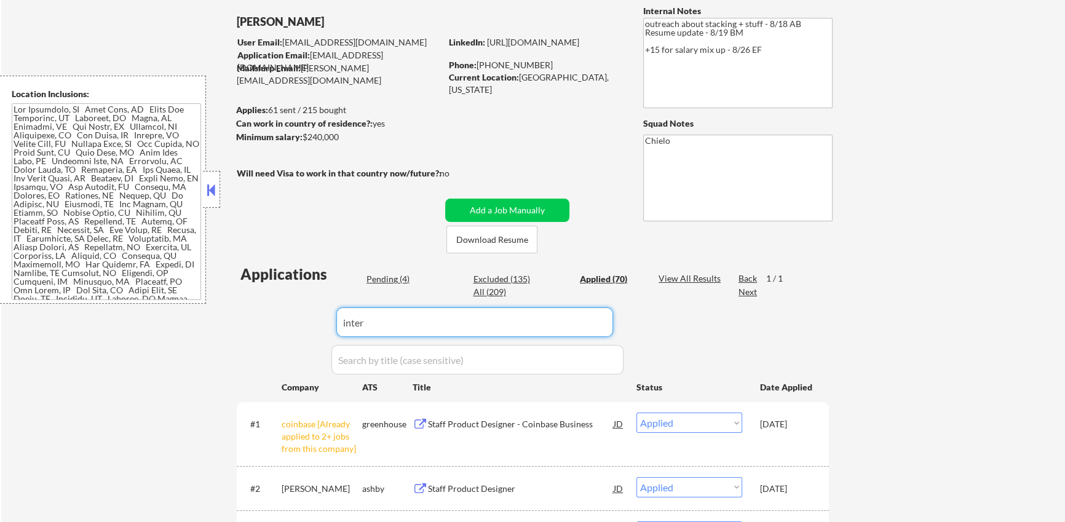
select select ""applied""
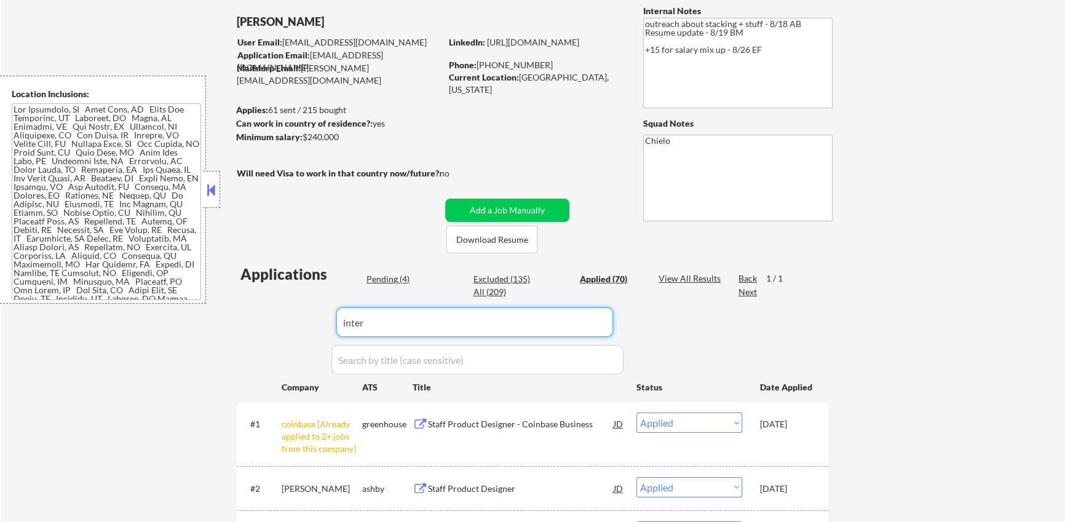
select select ""applied""
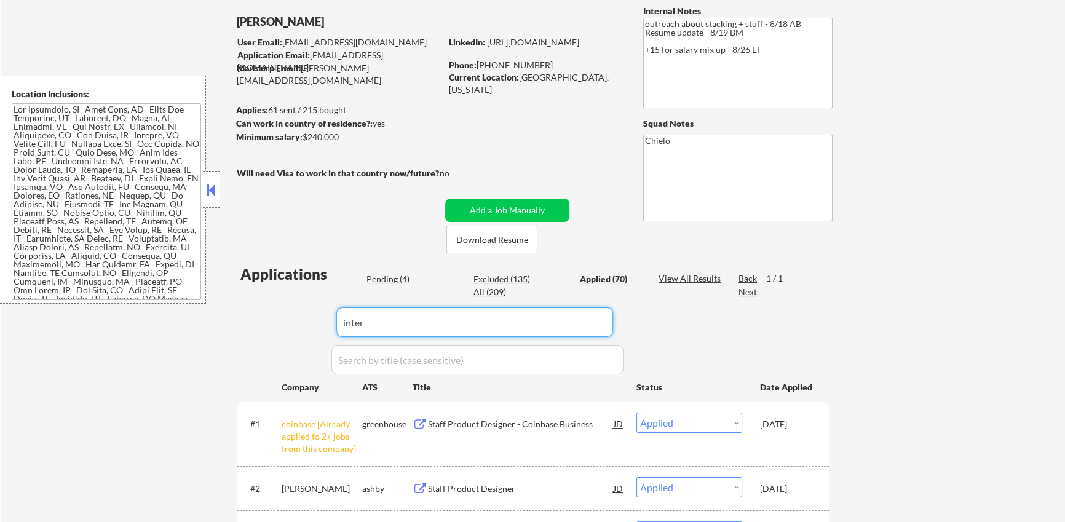
select select ""applied""
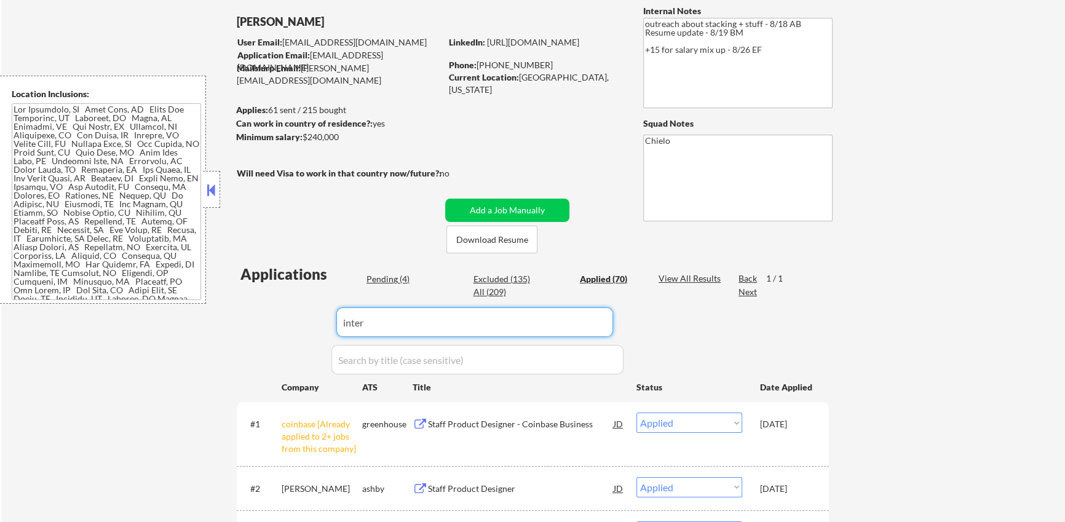
select select ""applied""
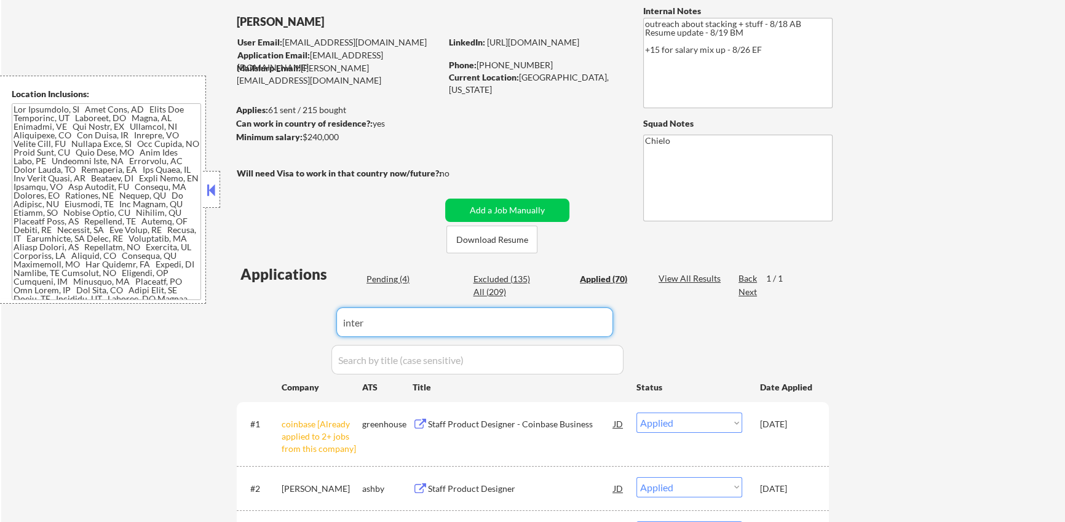
select select ""applied""
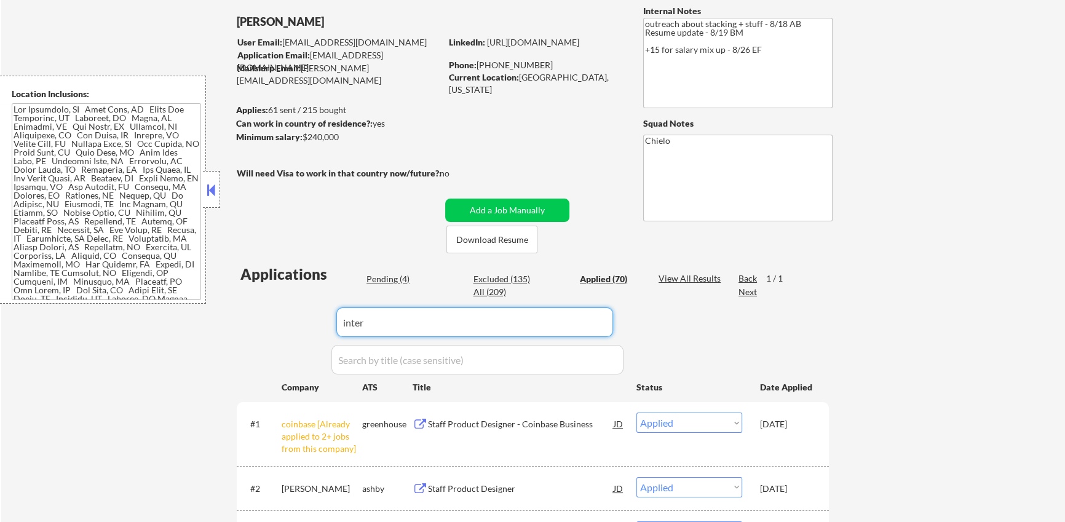
select select ""applied""
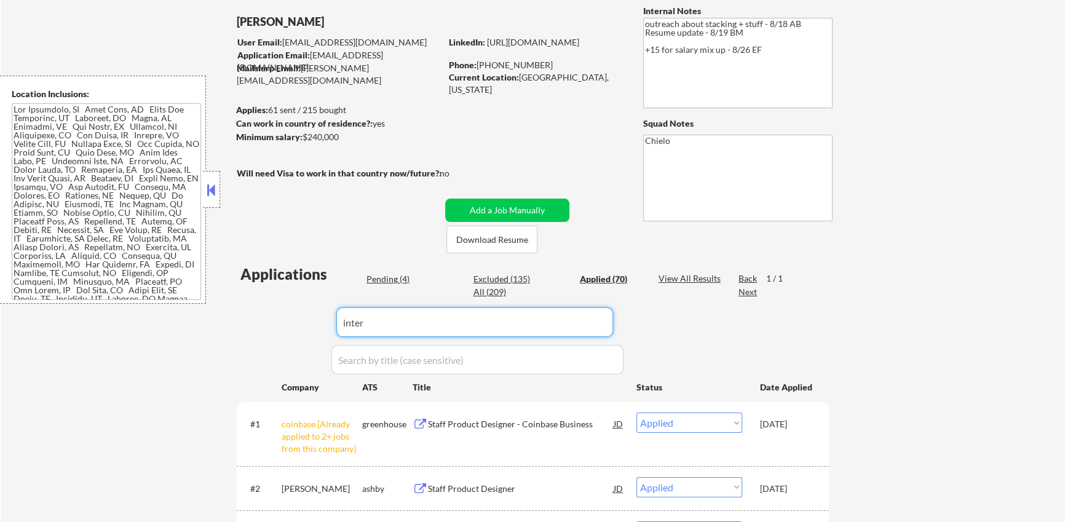
select select ""applied""
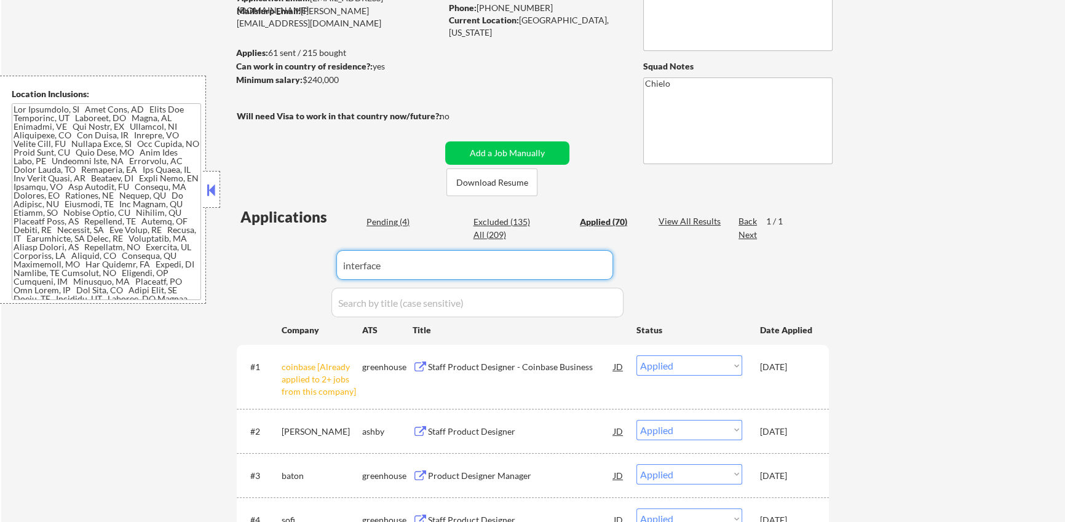
type input "interface"
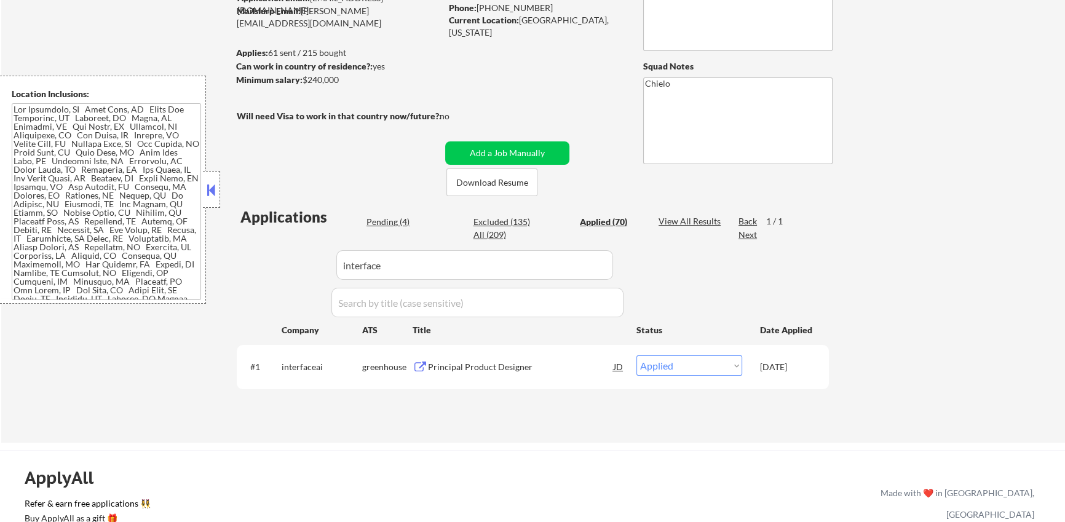
click at [621, 364] on div "JD" at bounding box center [619, 367] width 12 height 22
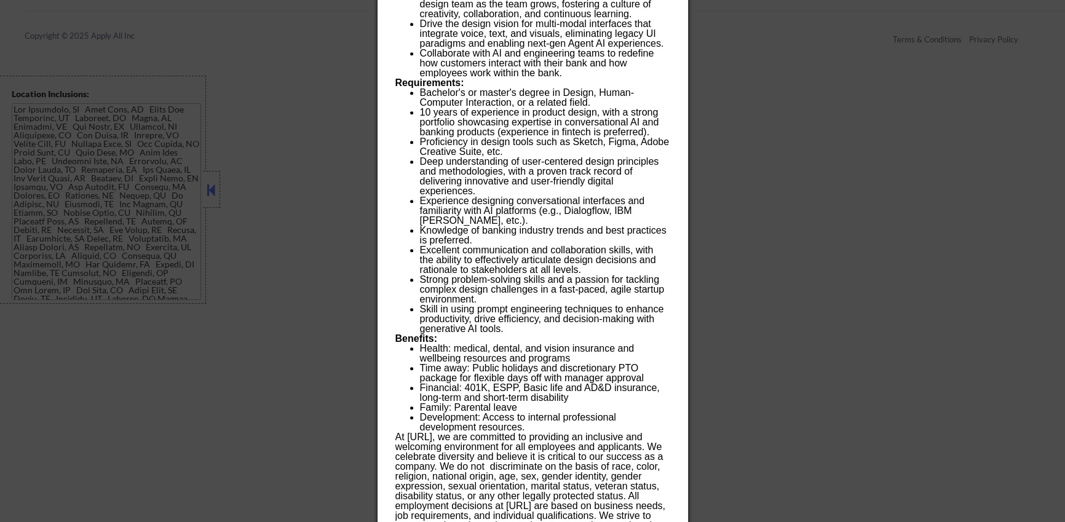
scroll to position [785, 0]
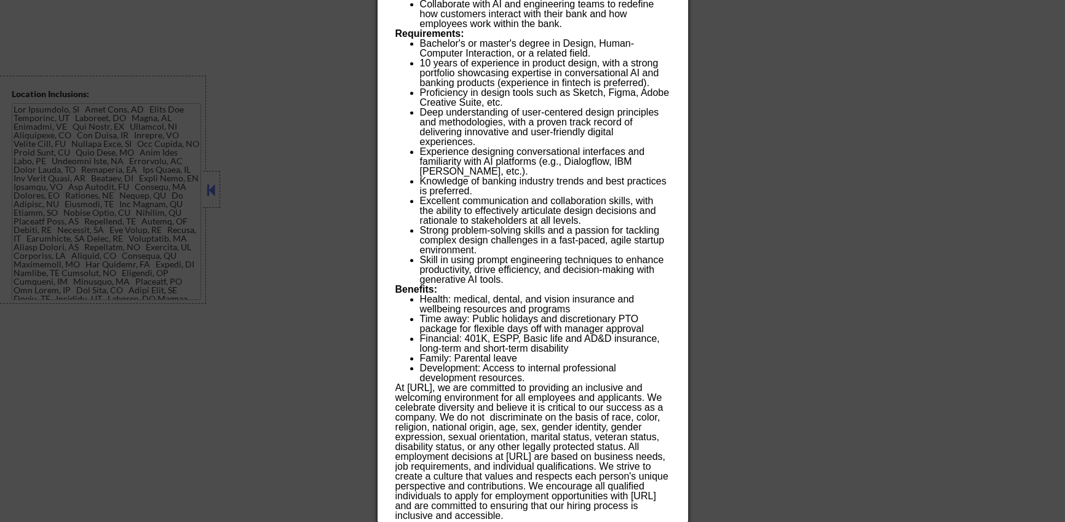
click at [282, 343] on div at bounding box center [532, 261] width 1065 height 522
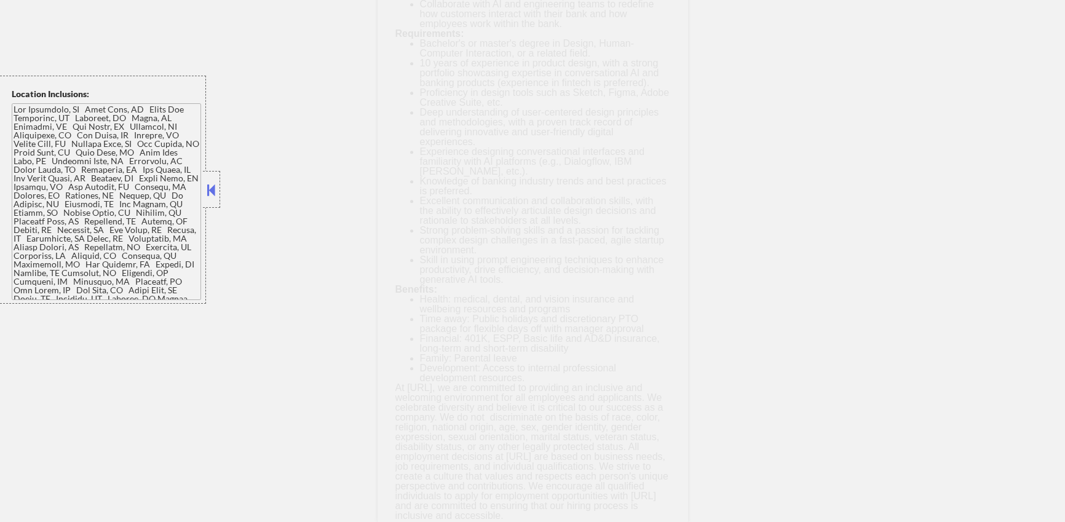
scroll to position [694, 0]
